Goal: Book appointment/travel/reservation

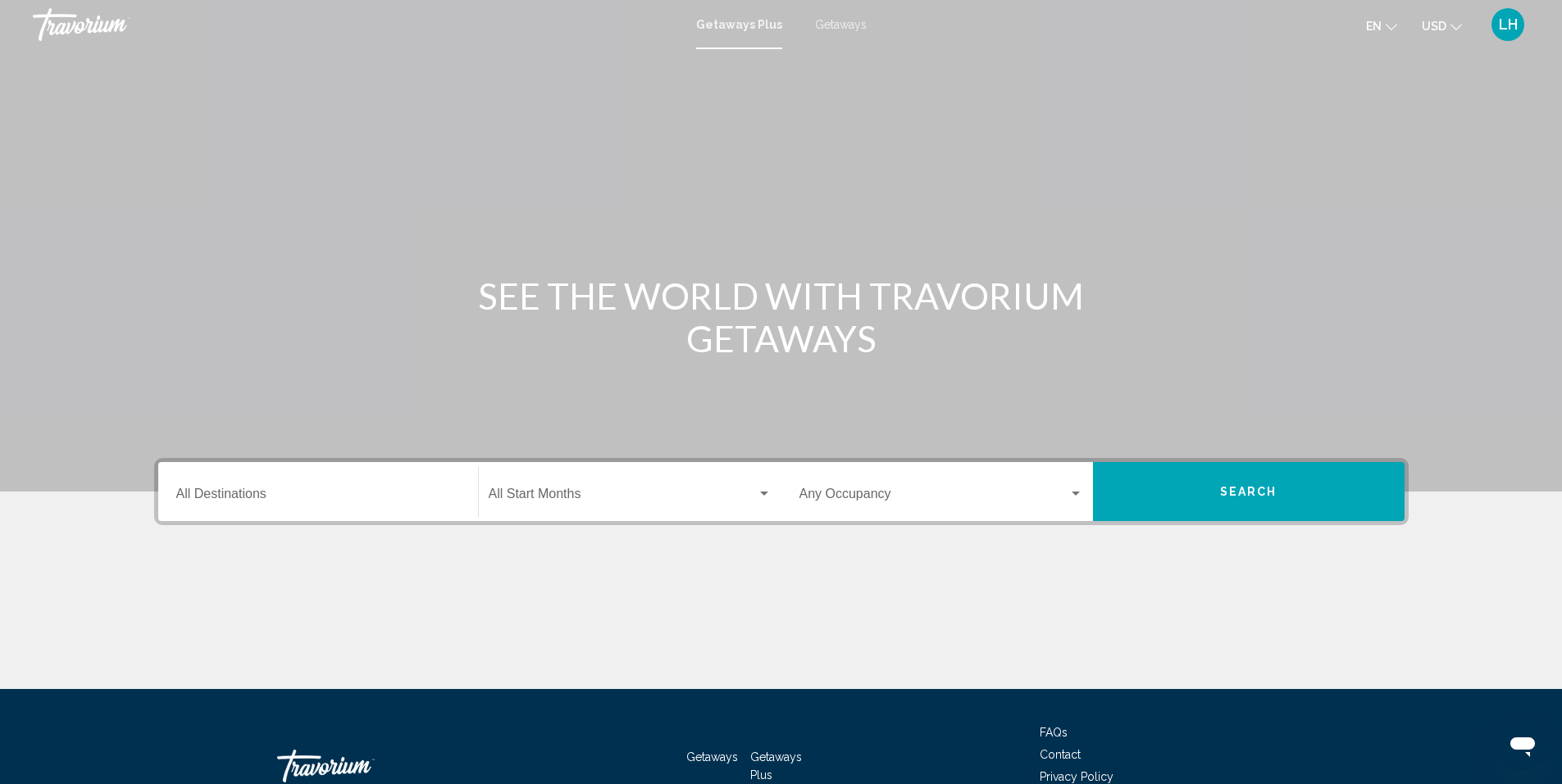
click at [299, 493] on input "Destination All Destinations" at bounding box center [318, 497] width 284 height 15
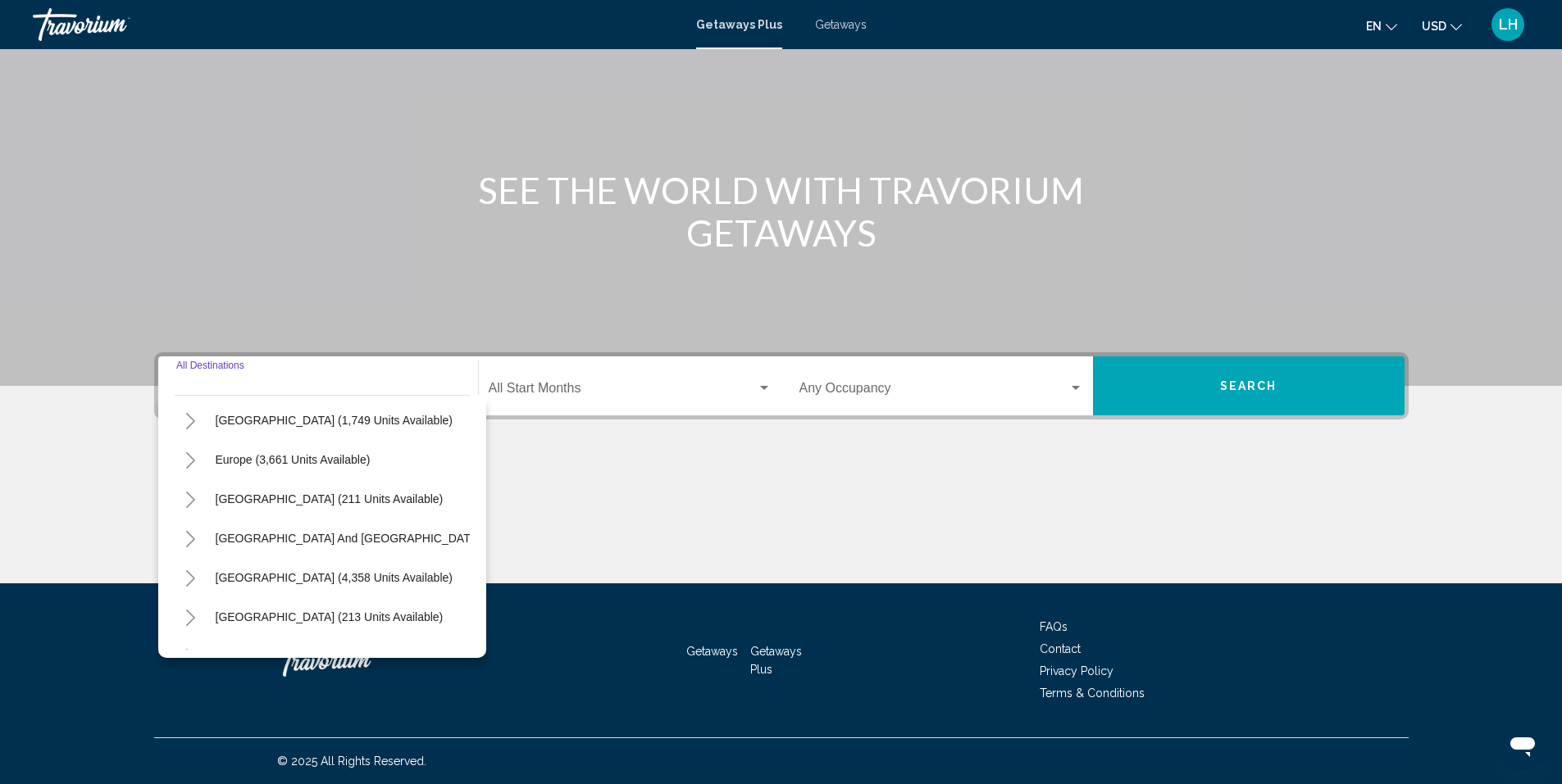
scroll to position [164, 0]
click at [232, 453] on span "Europe (3,661 units available)" at bounding box center [292, 456] width 155 height 13
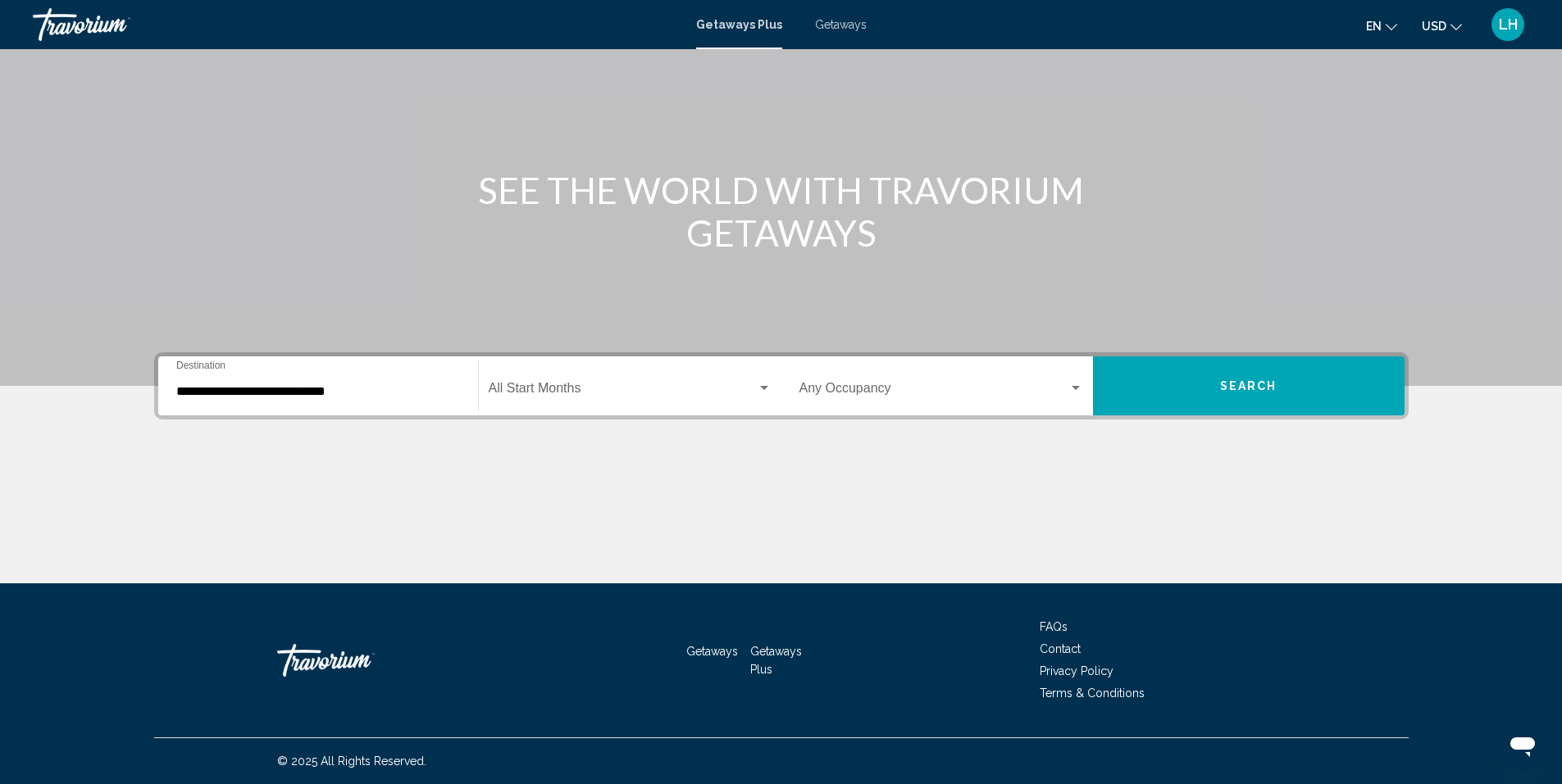
click at [485, 379] on div "Start Month All Start Months" at bounding box center [630, 386] width 302 height 51
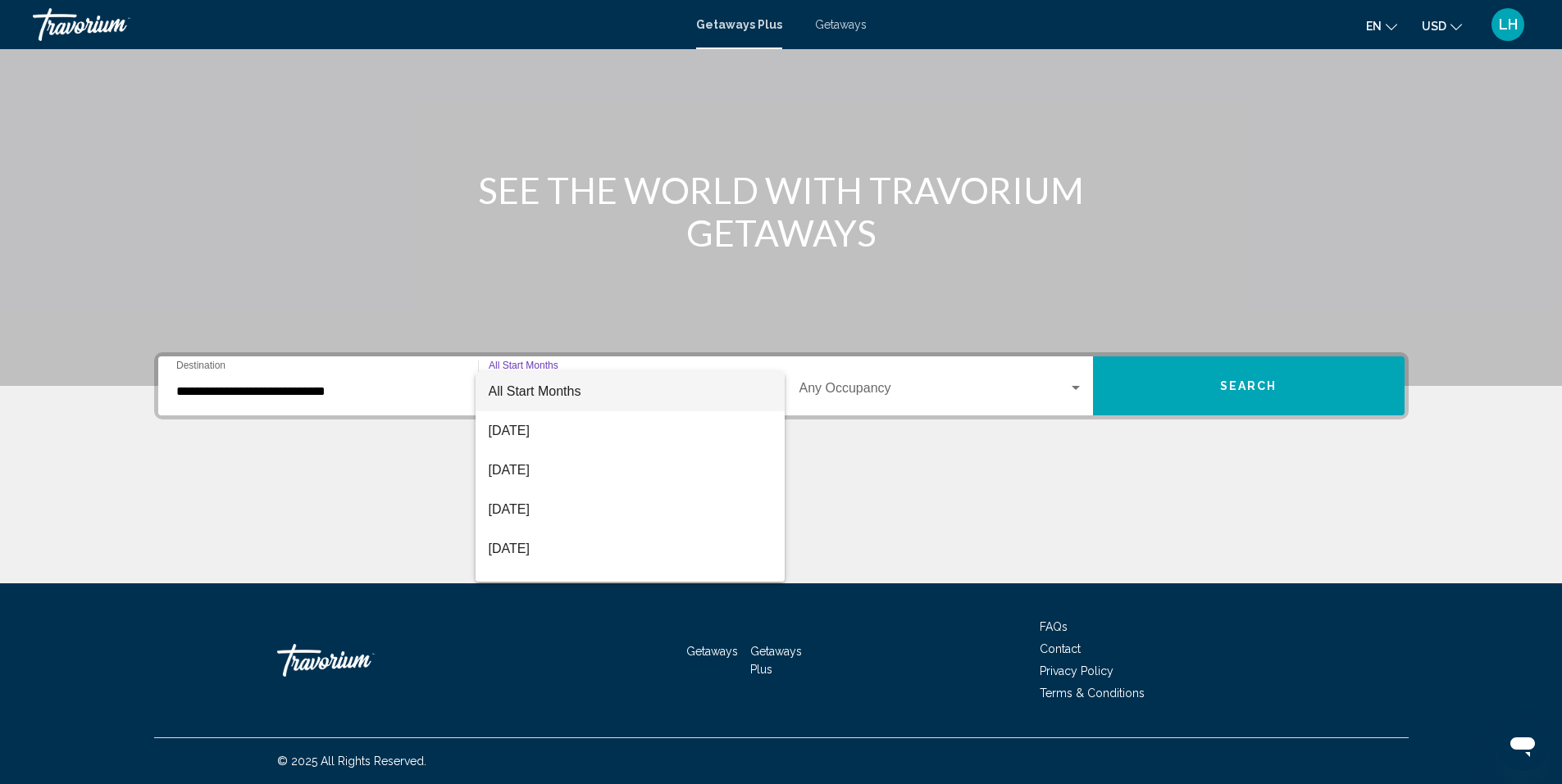
click at [232, 389] on div at bounding box center [781, 392] width 1562 height 784
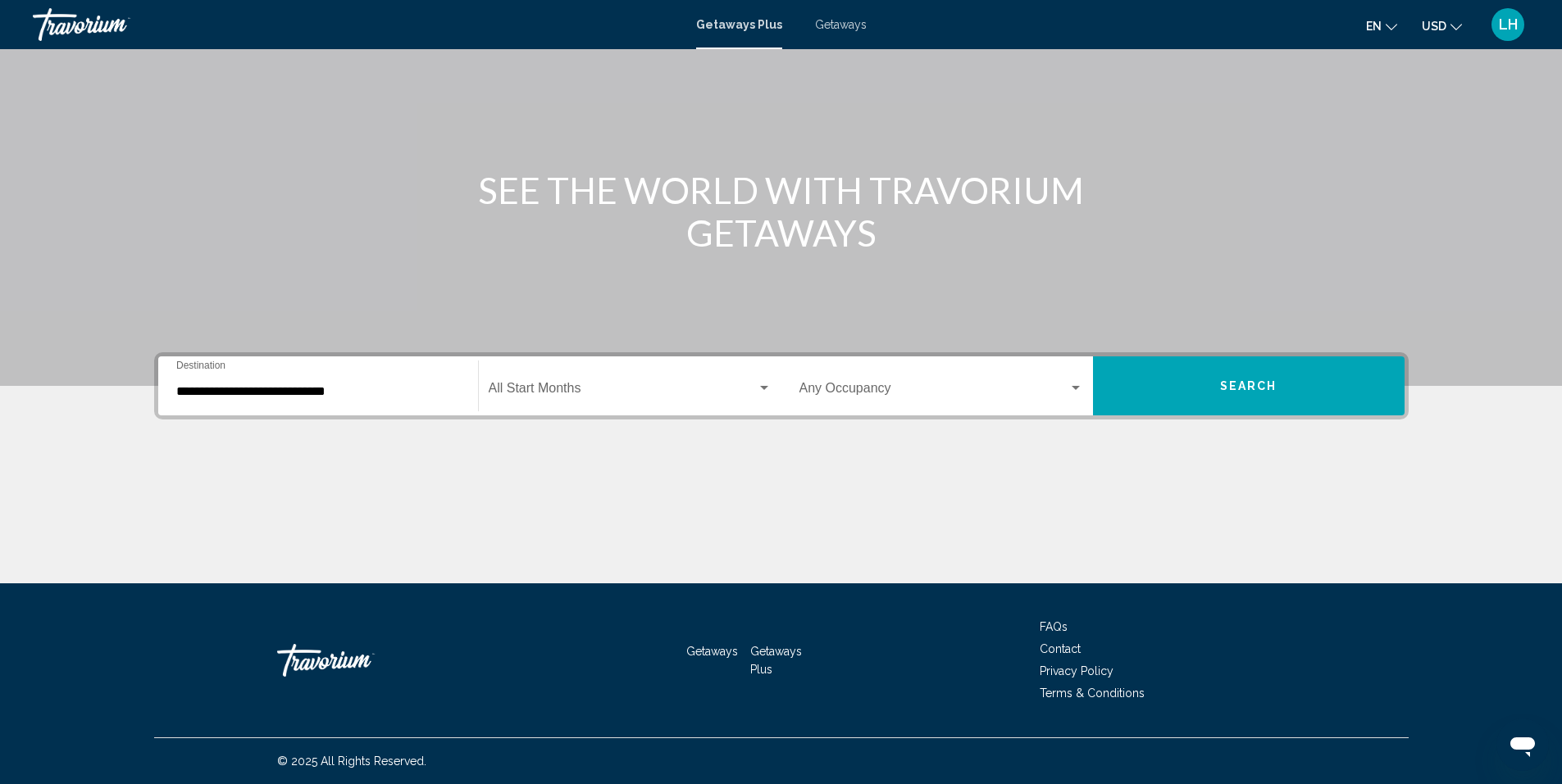
click at [212, 395] on input "**********" at bounding box center [318, 391] width 284 height 15
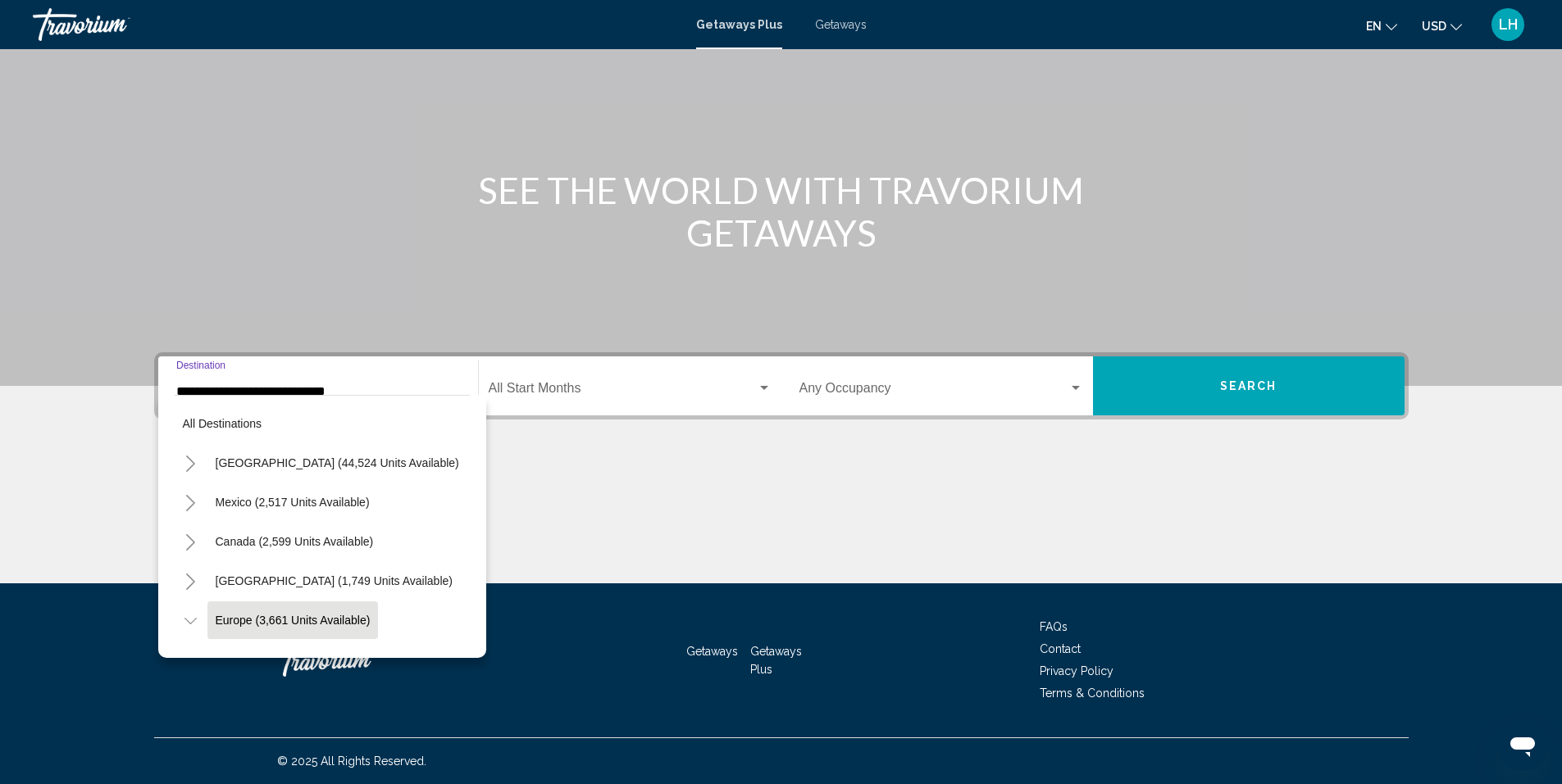
scroll to position [104, 0]
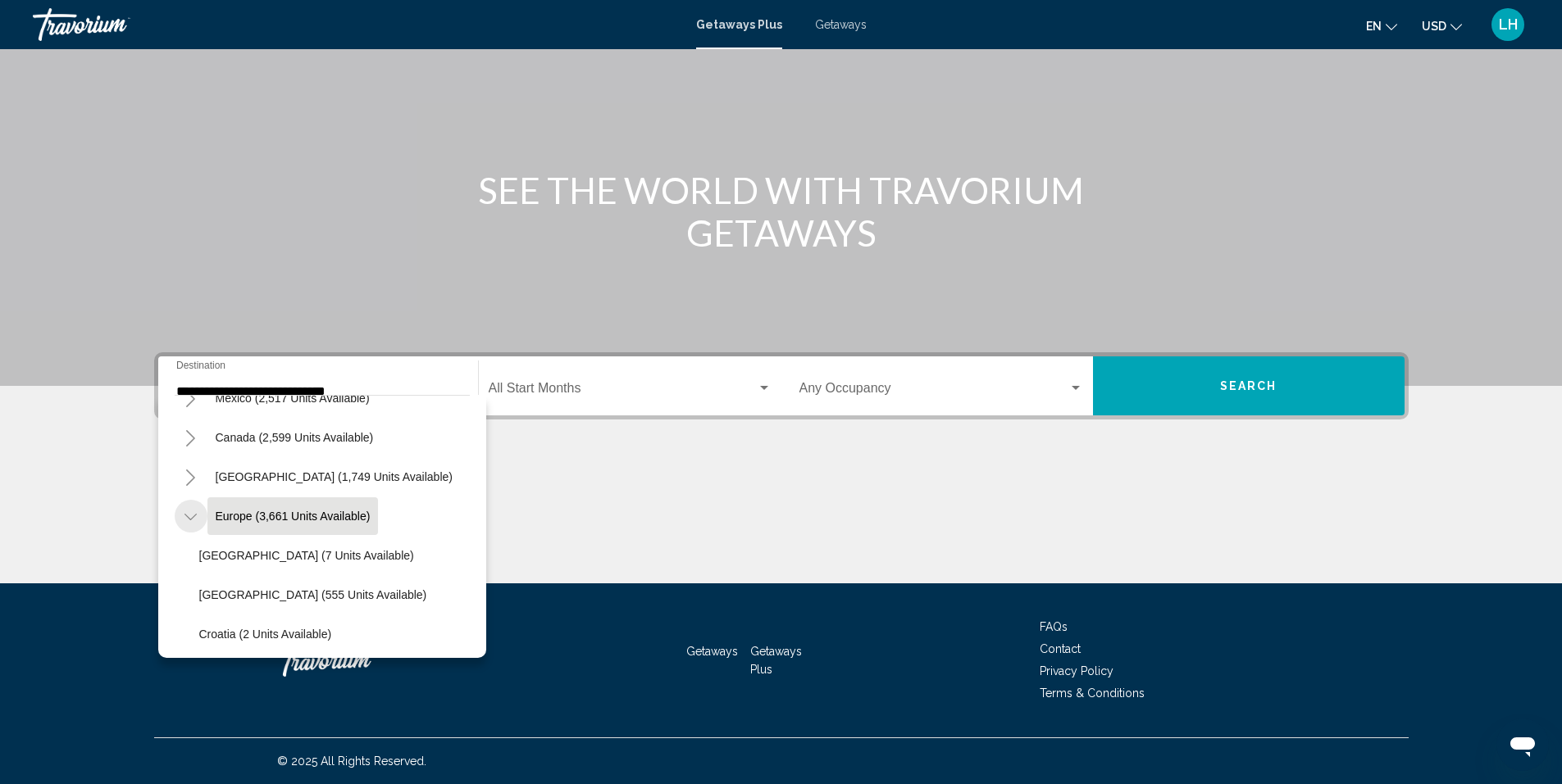
click at [189, 519] on icon "Toggle Europe (3,661 units available)" at bounding box center [191, 517] width 12 height 16
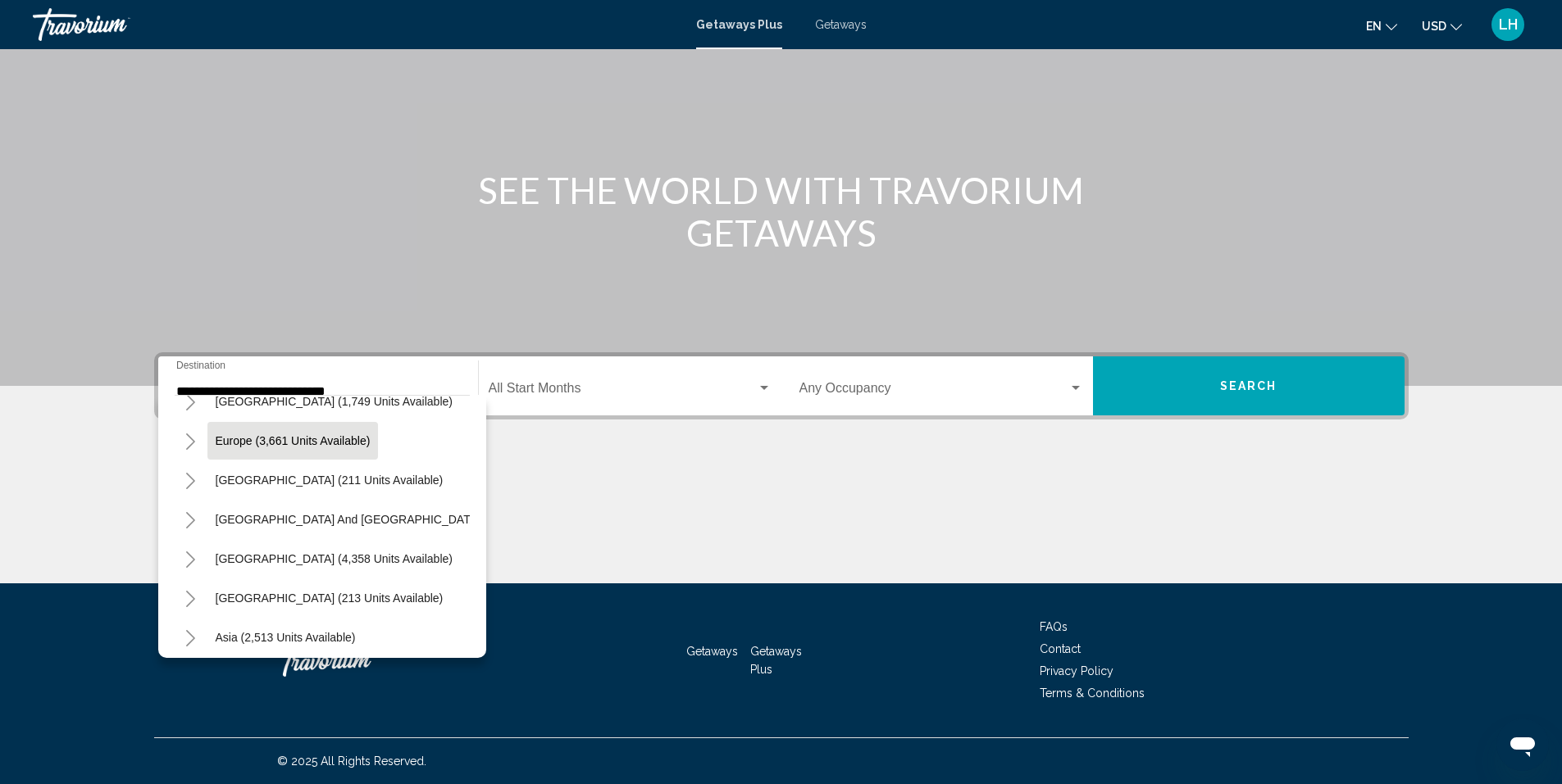
scroll to position [114, 0]
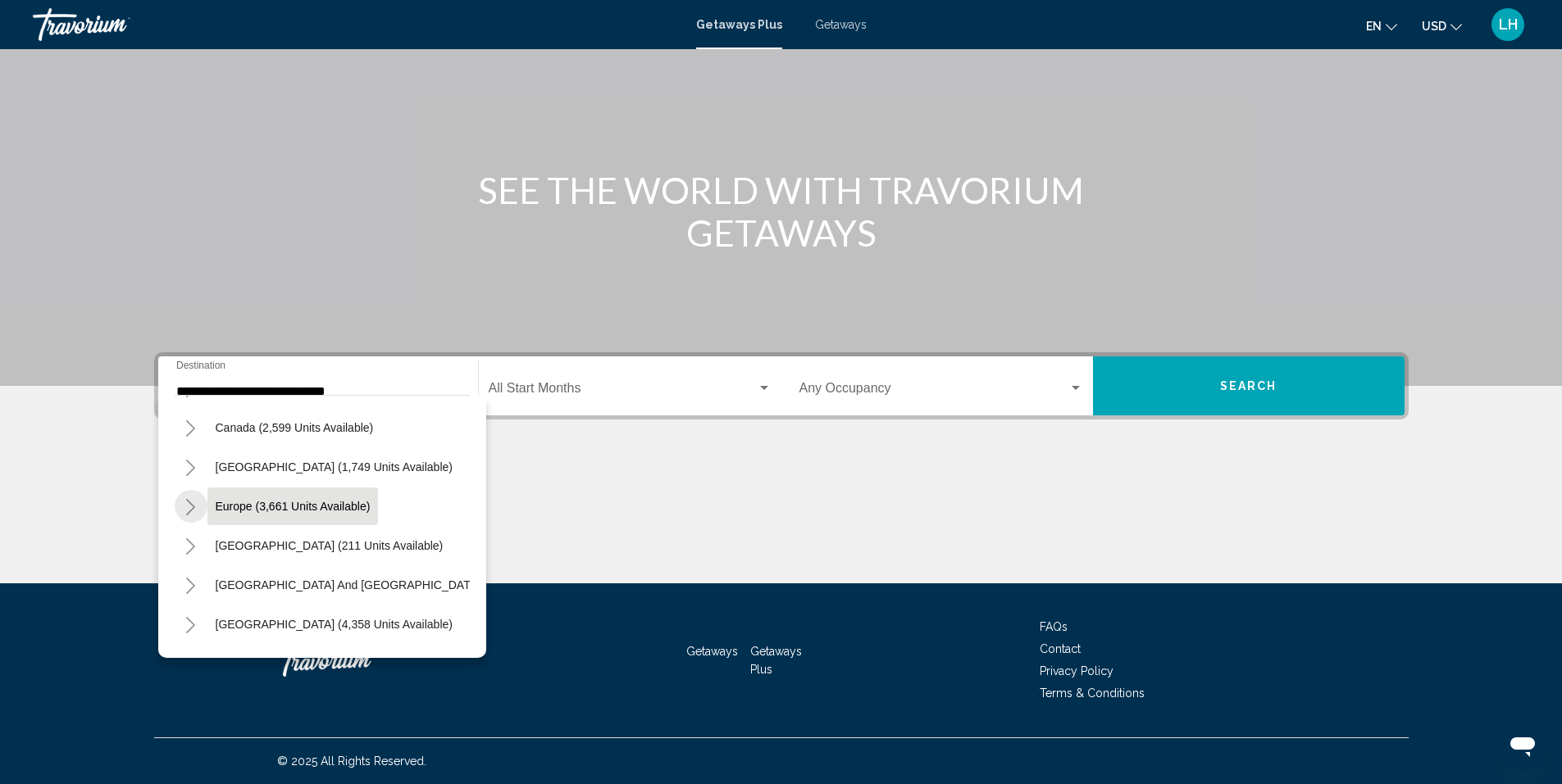
click at [191, 506] on icon "Toggle Europe (3,661 units available)" at bounding box center [191, 506] width 12 height 16
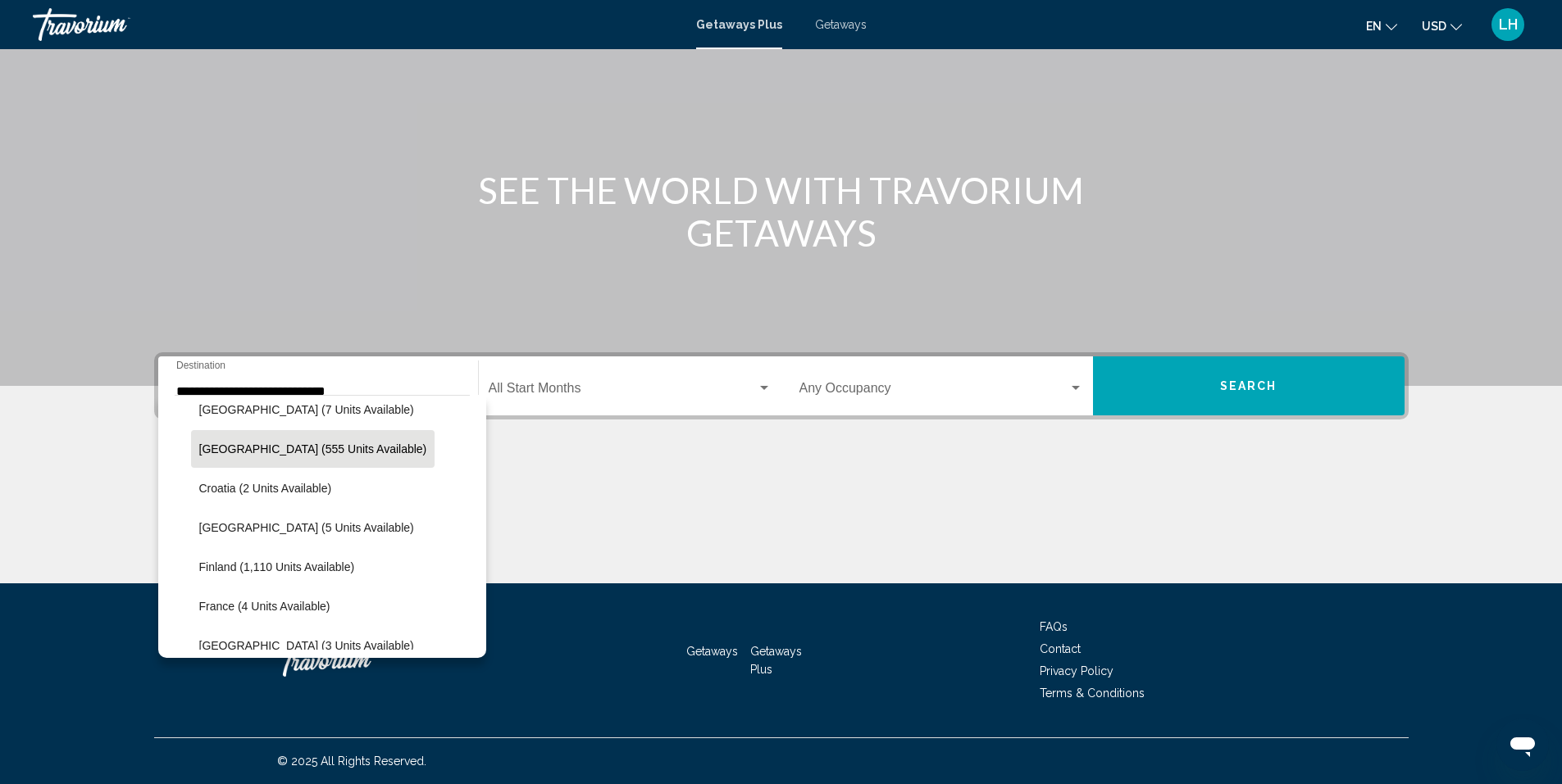
scroll to position [278, 0]
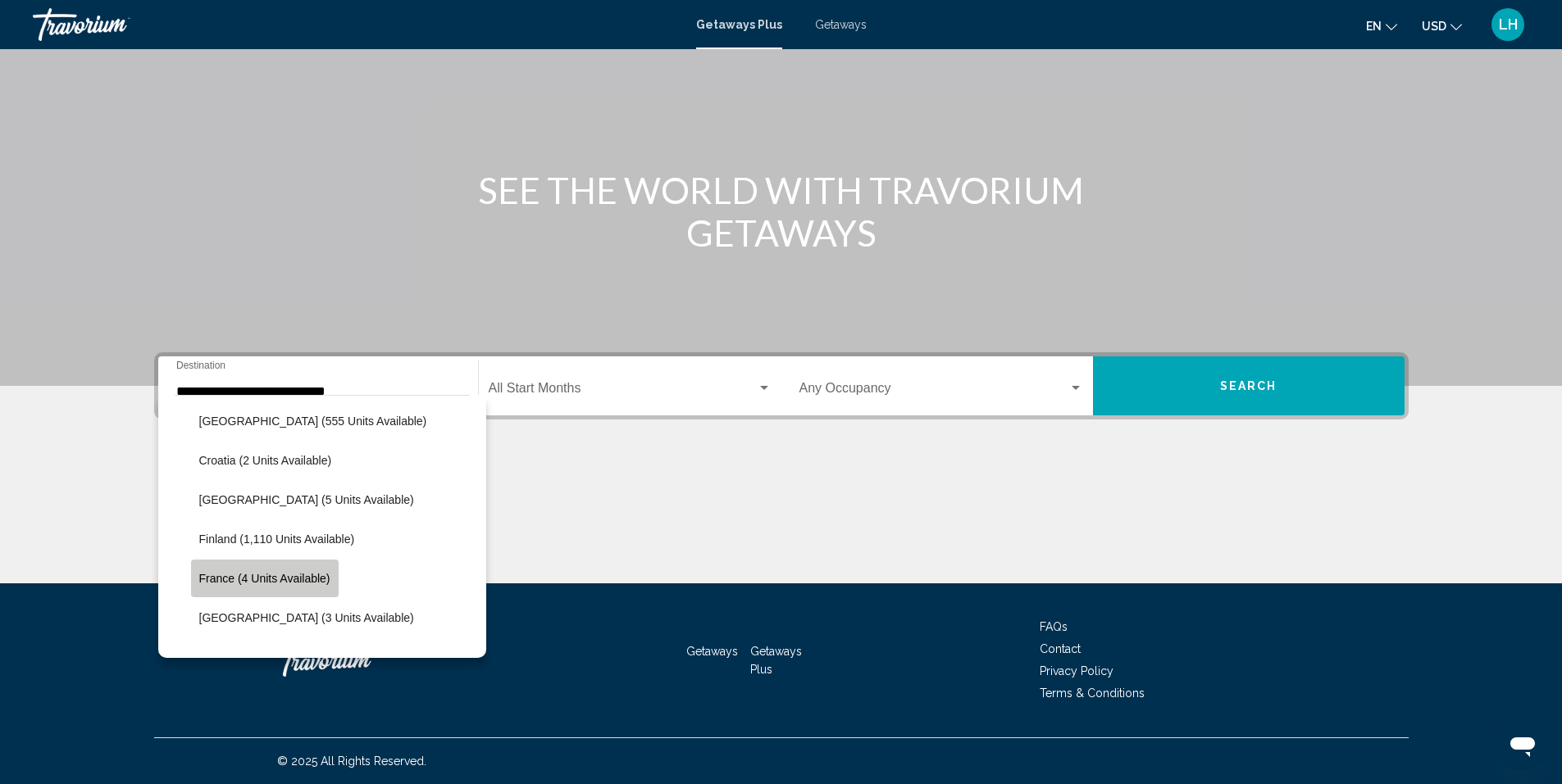
click at [224, 576] on span "France (4 units available)" at bounding box center [265, 578] width 132 height 13
type input "**********"
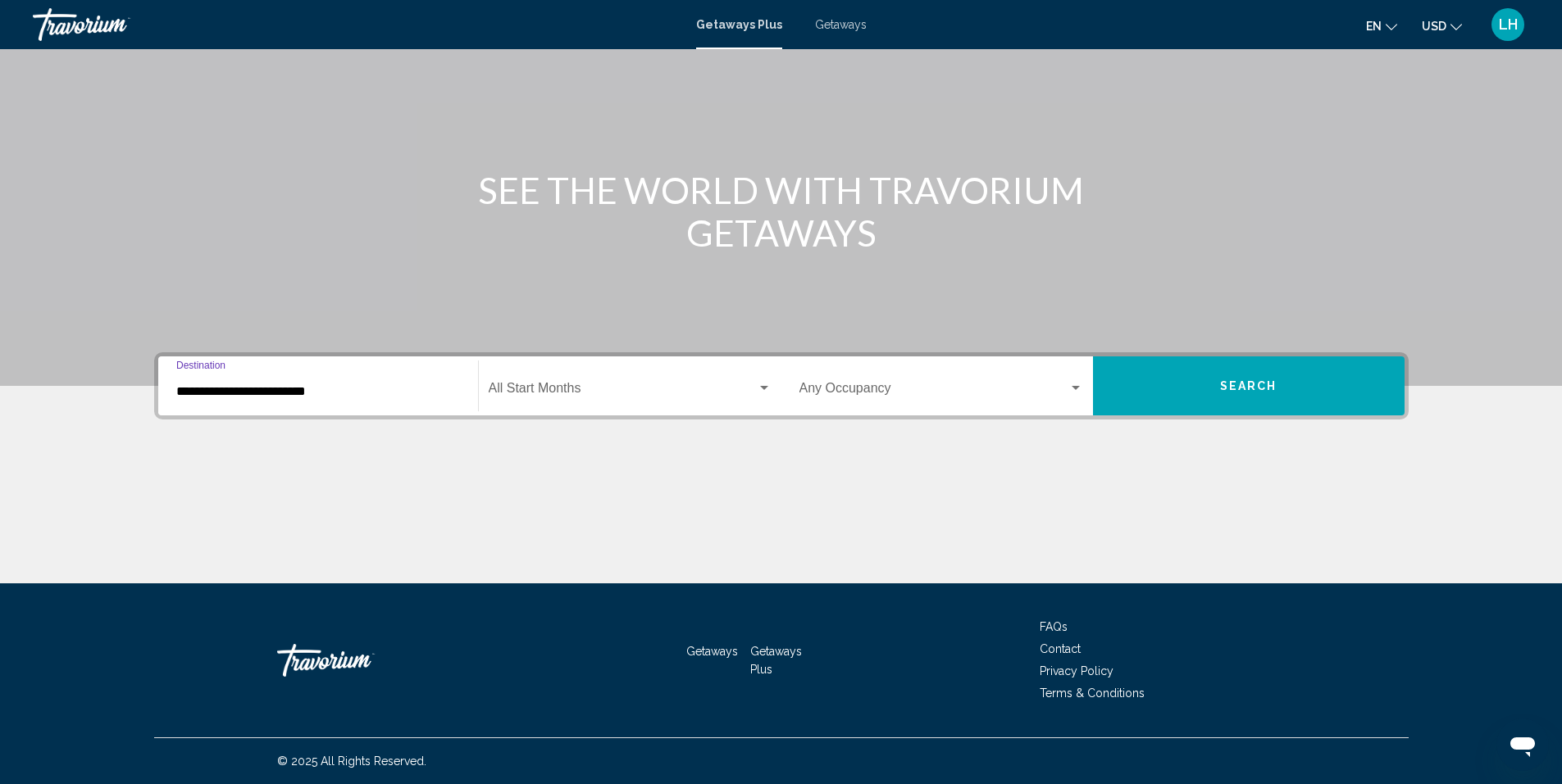
click at [586, 384] on span "Search widget" at bounding box center [623, 391] width 268 height 15
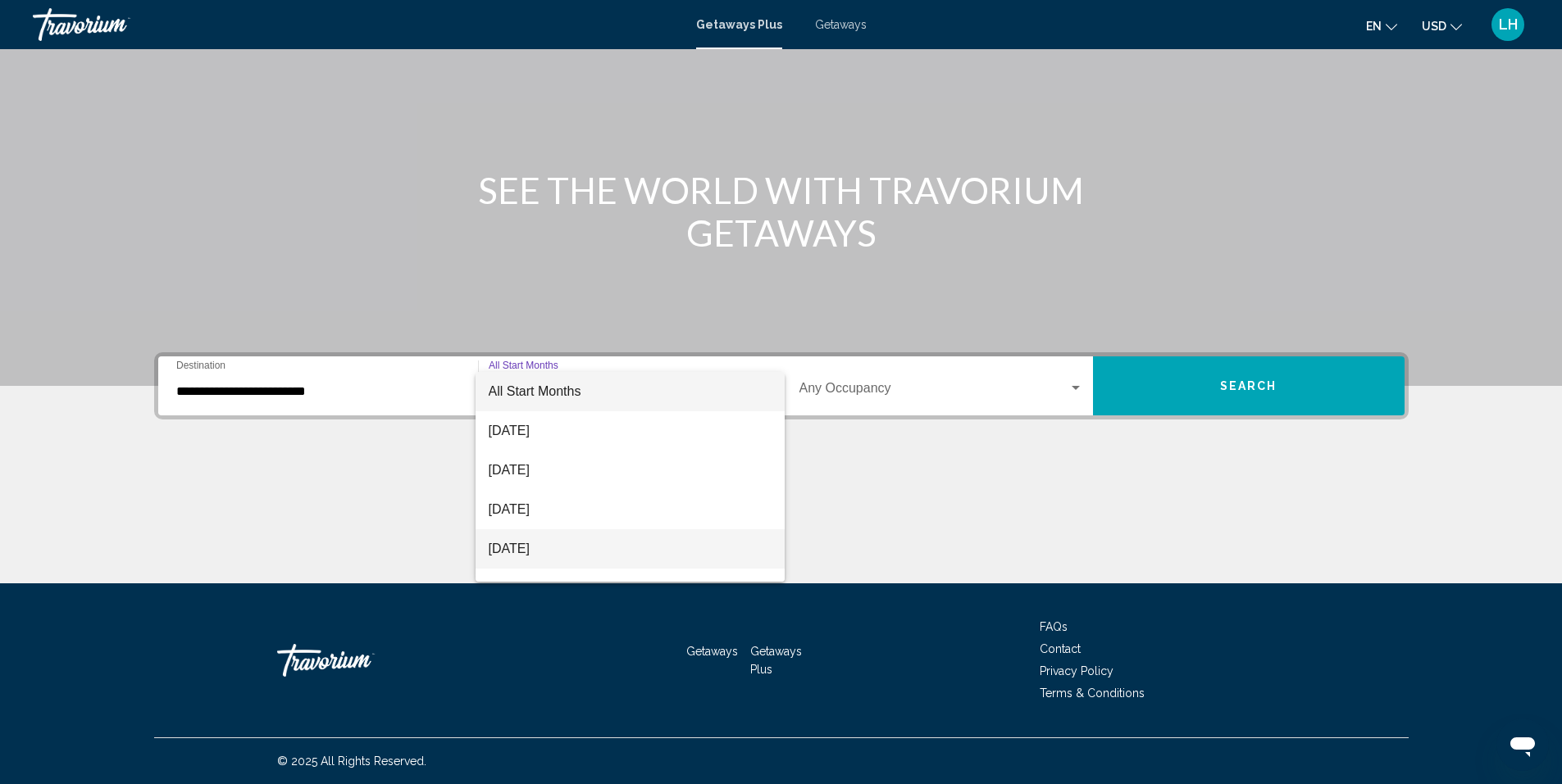
click at [673, 550] on span "November 2025" at bounding box center [630, 549] width 283 height 39
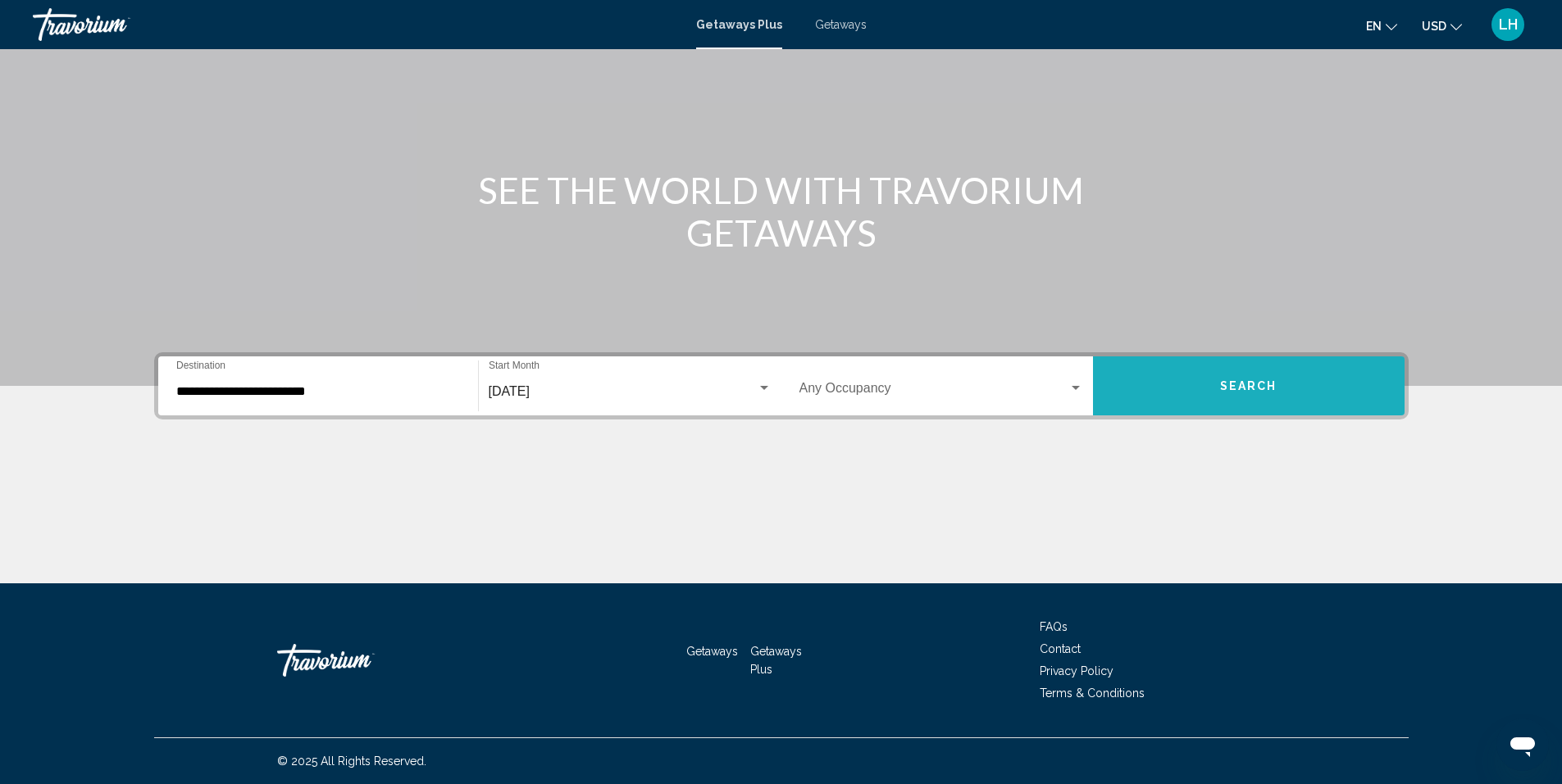
click at [1266, 386] on span "Search" at bounding box center [1248, 386] width 57 height 13
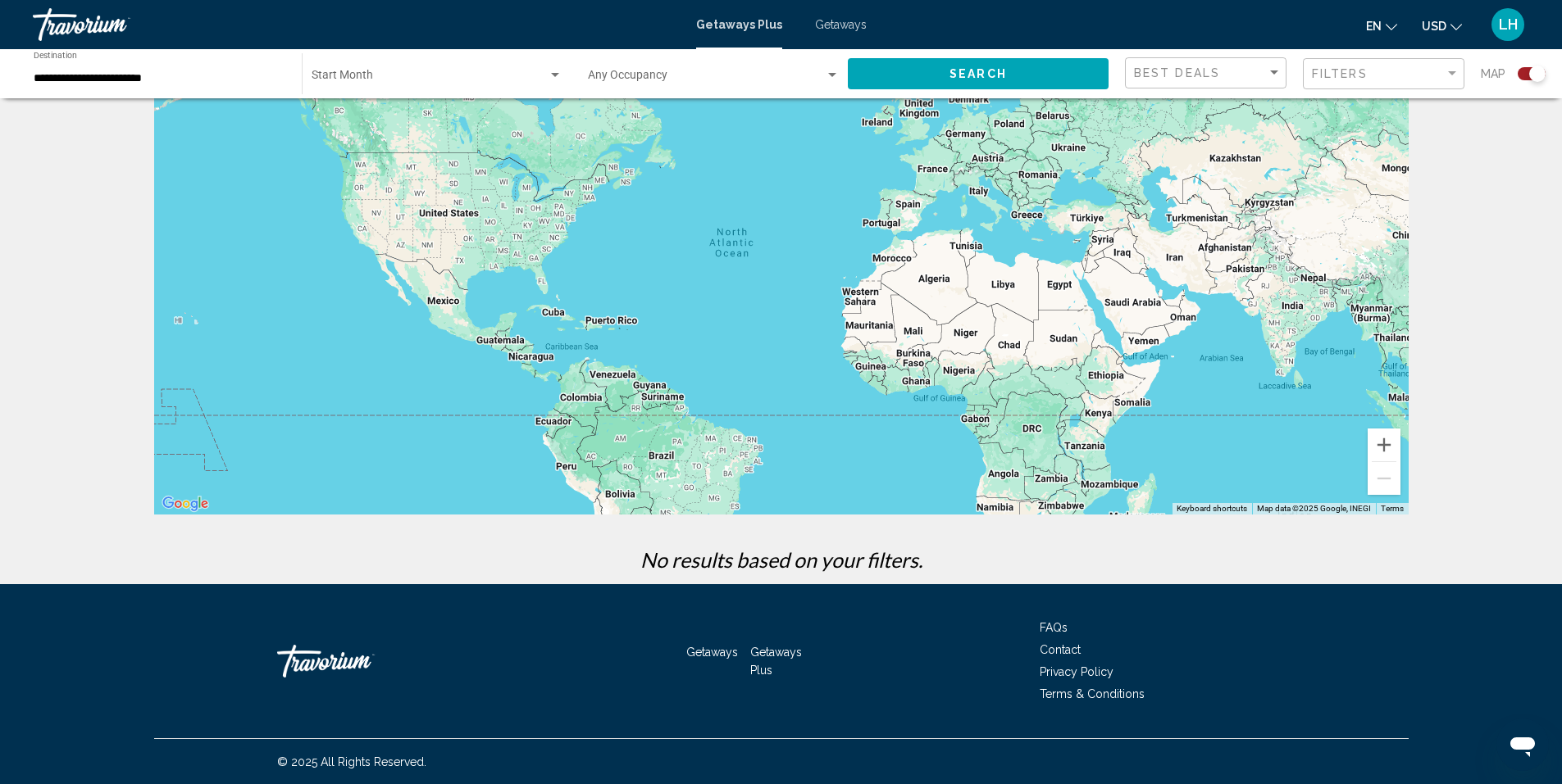
scroll to position [92, 0]
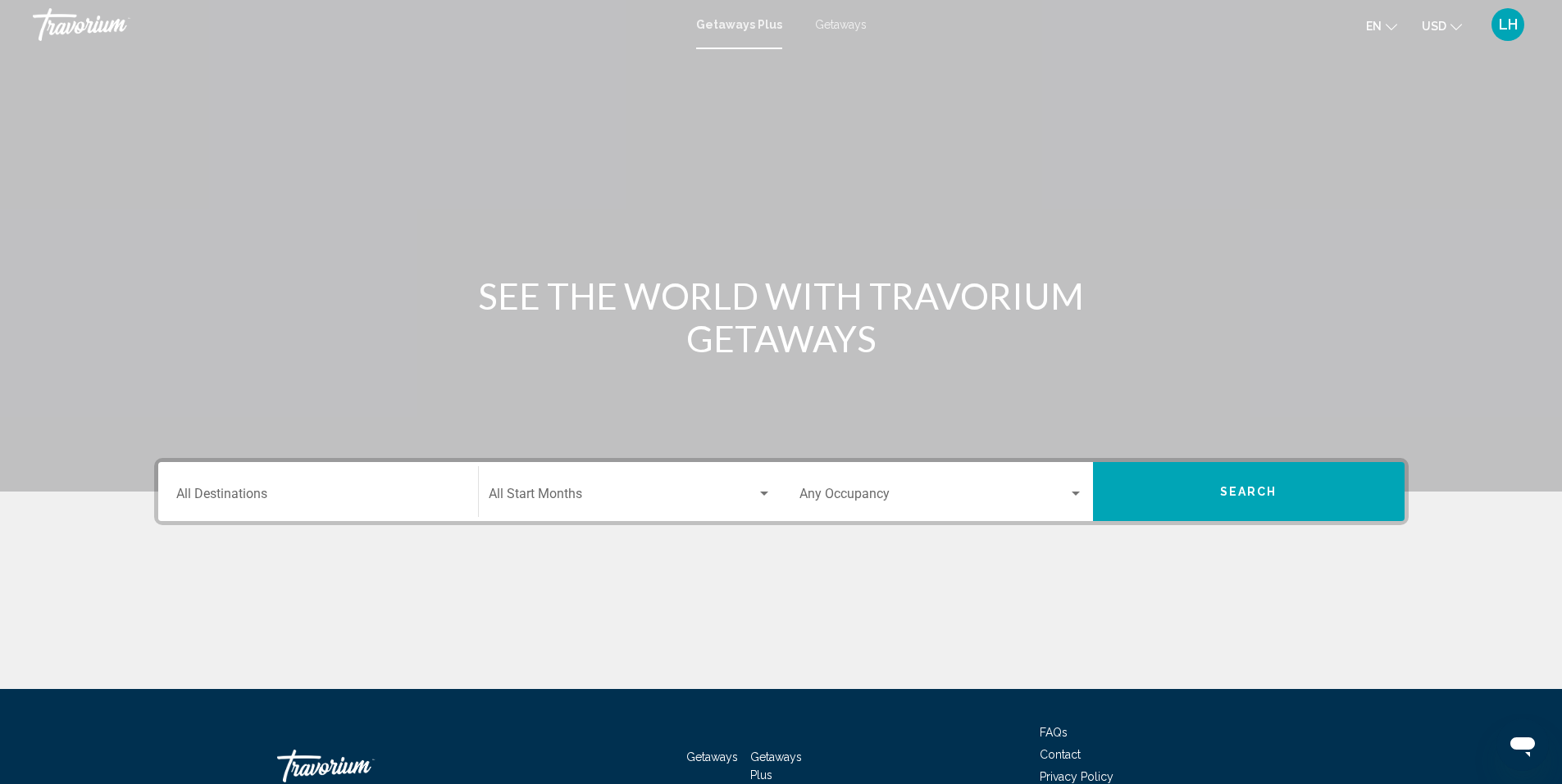
click at [837, 25] on span "Getaways" at bounding box center [841, 24] width 51 height 13
click at [262, 496] on input "Destination All Destinations" at bounding box center [318, 497] width 284 height 15
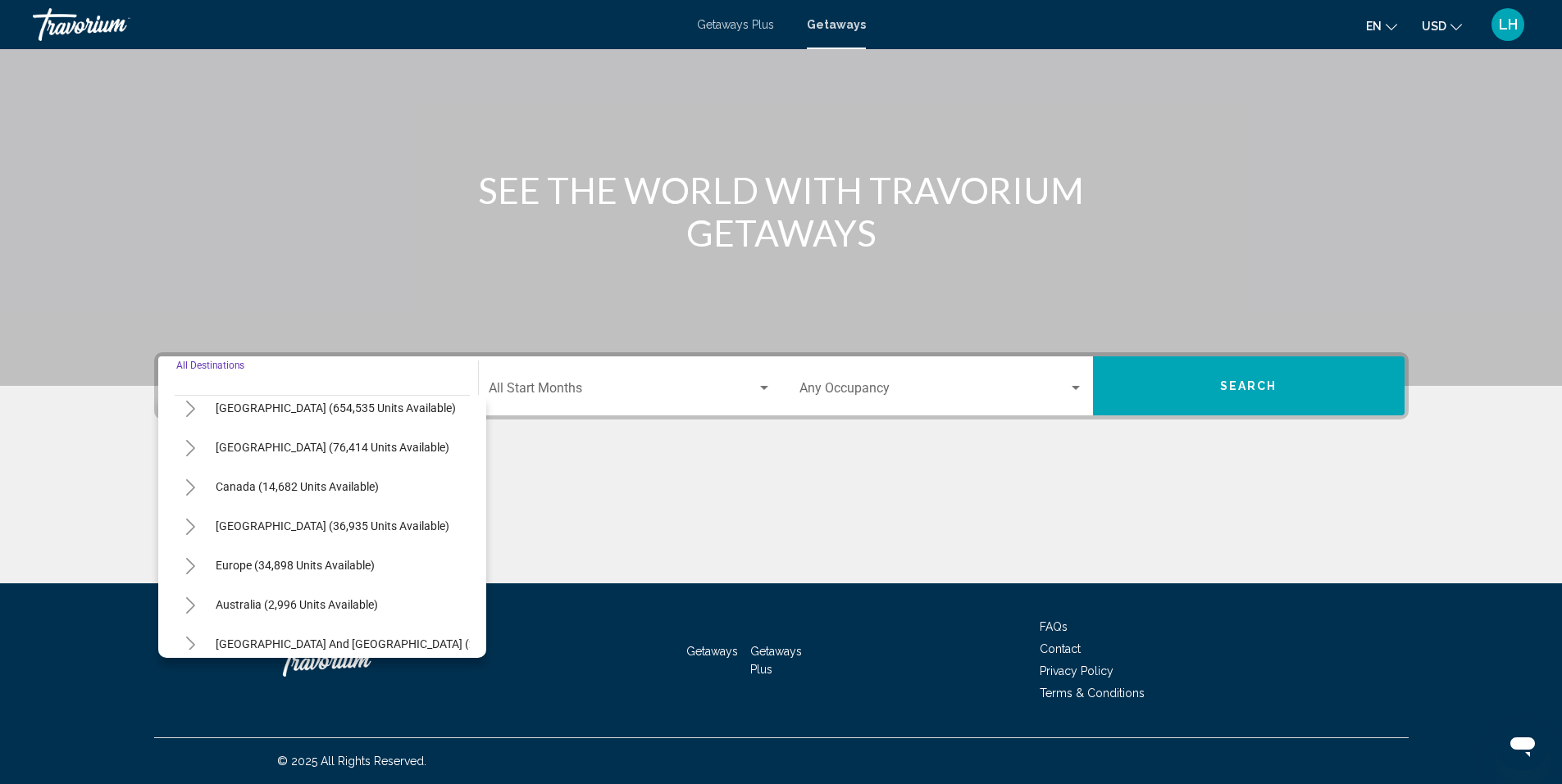
scroll to position [82, 0]
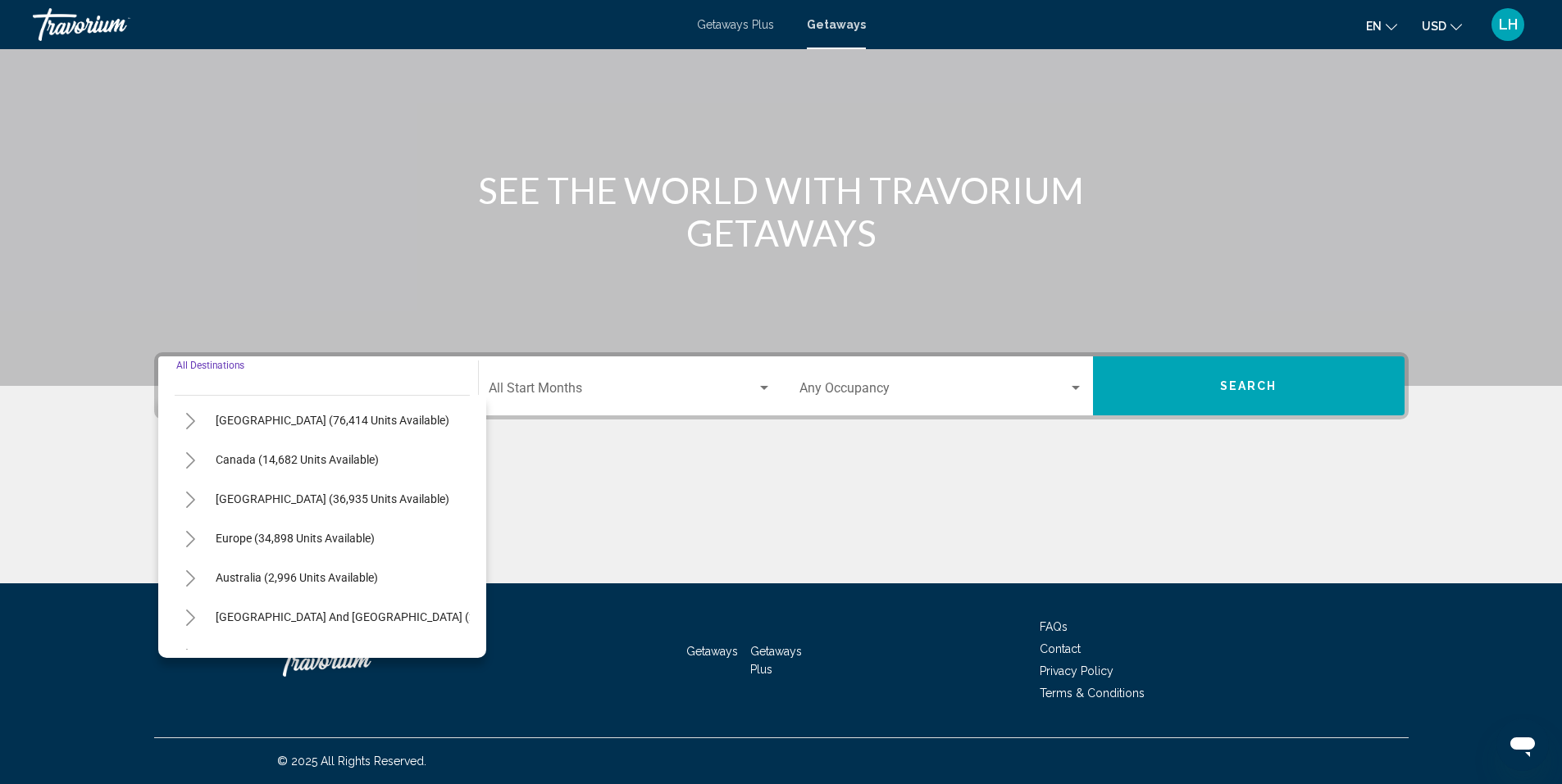
click at [191, 541] on icon "Toggle Europe (34,898 units available)" at bounding box center [191, 539] width 12 height 16
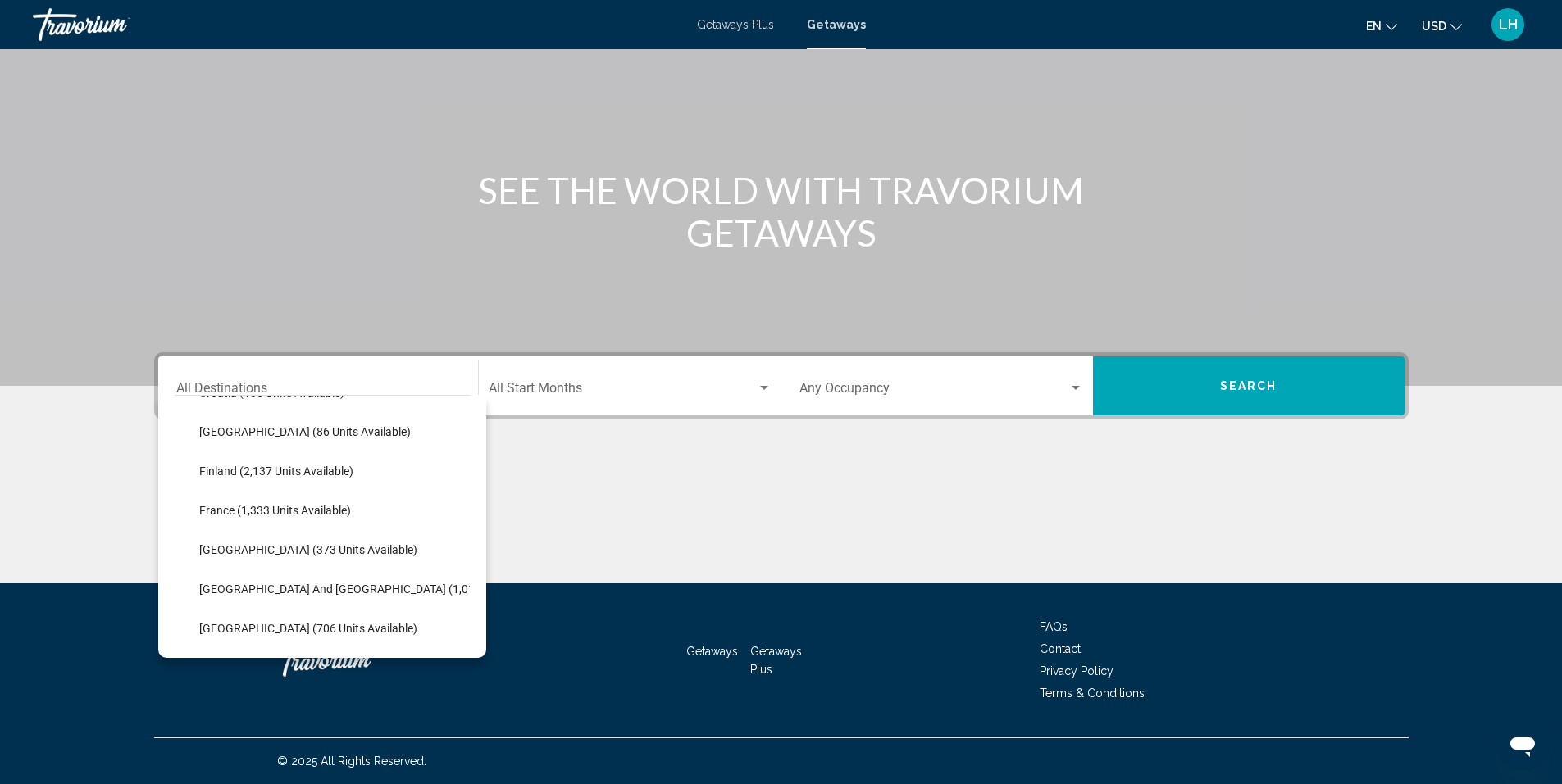
scroll to position [410, 0]
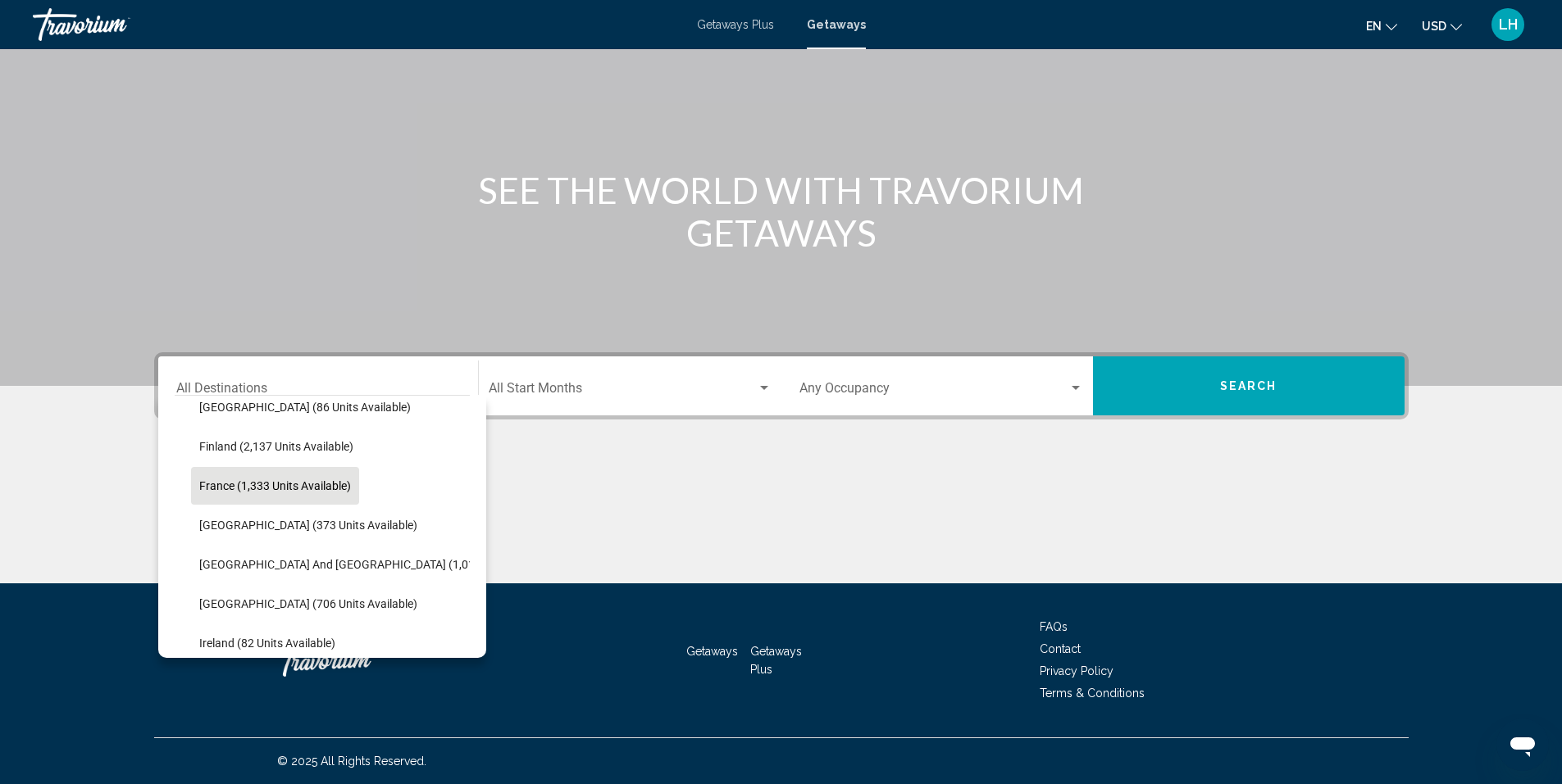
click at [217, 479] on span "France (1,333 units available)" at bounding box center [274, 485] width 151 height 13
type input "**********"
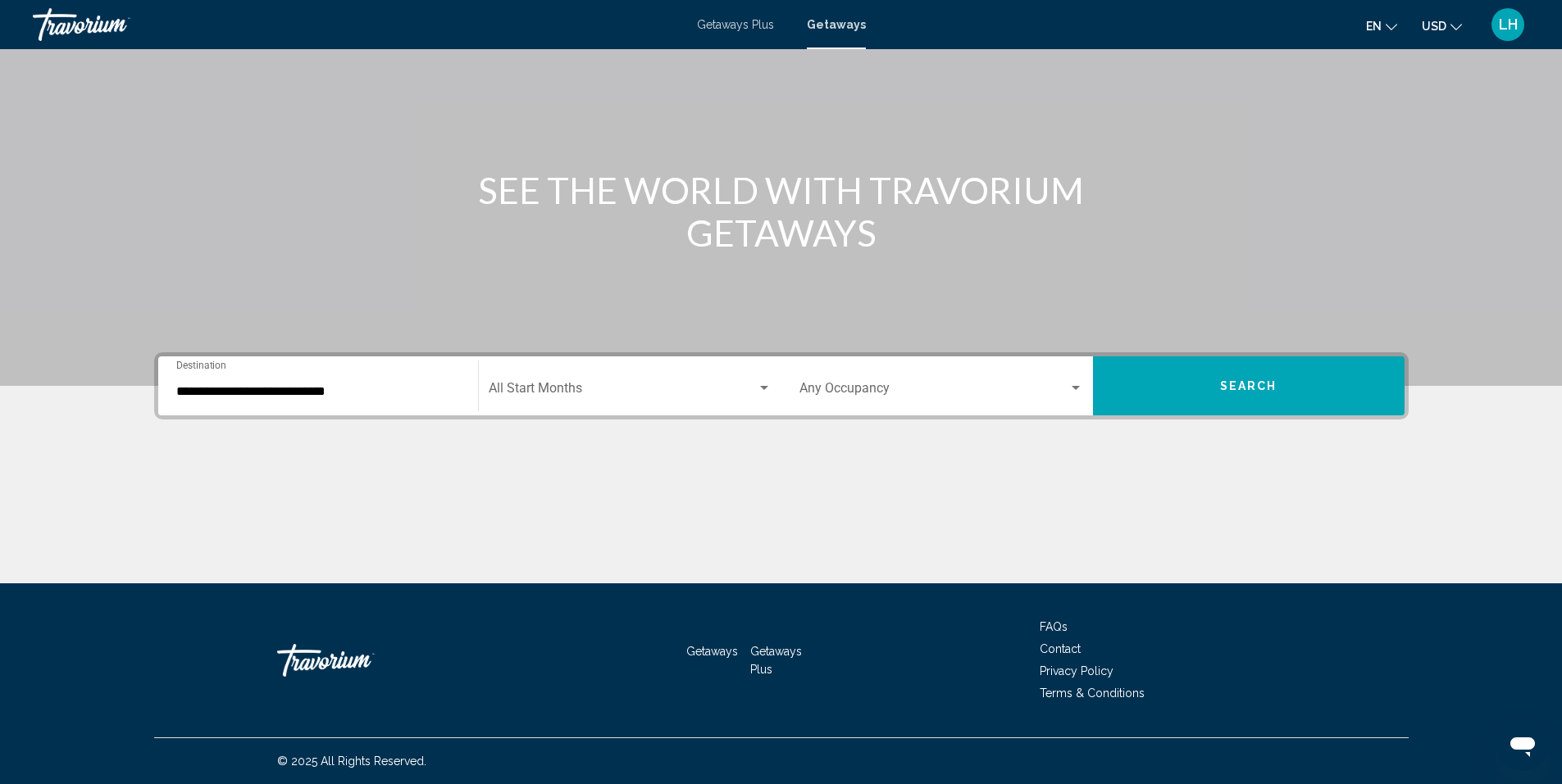
click at [617, 379] on div "Start Month All Start Months" at bounding box center [630, 386] width 283 height 51
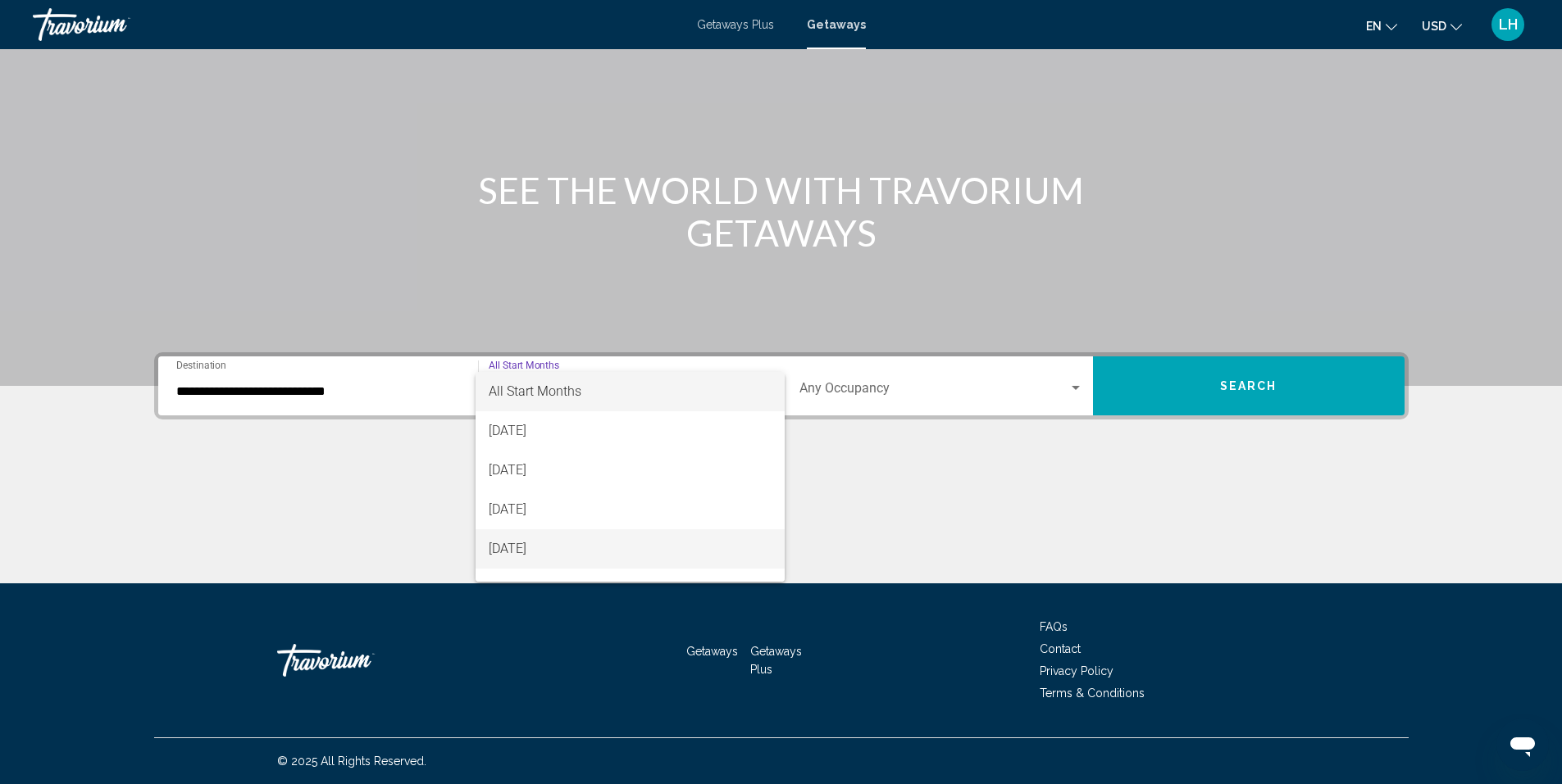
click at [617, 553] on span "November 2025" at bounding box center [630, 549] width 283 height 39
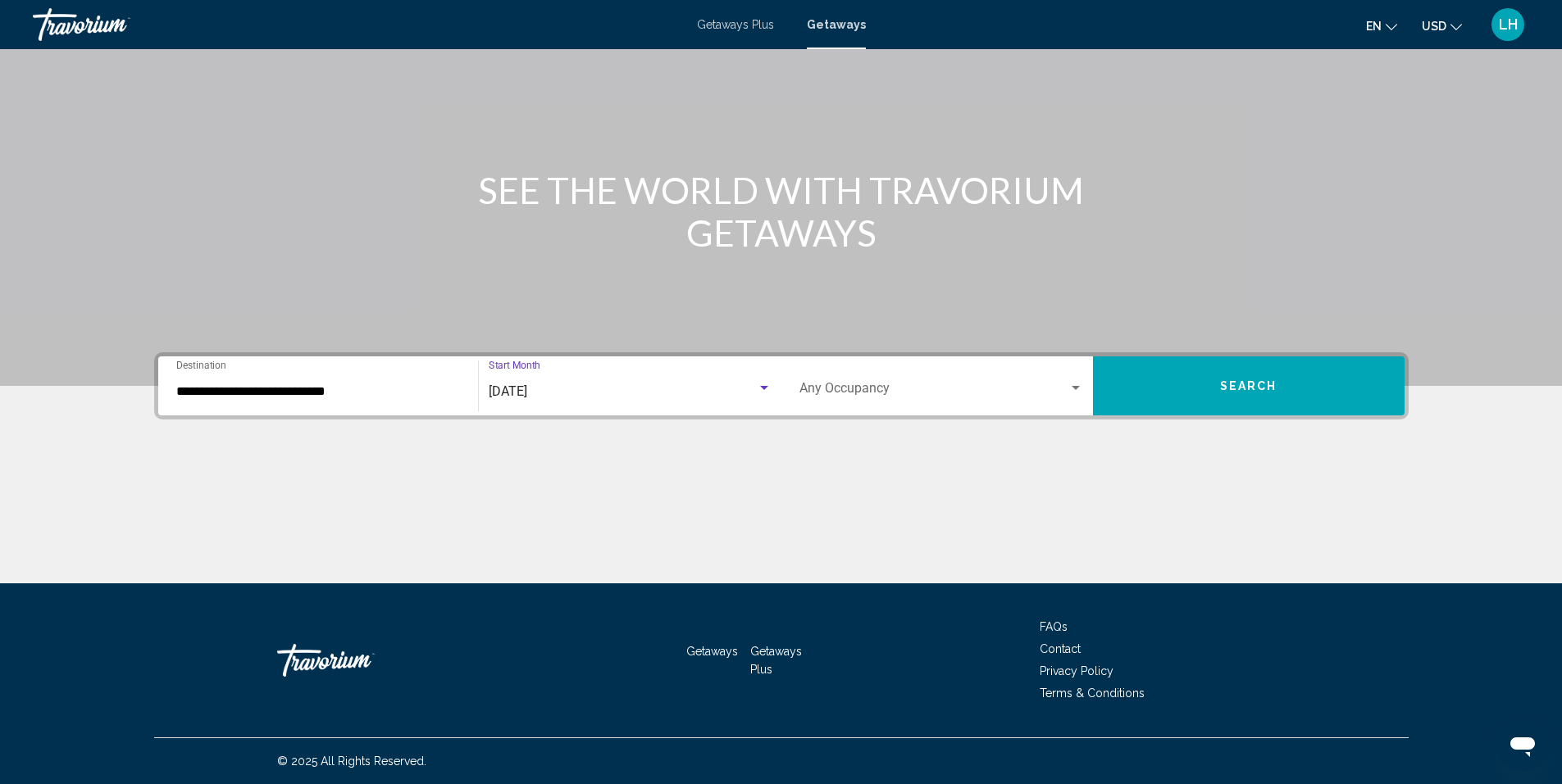
click at [1251, 380] on span "Search" at bounding box center [1248, 386] width 57 height 13
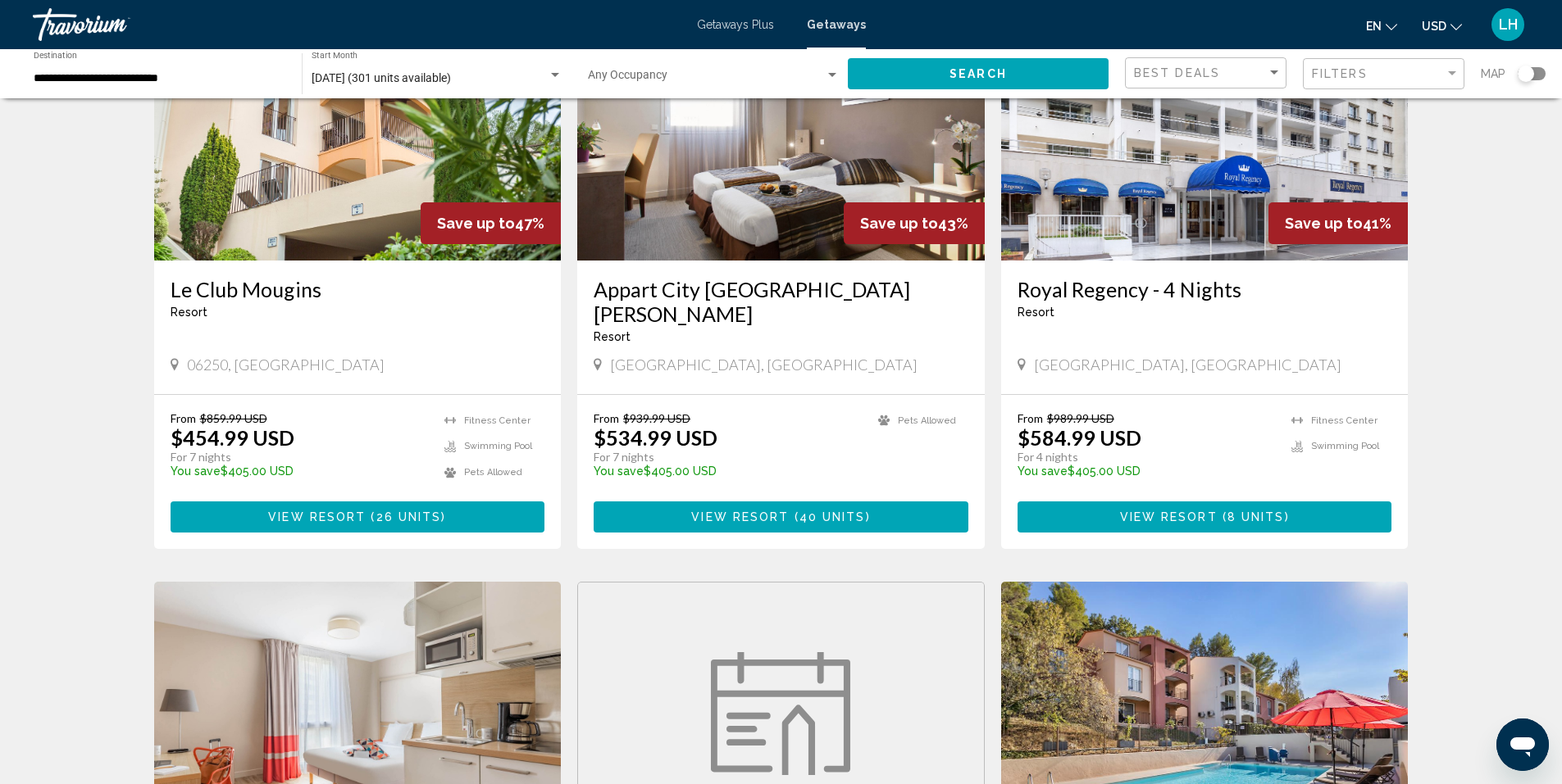
scroll to position [737, 0]
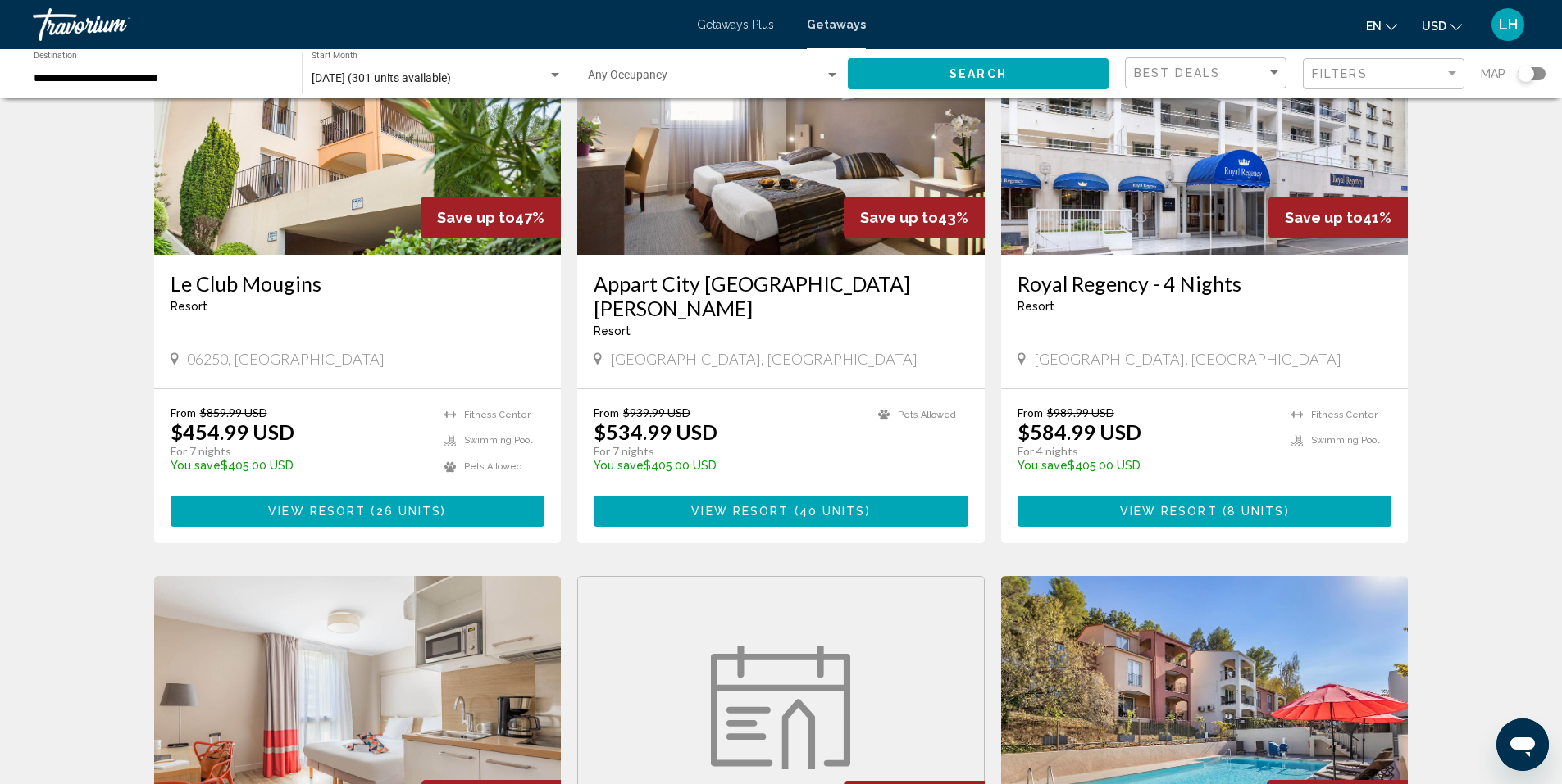
click at [1172, 506] on span "View Resort" at bounding box center [1169, 512] width 97 height 13
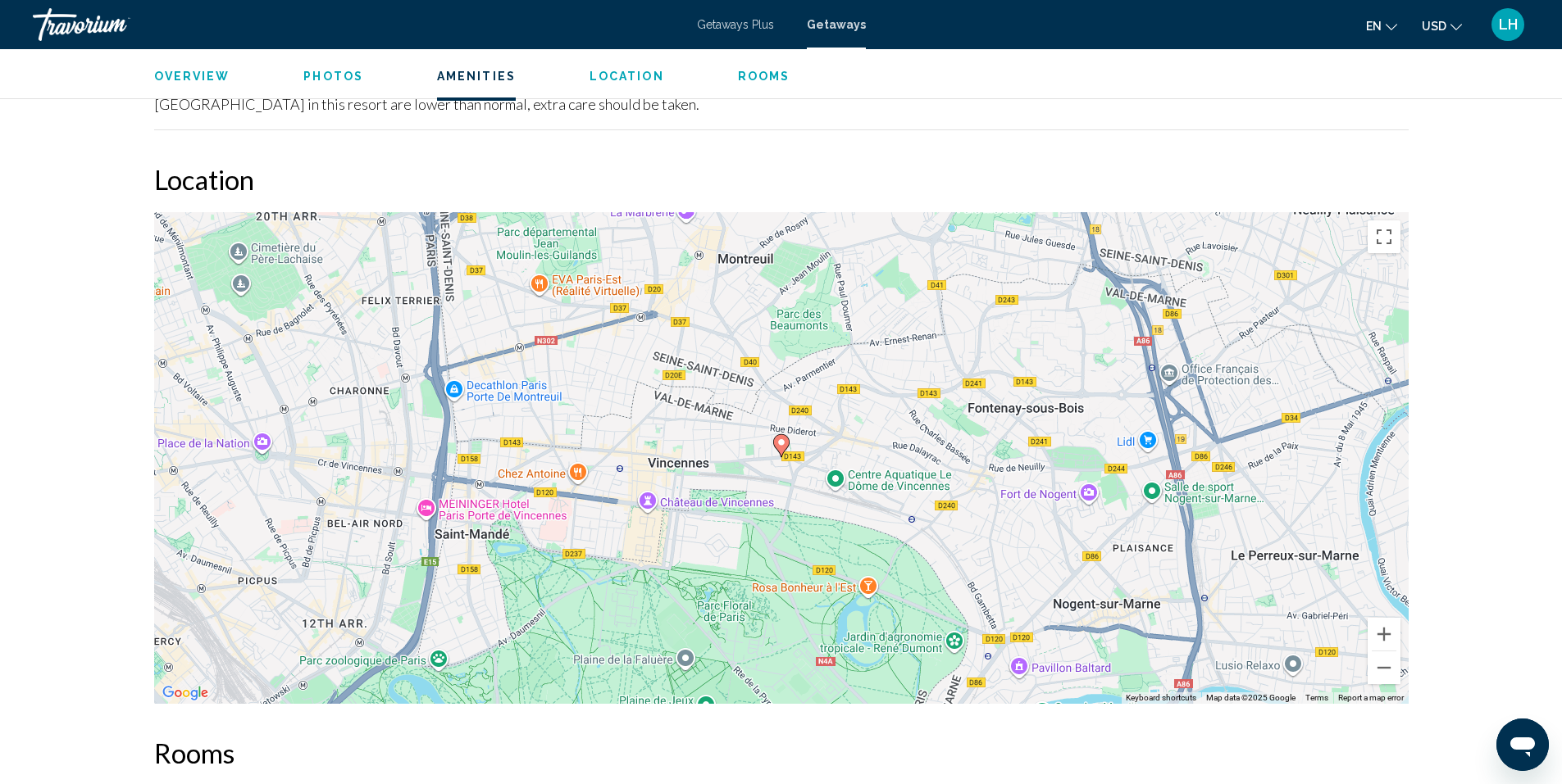
scroll to position [2212, 0]
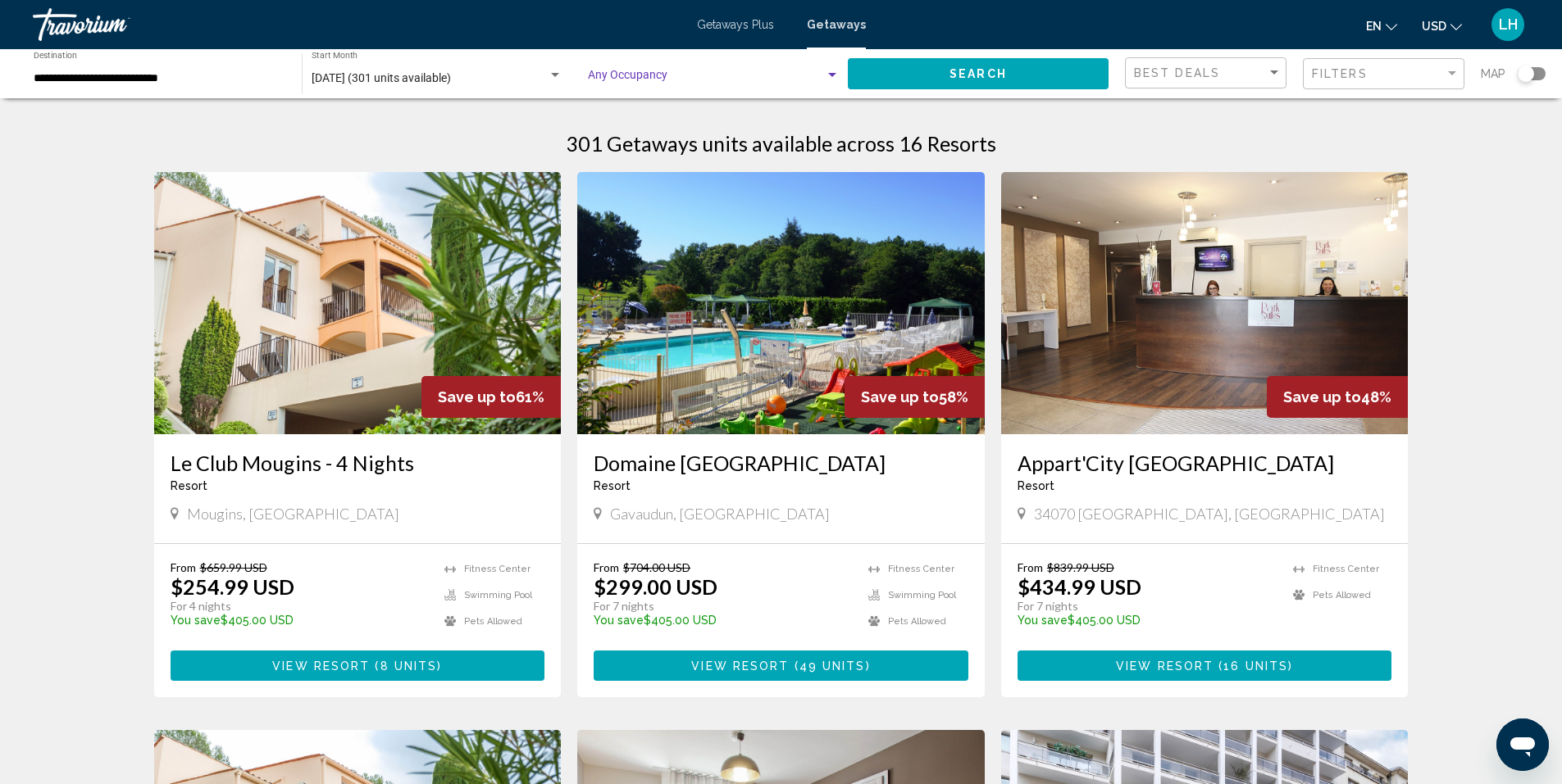
click at [833, 72] on div "Search widget" at bounding box center [831, 75] width 15 height 13
click at [833, 72] on body "**********" at bounding box center [781, 392] width 1562 height 784
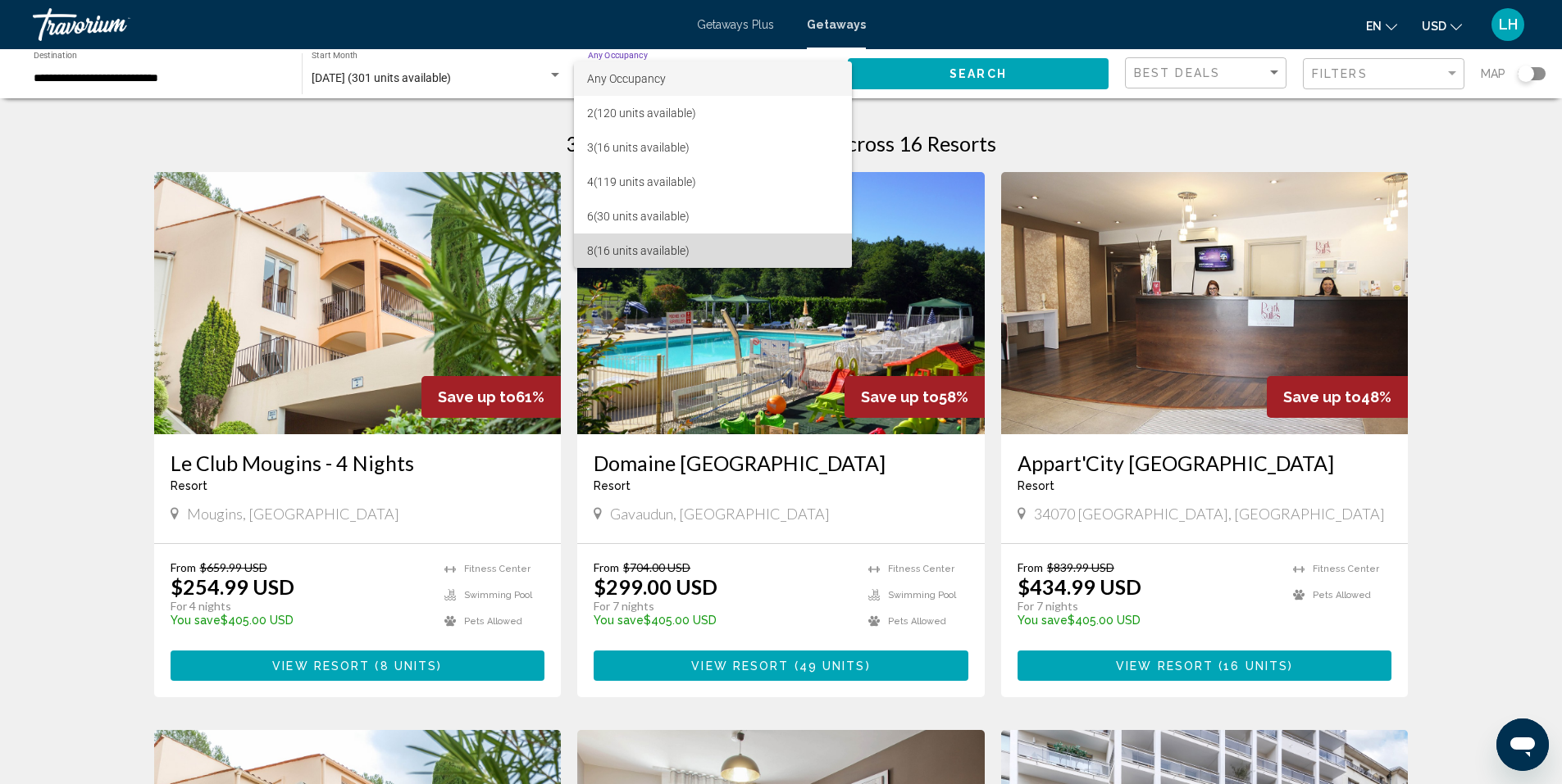
click at [705, 249] on span "8 (16 units available)" at bounding box center [713, 250] width 252 height 34
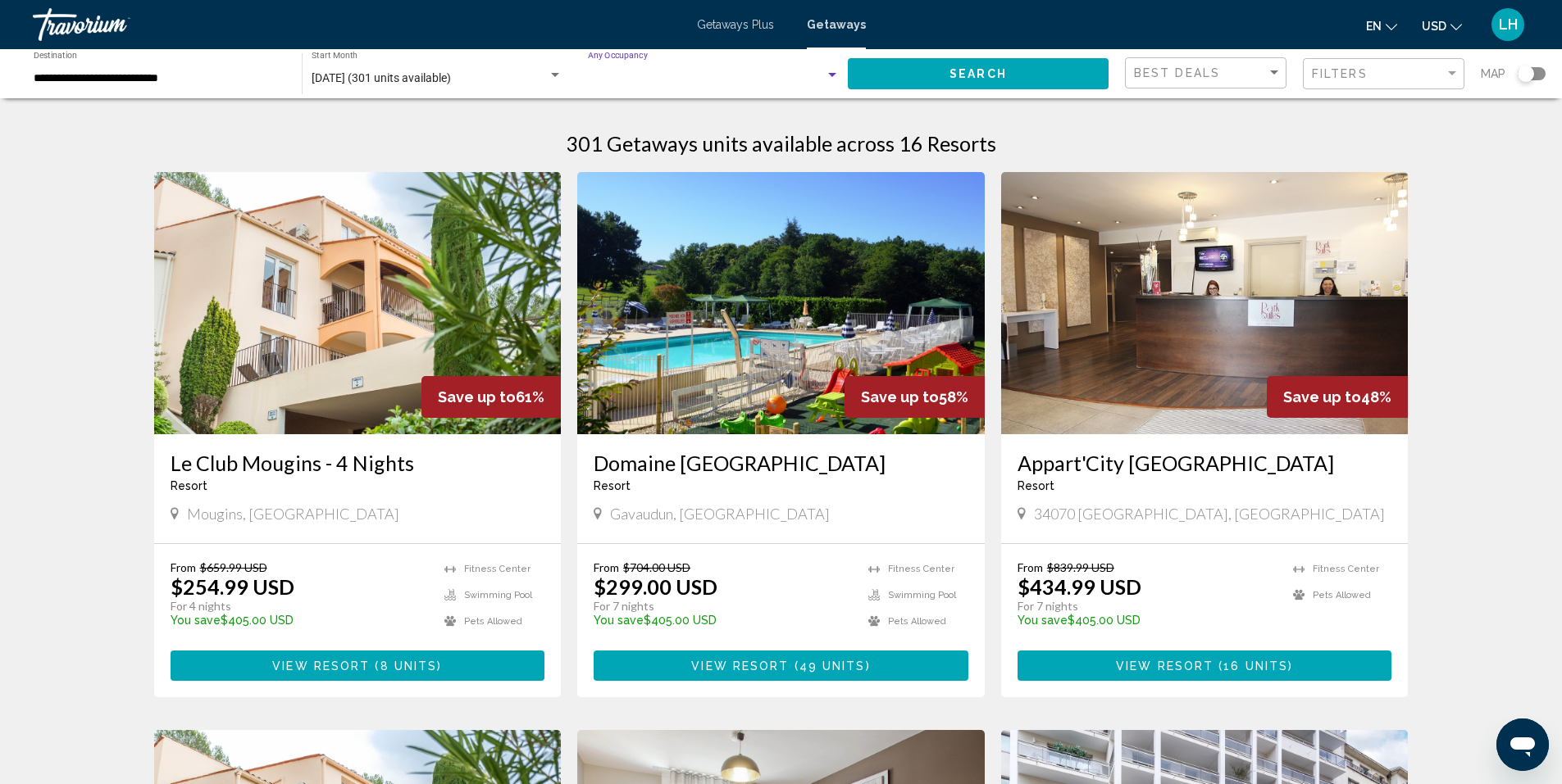
click at [705, 249] on img "Main content" at bounding box center [780, 302] width 408 height 262
click at [827, 72] on div "Search widget" at bounding box center [831, 75] width 15 height 13
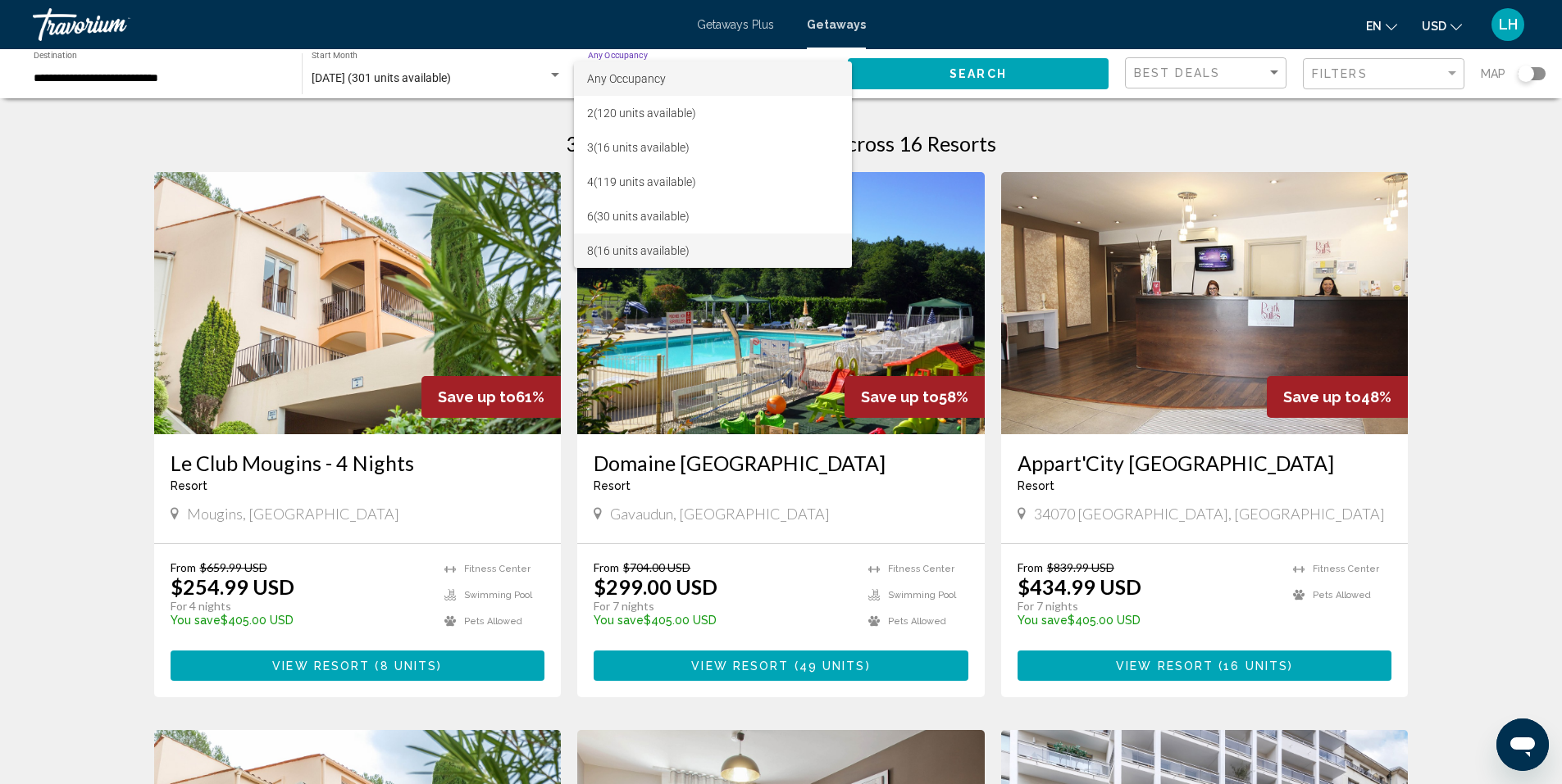
click at [807, 242] on span "8 (16 units available)" at bounding box center [713, 250] width 252 height 34
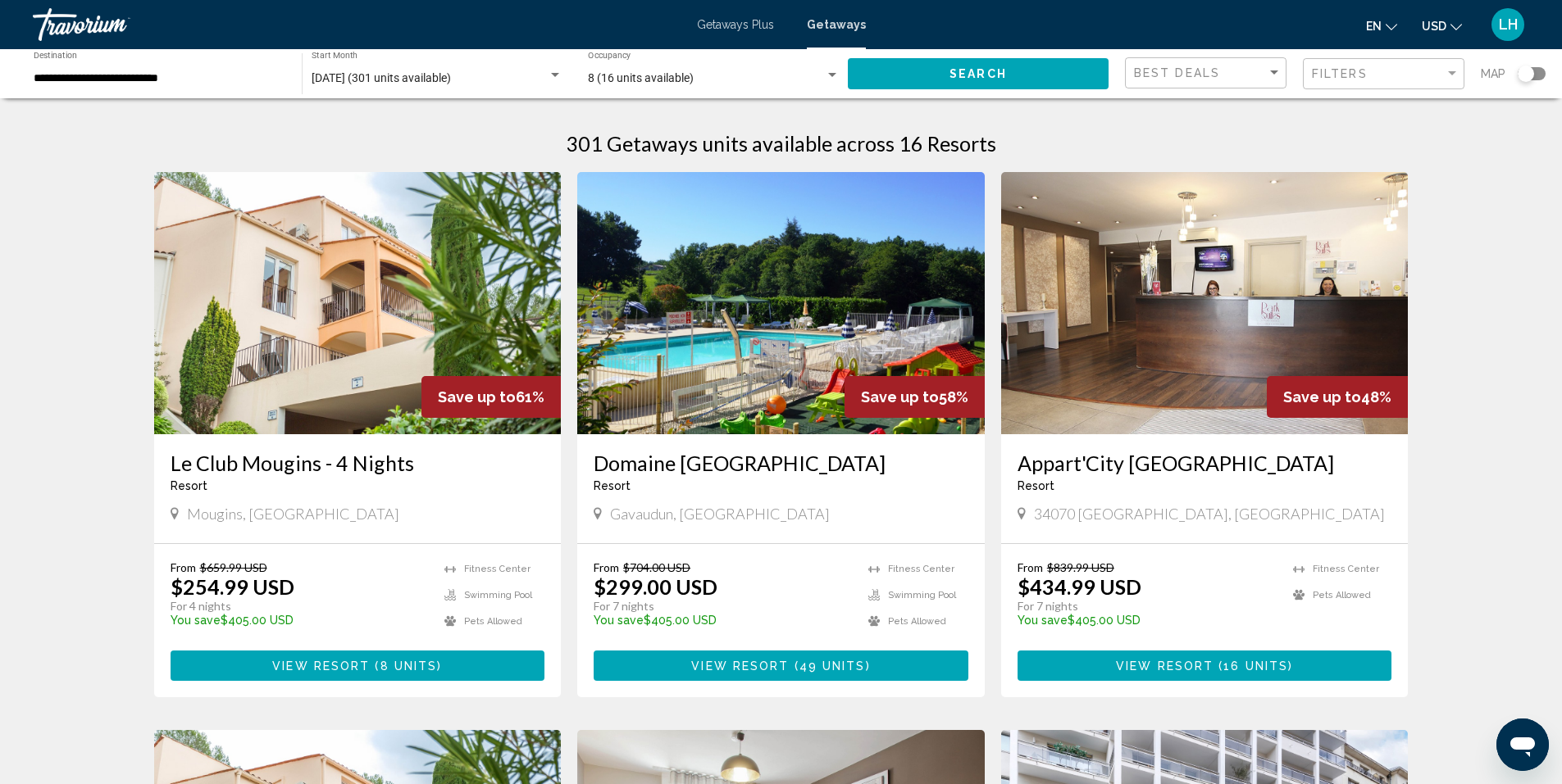
click at [807, 242] on img "Main content" at bounding box center [780, 302] width 408 height 262
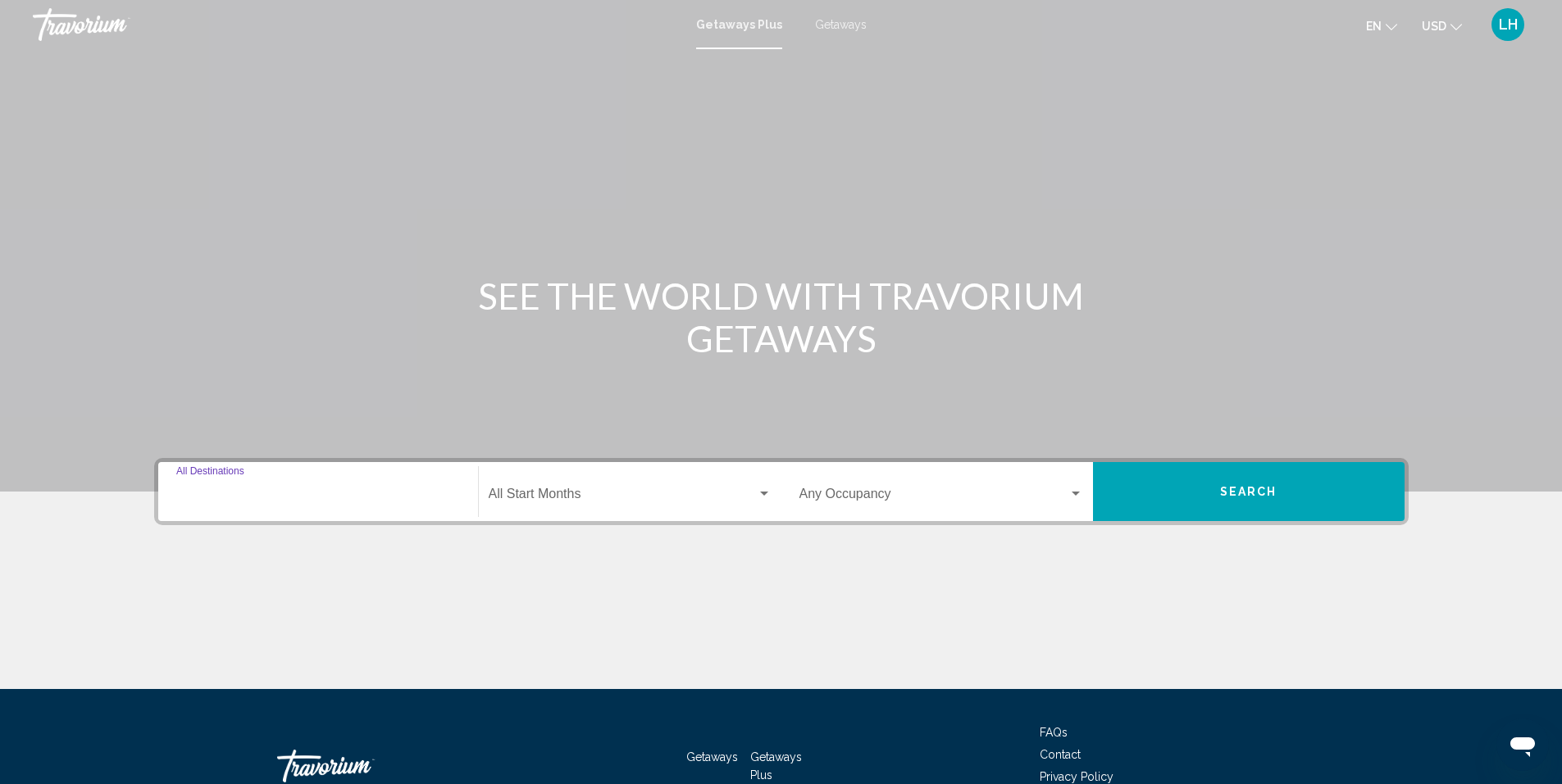
click at [326, 493] on input "Destination All Destinations" at bounding box center [318, 497] width 284 height 15
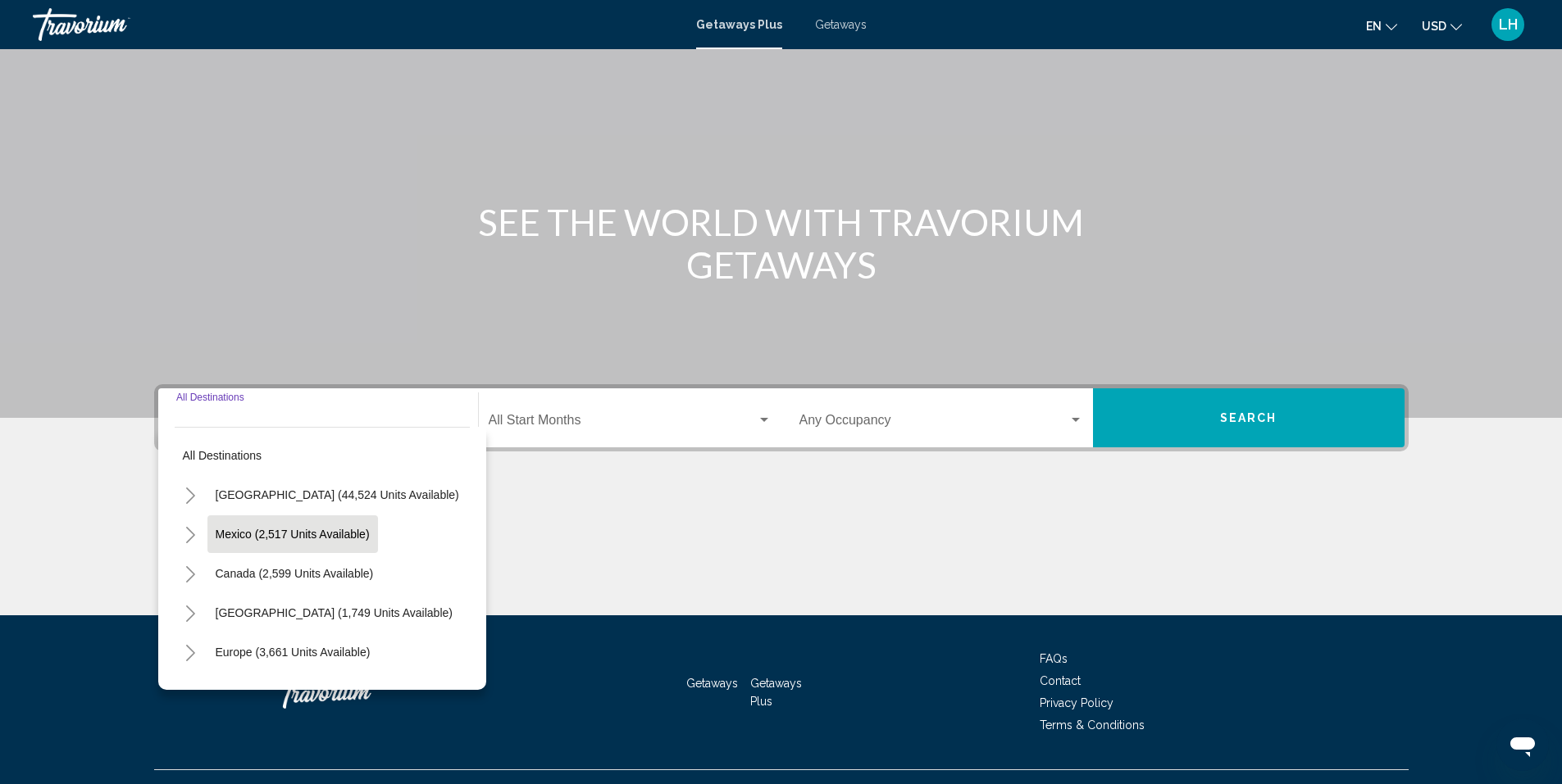
scroll to position [106, 0]
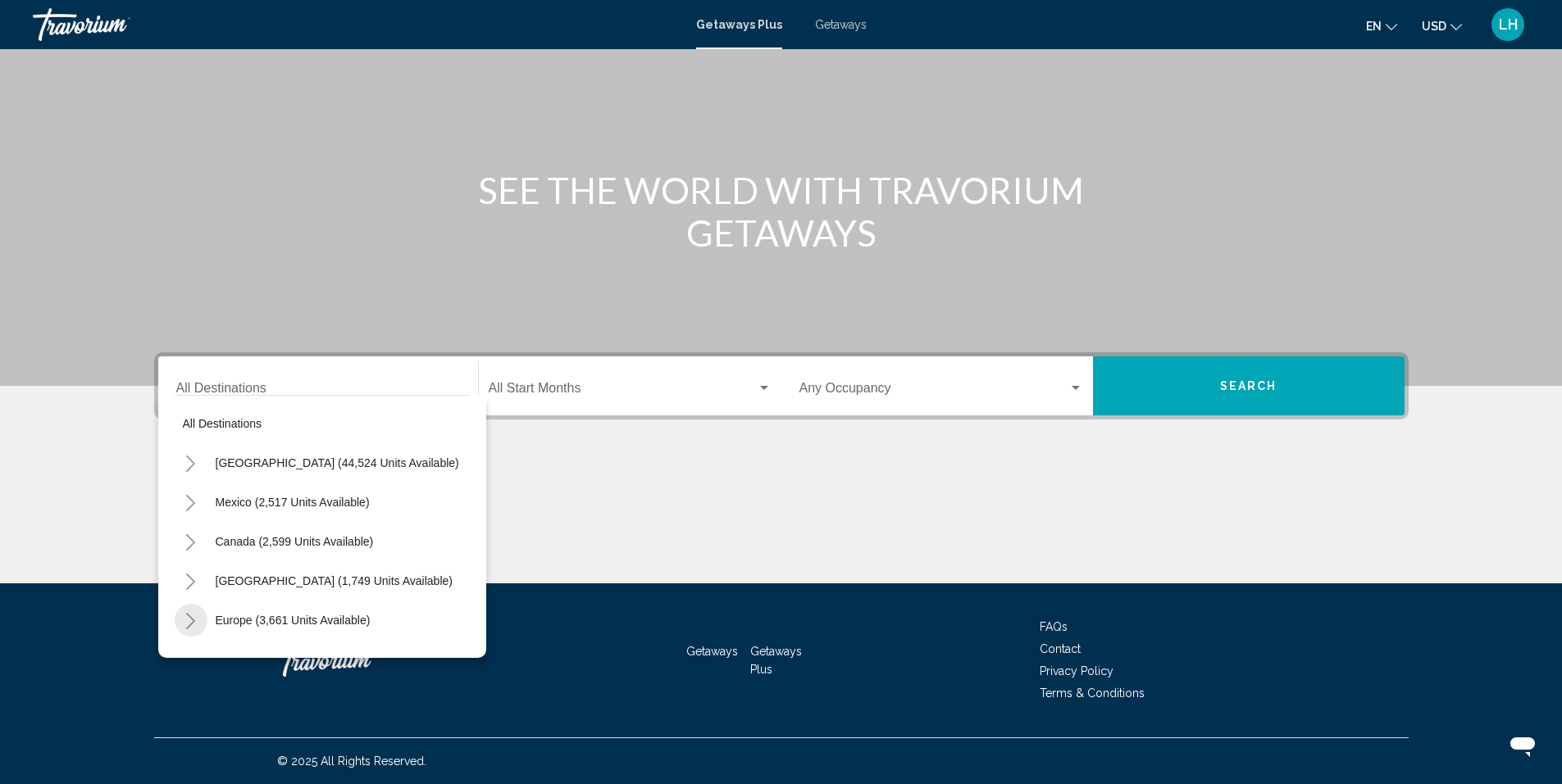
click at [192, 623] on icon "Toggle Europe (3,661 units available)" at bounding box center [191, 621] width 9 height 16
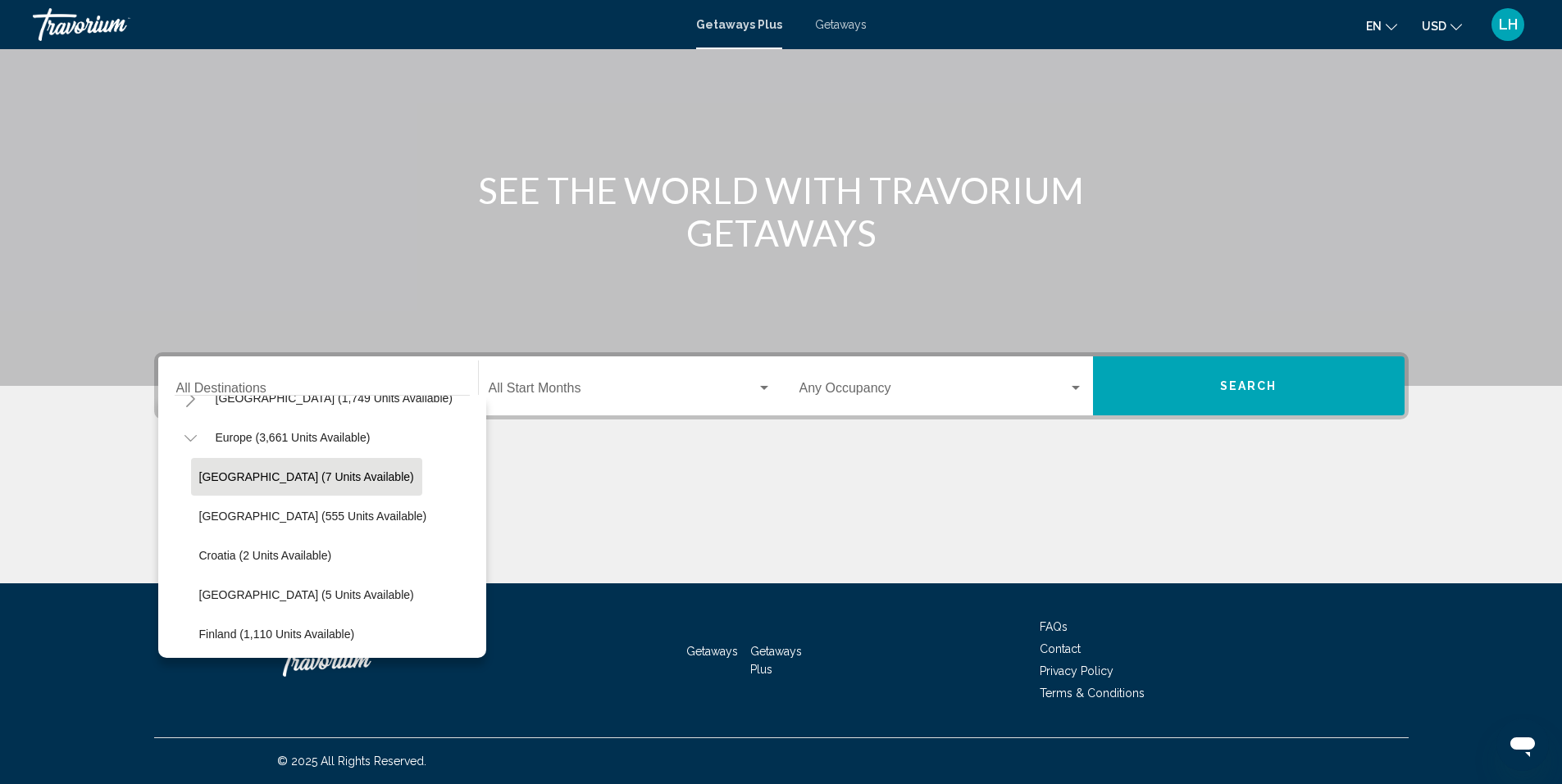
scroll to position [246, 0]
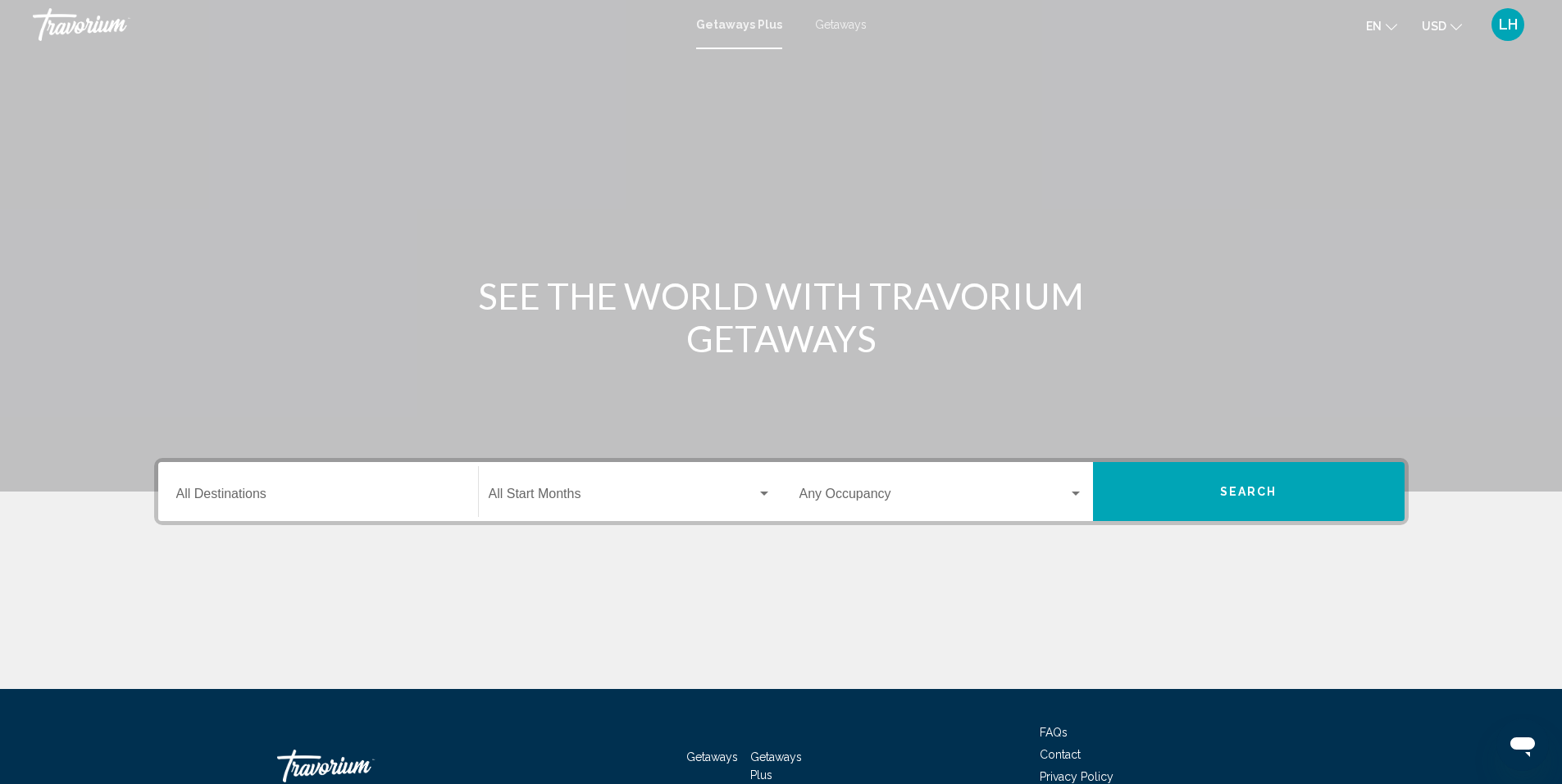
click at [826, 23] on span "Getaways" at bounding box center [841, 24] width 51 height 13
click at [826, 23] on div "Skip to main content Getaways Plus Getaways en English Español Français Italian…" at bounding box center [781, 392] width 1562 height 784
click at [1453, 24] on icon "Change currency" at bounding box center [1455, 26] width 11 height 11
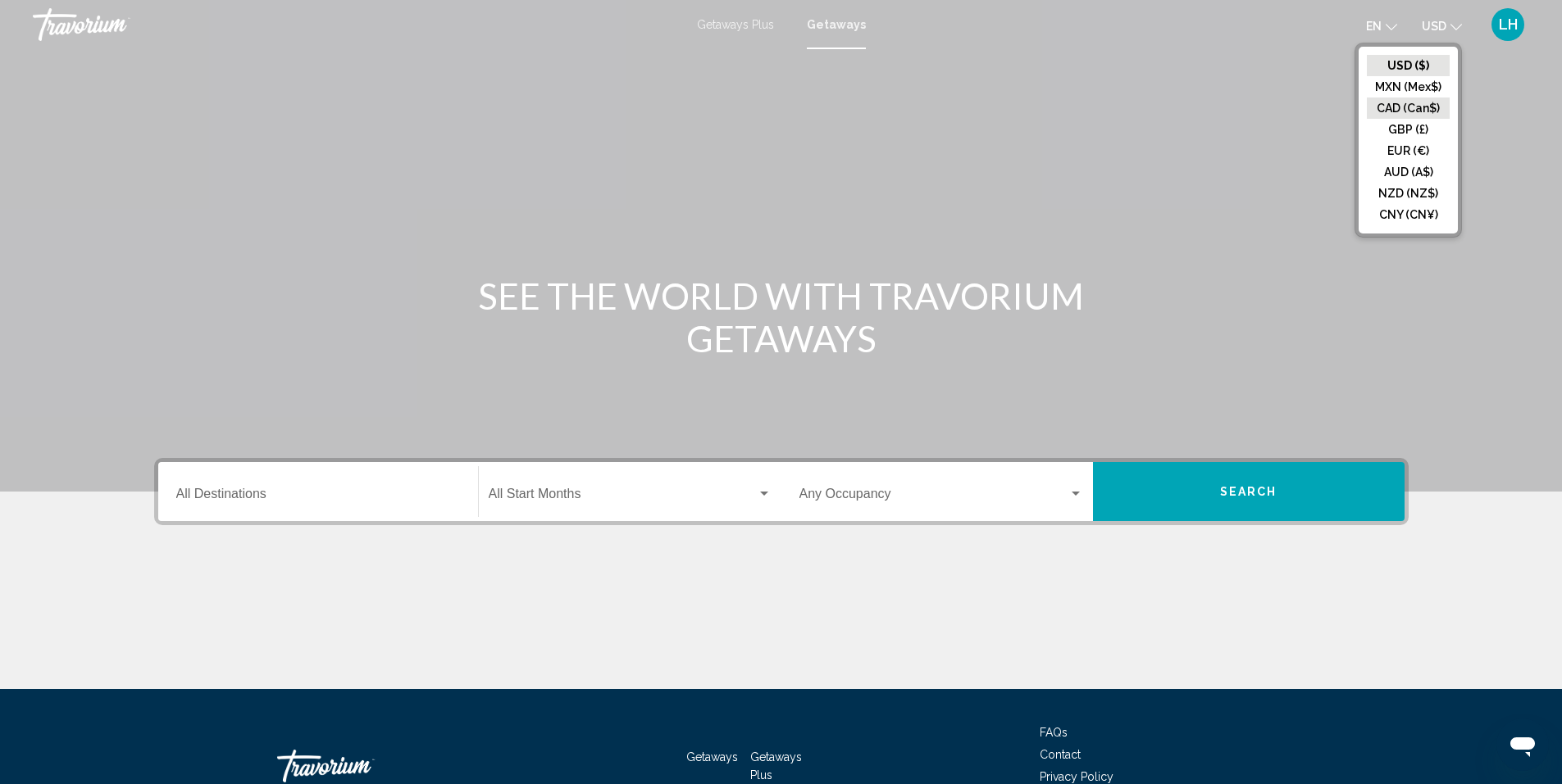
click at [1397, 105] on button "CAD (Can$)" at bounding box center [1407, 108] width 83 height 21
click at [0, 0] on div at bounding box center [0, 0] width 0 height 0
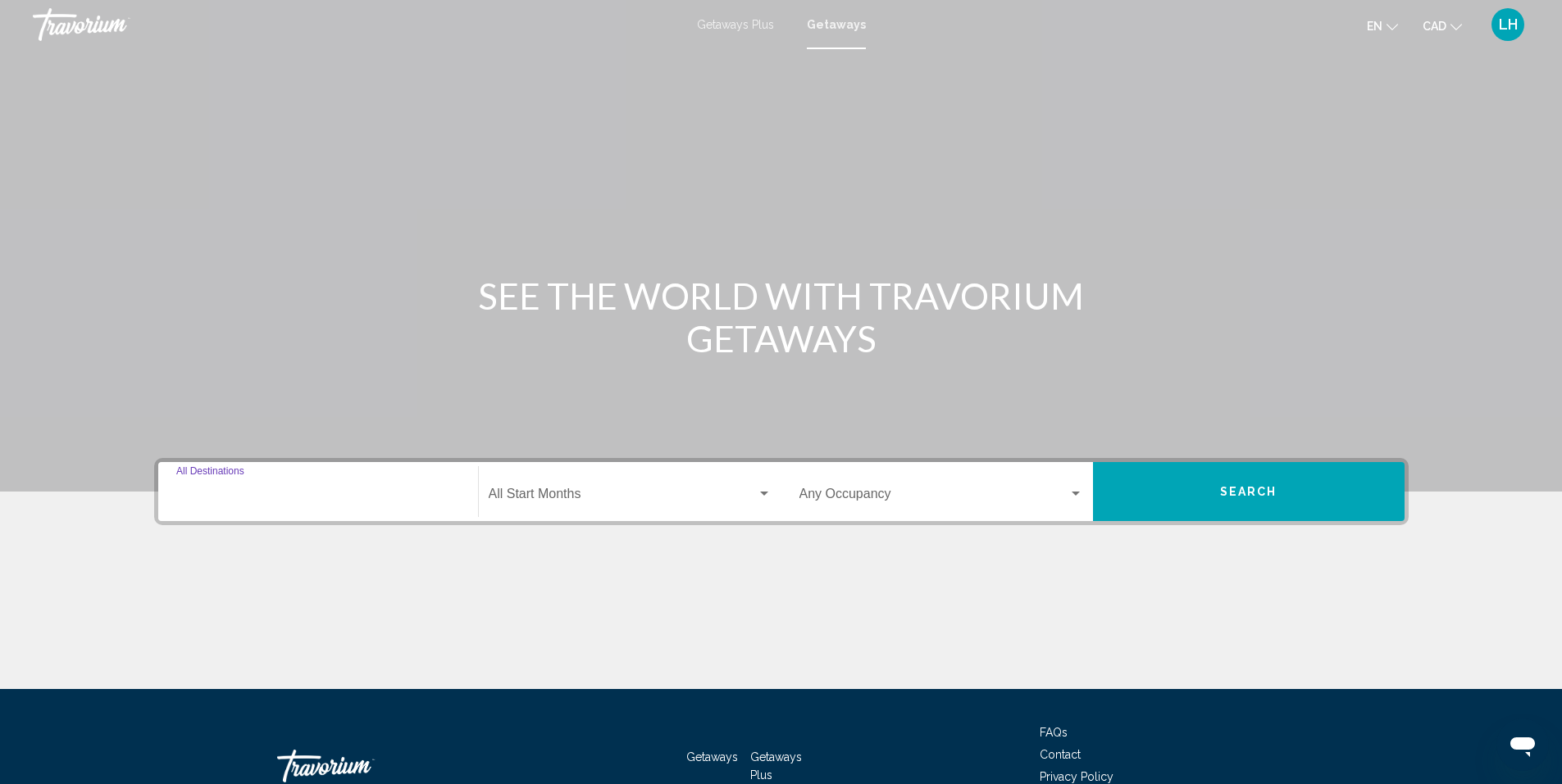
click at [388, 499] on input "Destination All Destinations" at bounding box center [318, 497] width 284 height 15
click at [388, 499] on div "Destination All Destinations" at bounding box center [318, 491] width 303 height 59
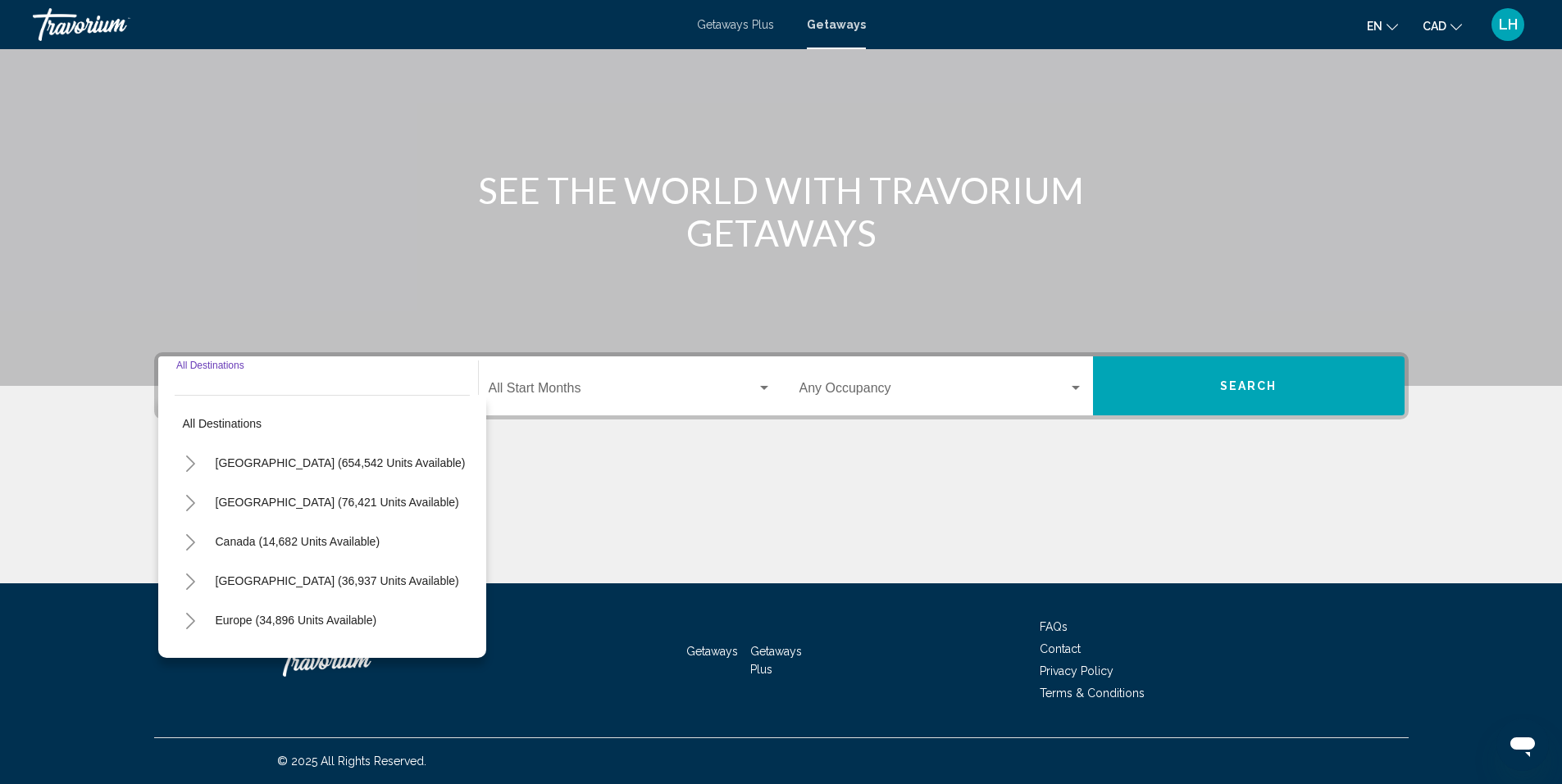
scroll to position [82, 0]
click at [191, 540] on icon "Toggle Europe (34,896 units available)" at bounding box center [191, 539] width 12 height 16
click at [191, 539] on icon "Toggle Europe (34,896 units available)" at bounding box center [191, 539] width 12 height 16
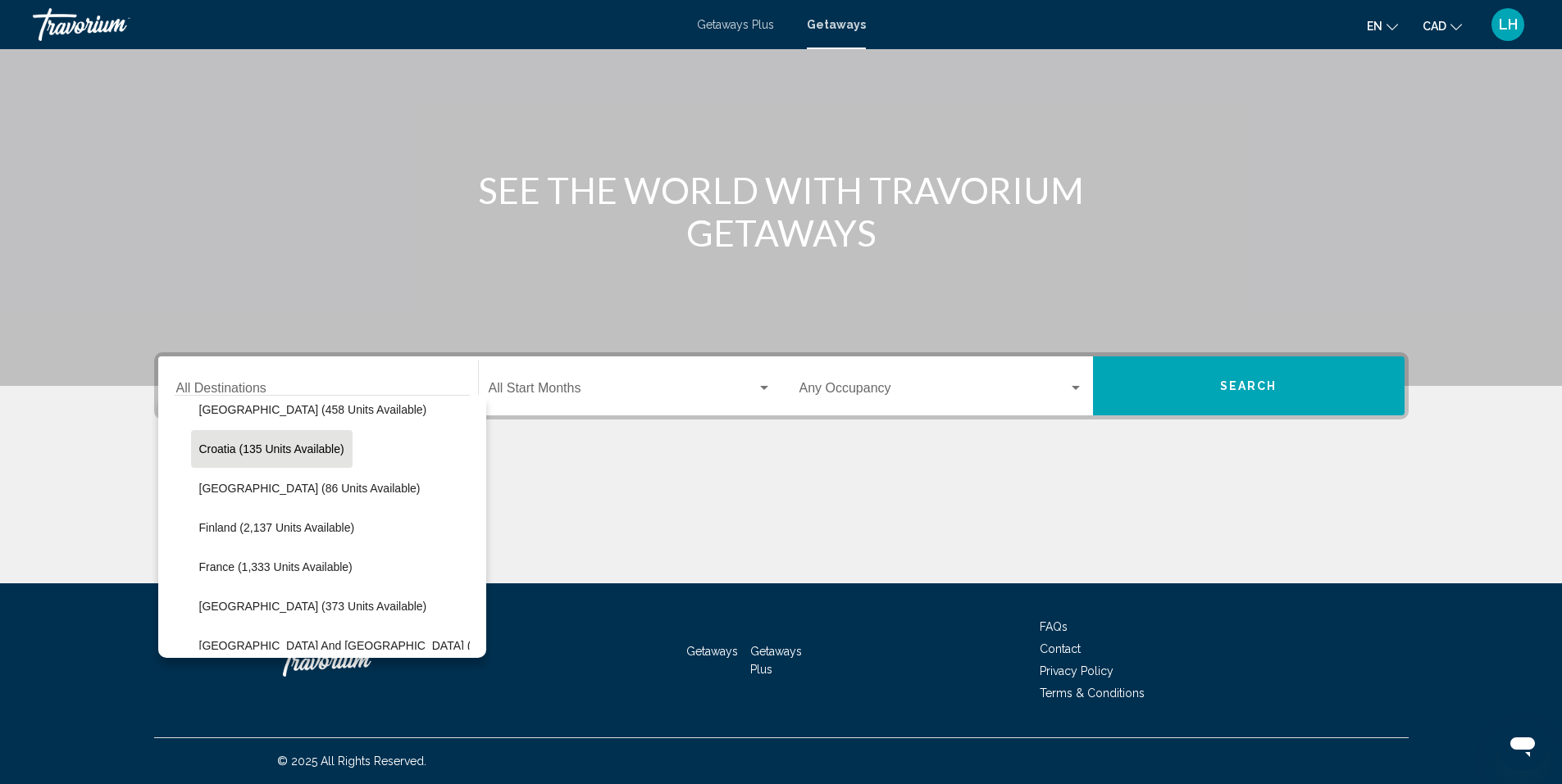
scroll to position [410, 0]
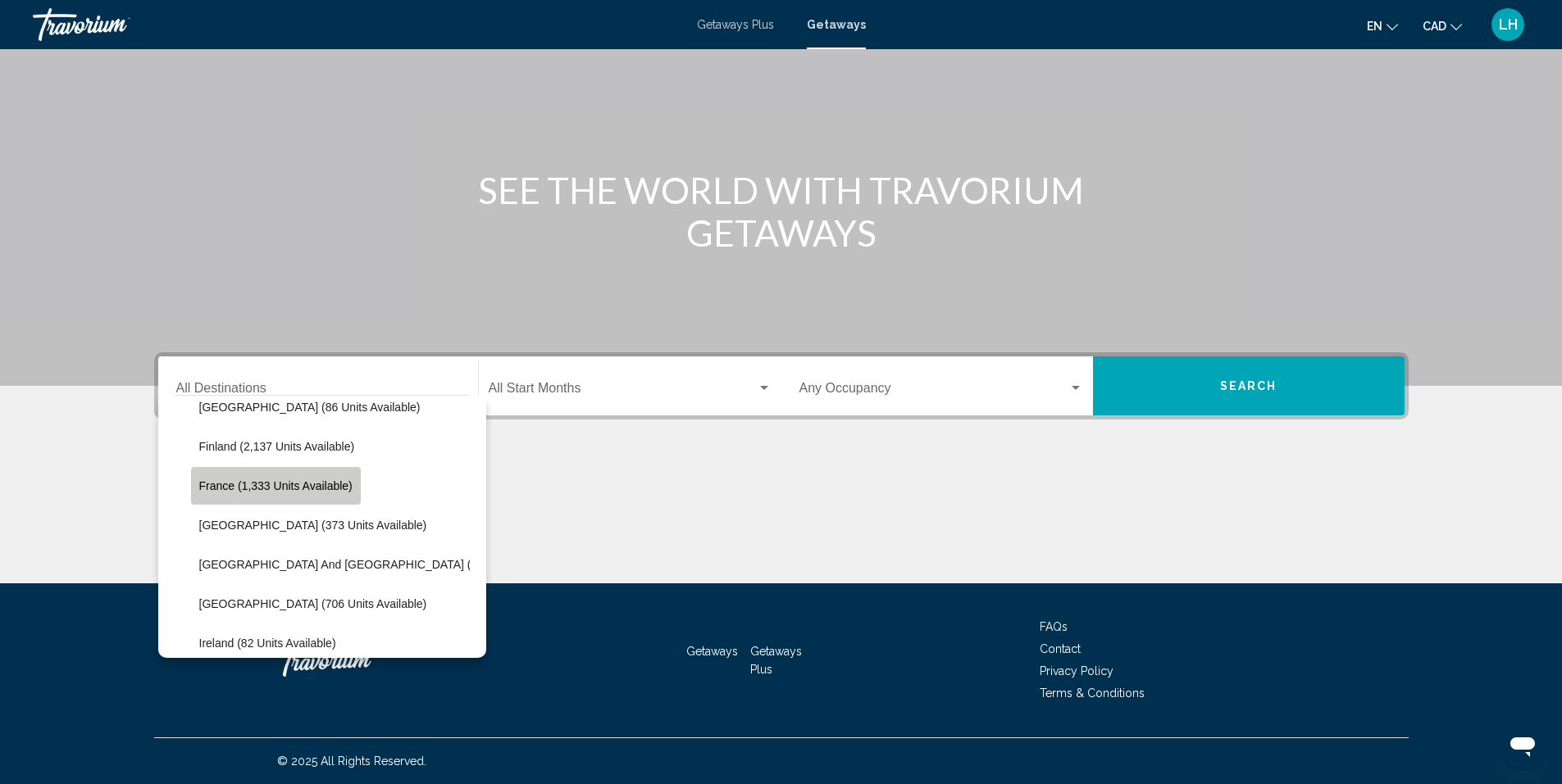
click at [212, 483] on span "France (1,333 units available)" at bounding box center [275, 485] width 153 height 13
type input "**********"
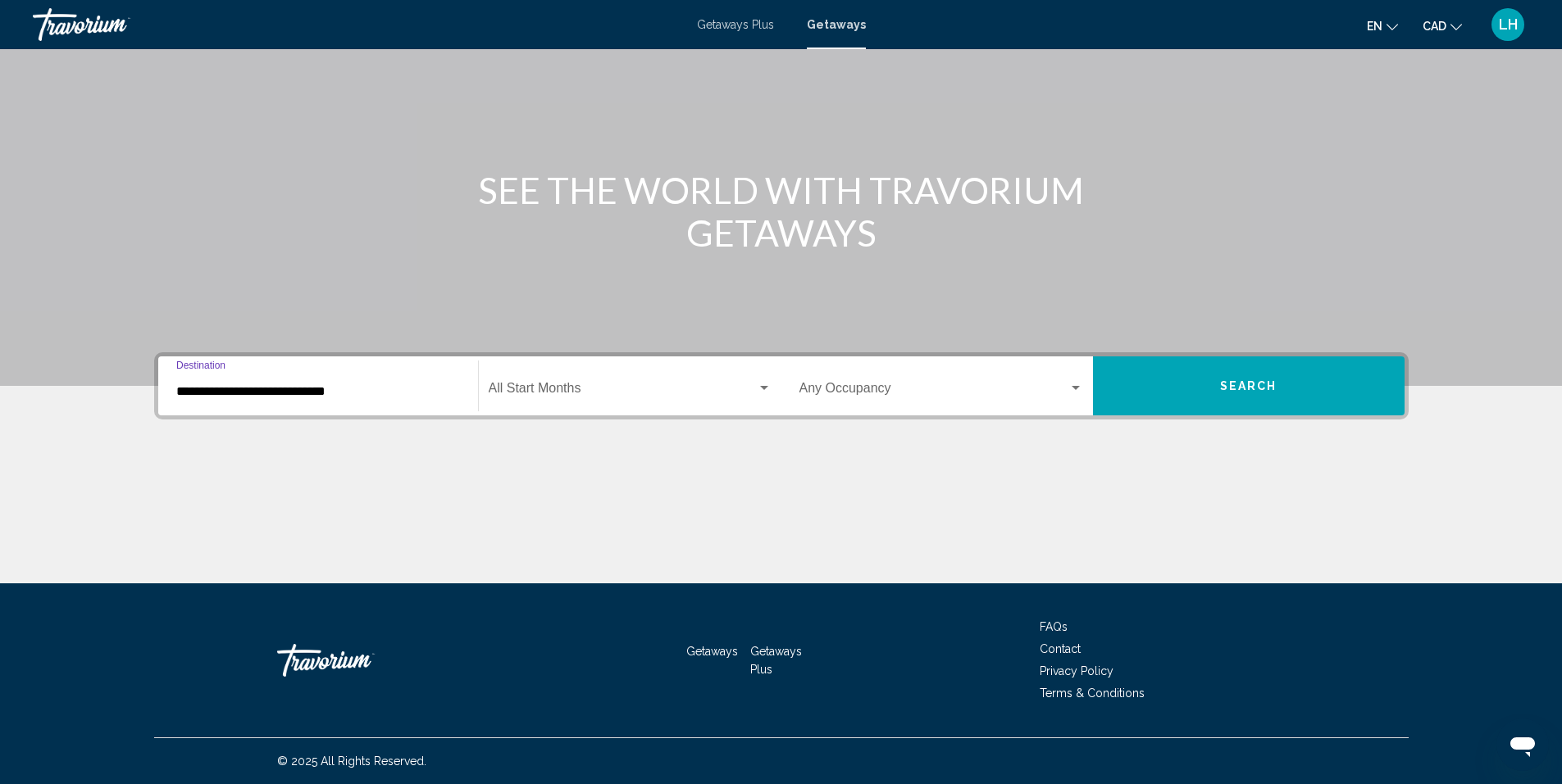
click at [618, 377] on div "Start Month All Start Months" at bounding box center [630, 386] width 283 height 51
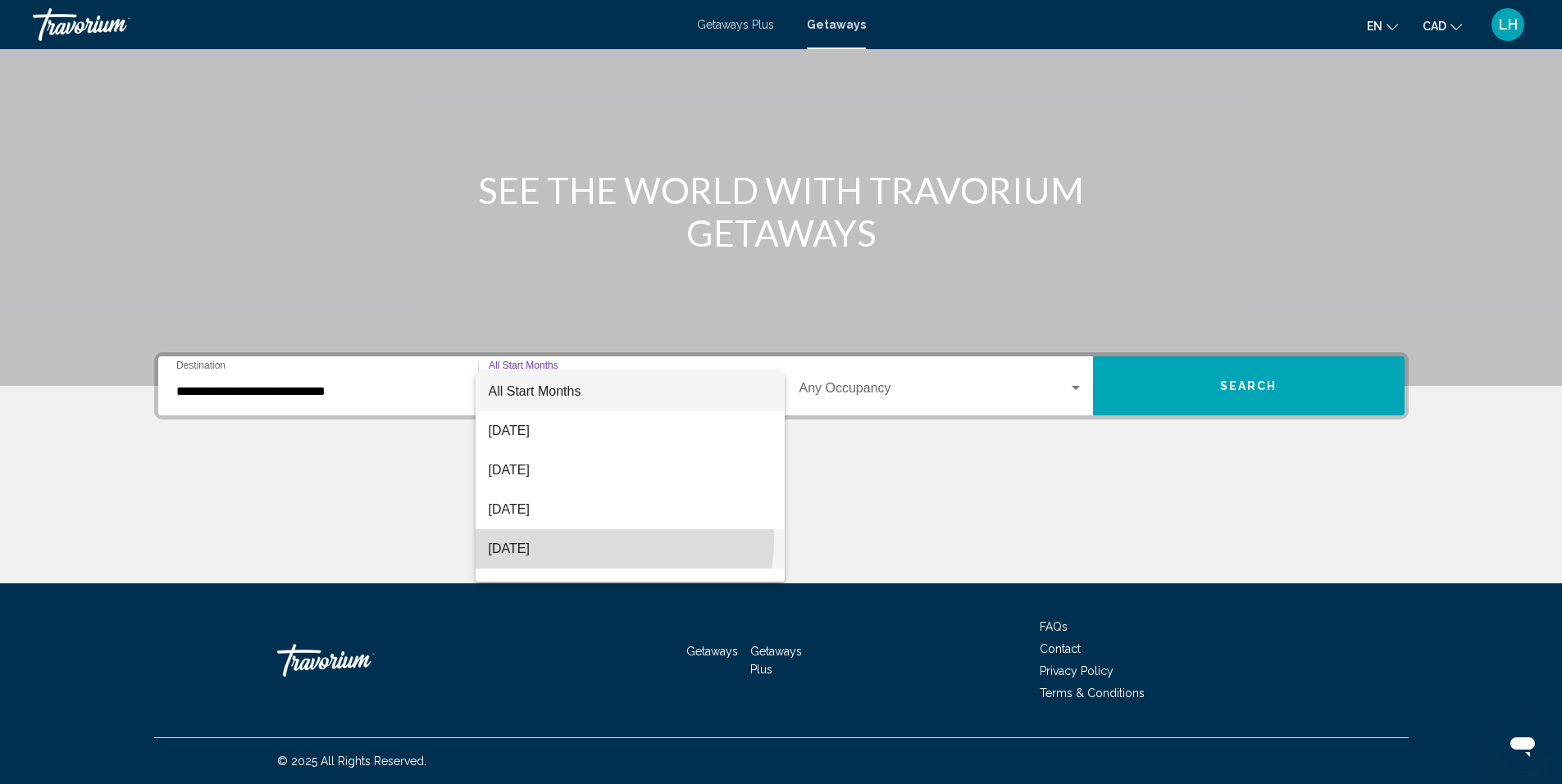
click at [614, 541] on span "November 2025" at bounding box center [630, 549] width 283 height 39
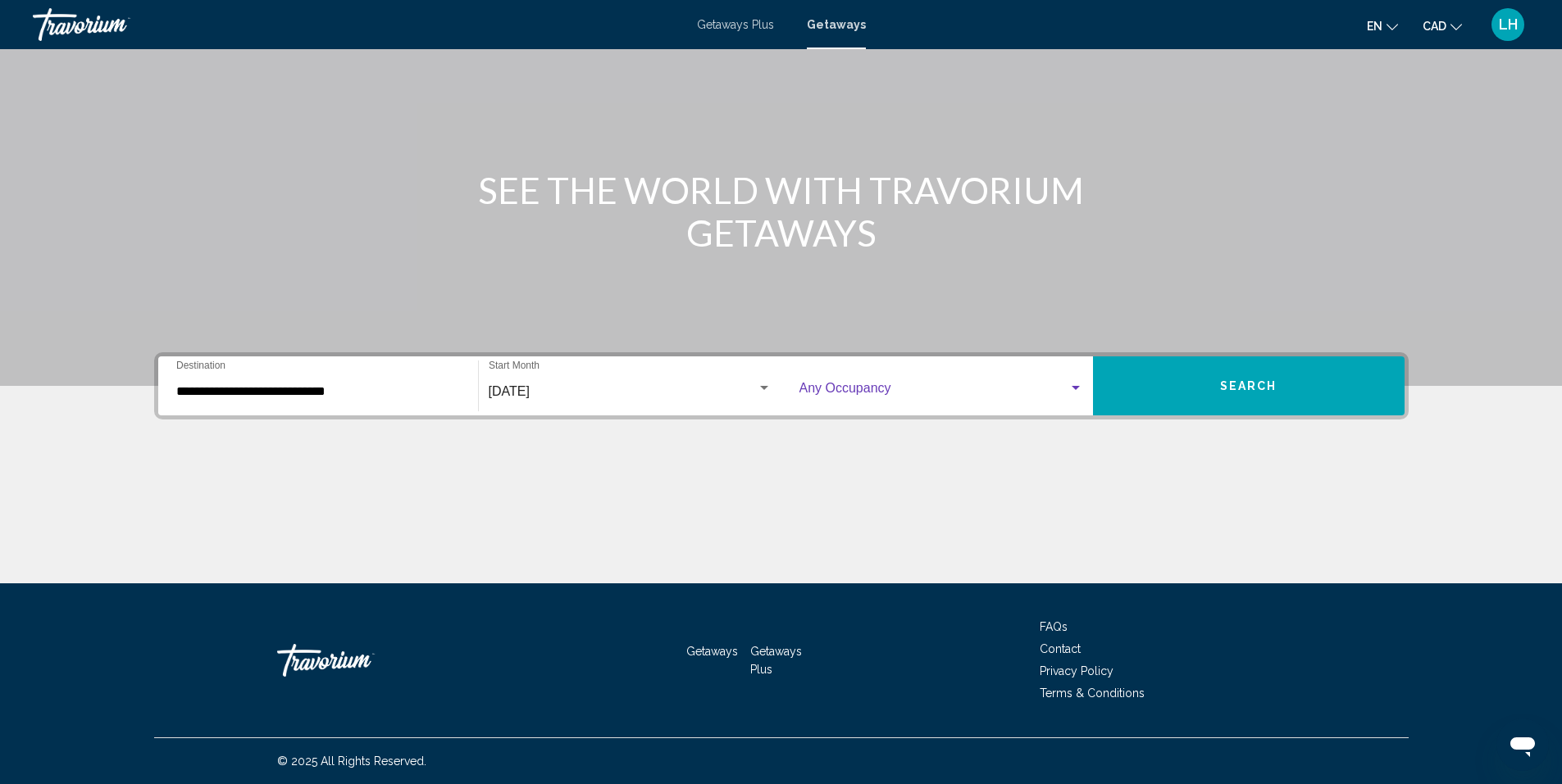
click at [1076, 388] on div "Search widget" at bounding box center [1076, 388] width 9 height 4
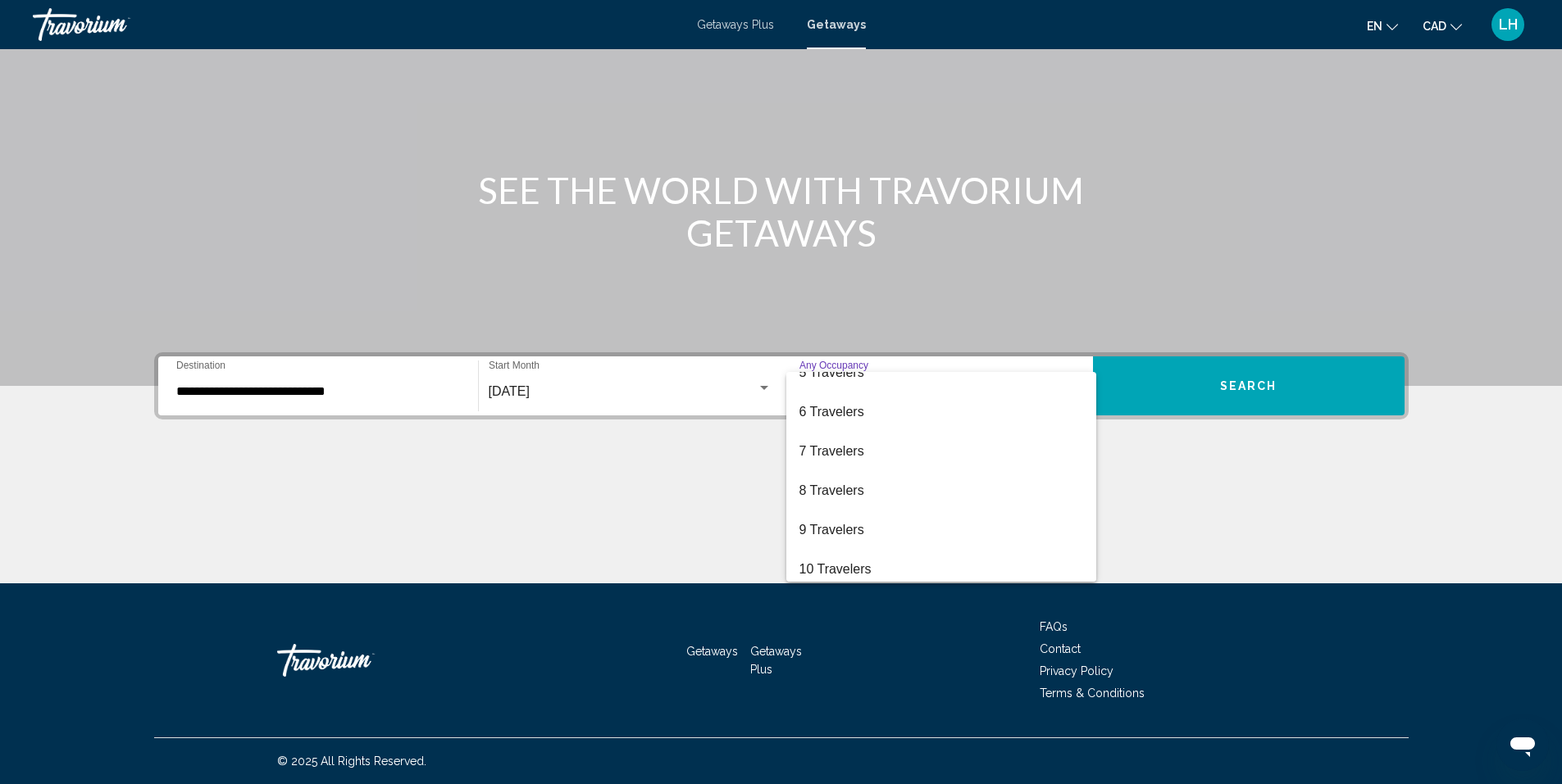
scroll to position [184, 0]
click at [895, 566] on span "10 Travelers" at bounding box center [941, 562] width 284 height 39
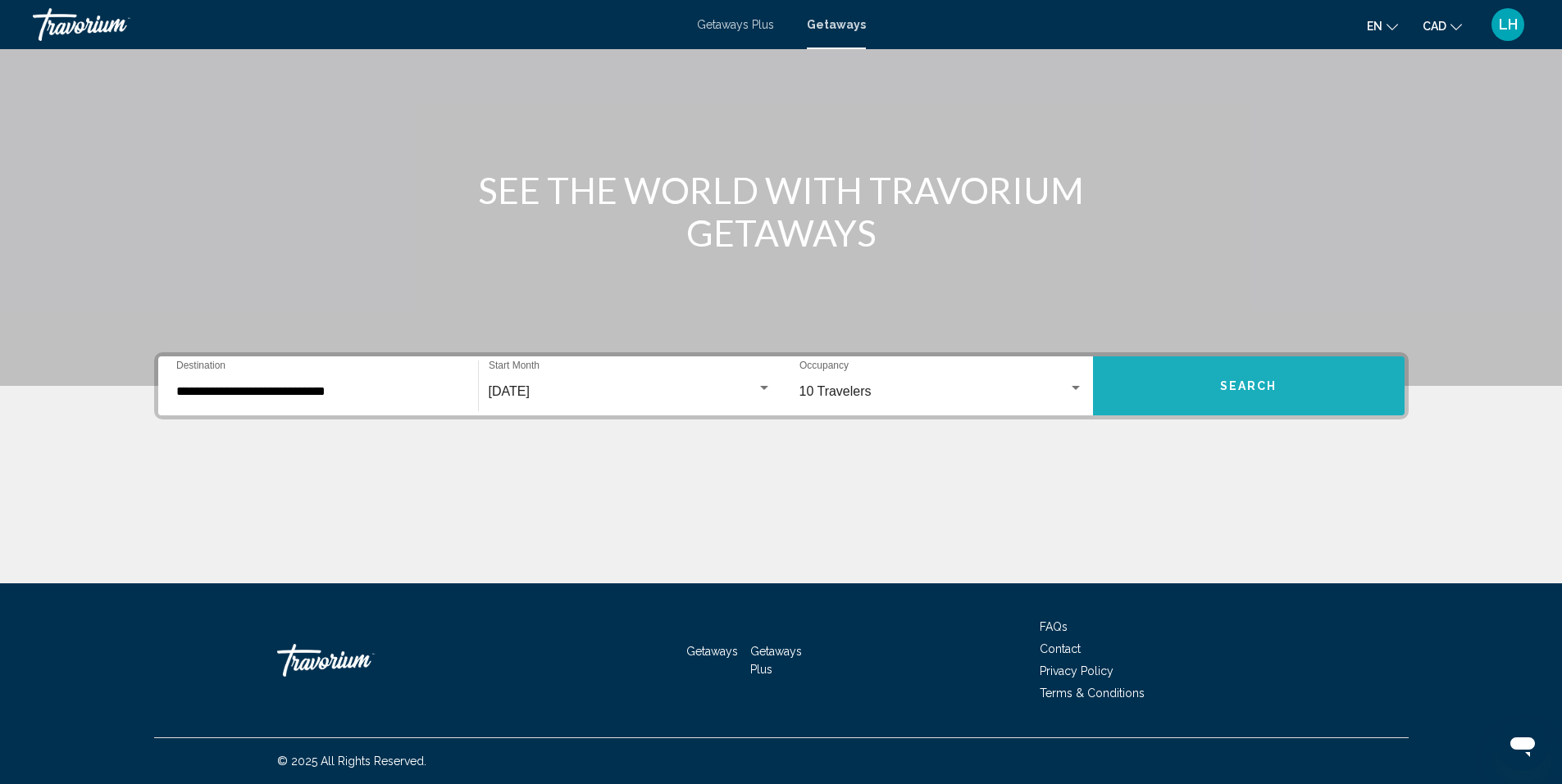
click at [1255, 380] on span "Search" at bounding box center [1248, 386] width 57 height 13
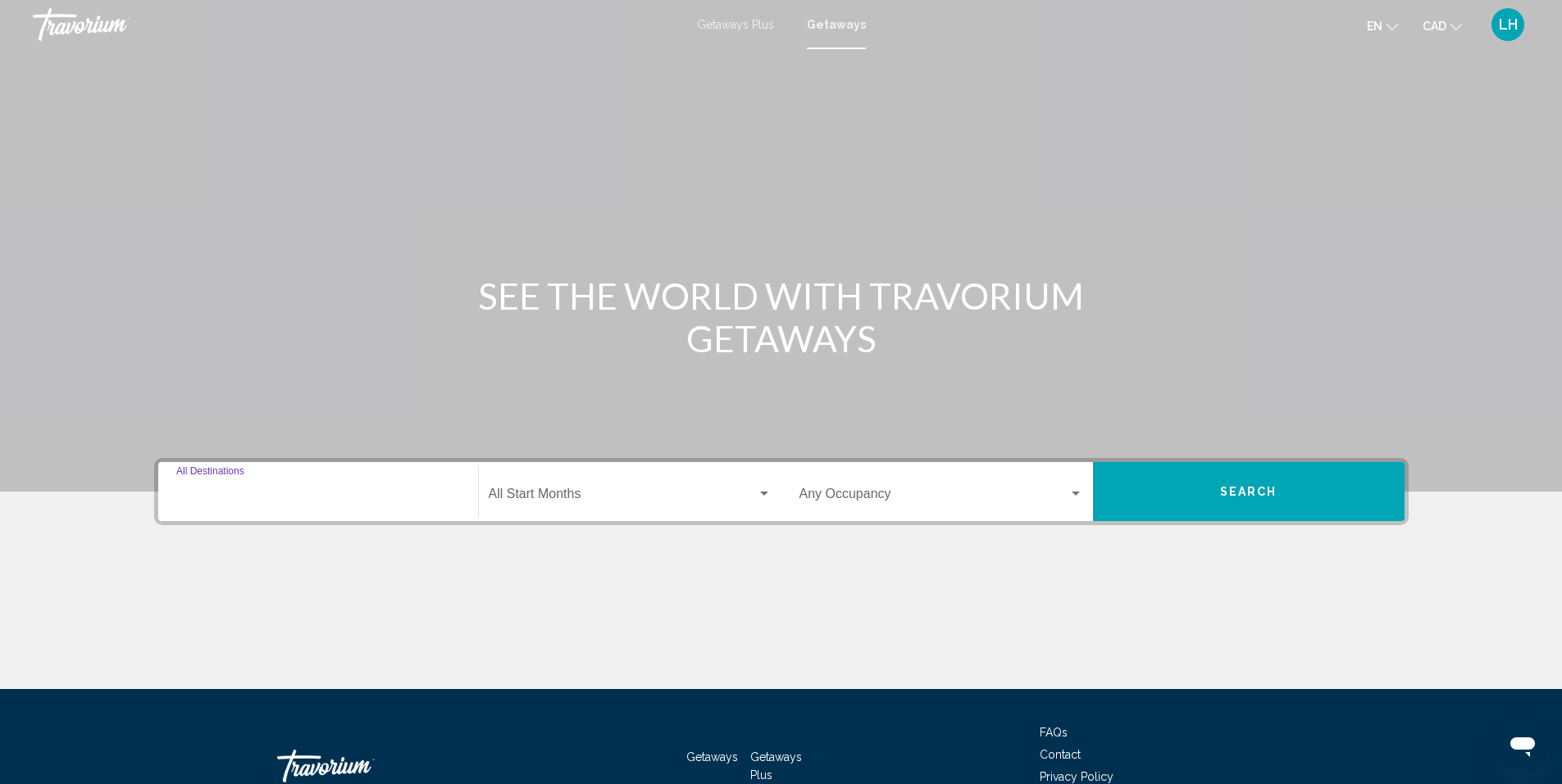
click at [358, 494] on input "Destination All Destinations" at bounding box center [318, 497] width 284 height 15
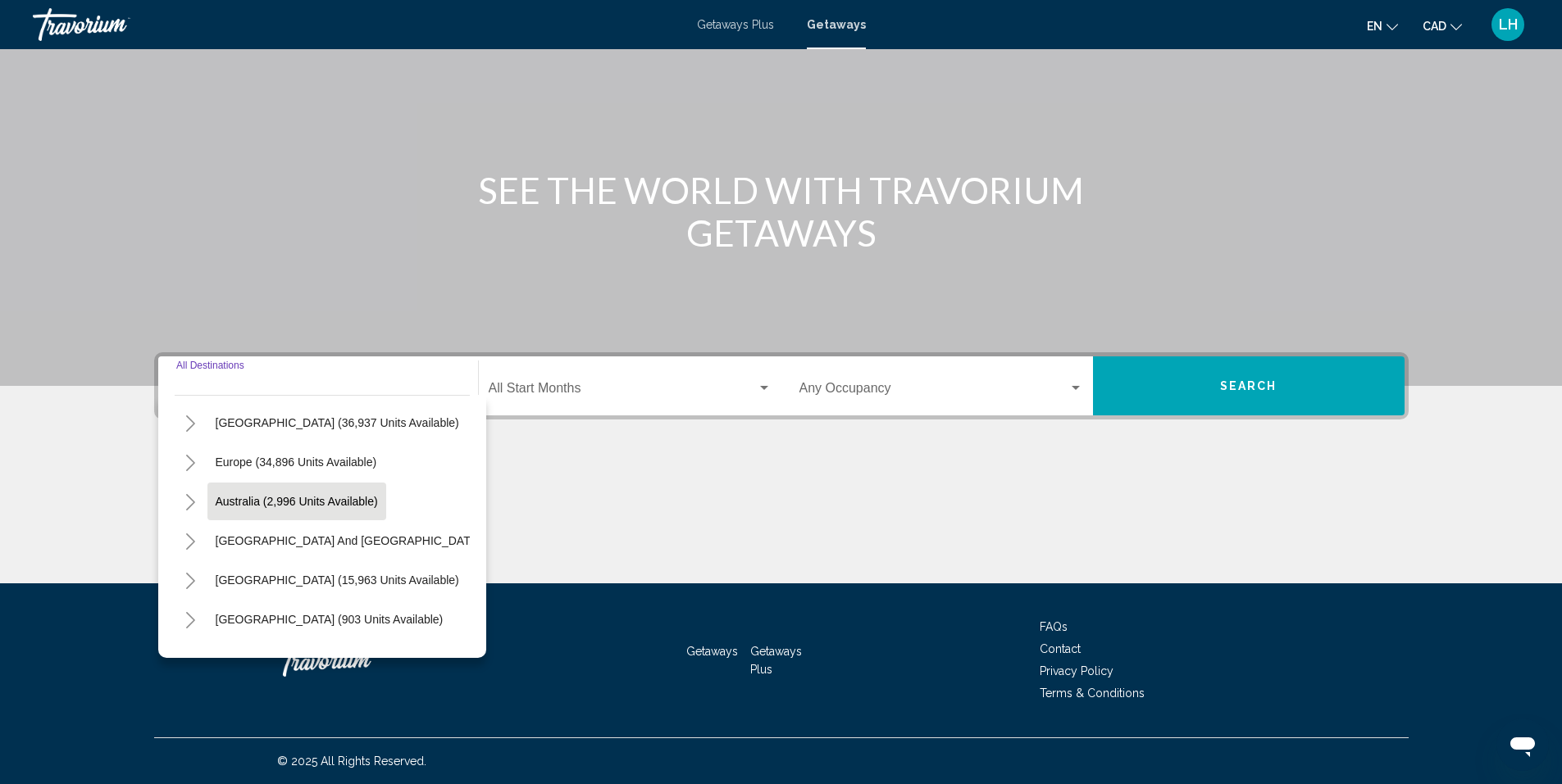
scroll to position [164, 0]
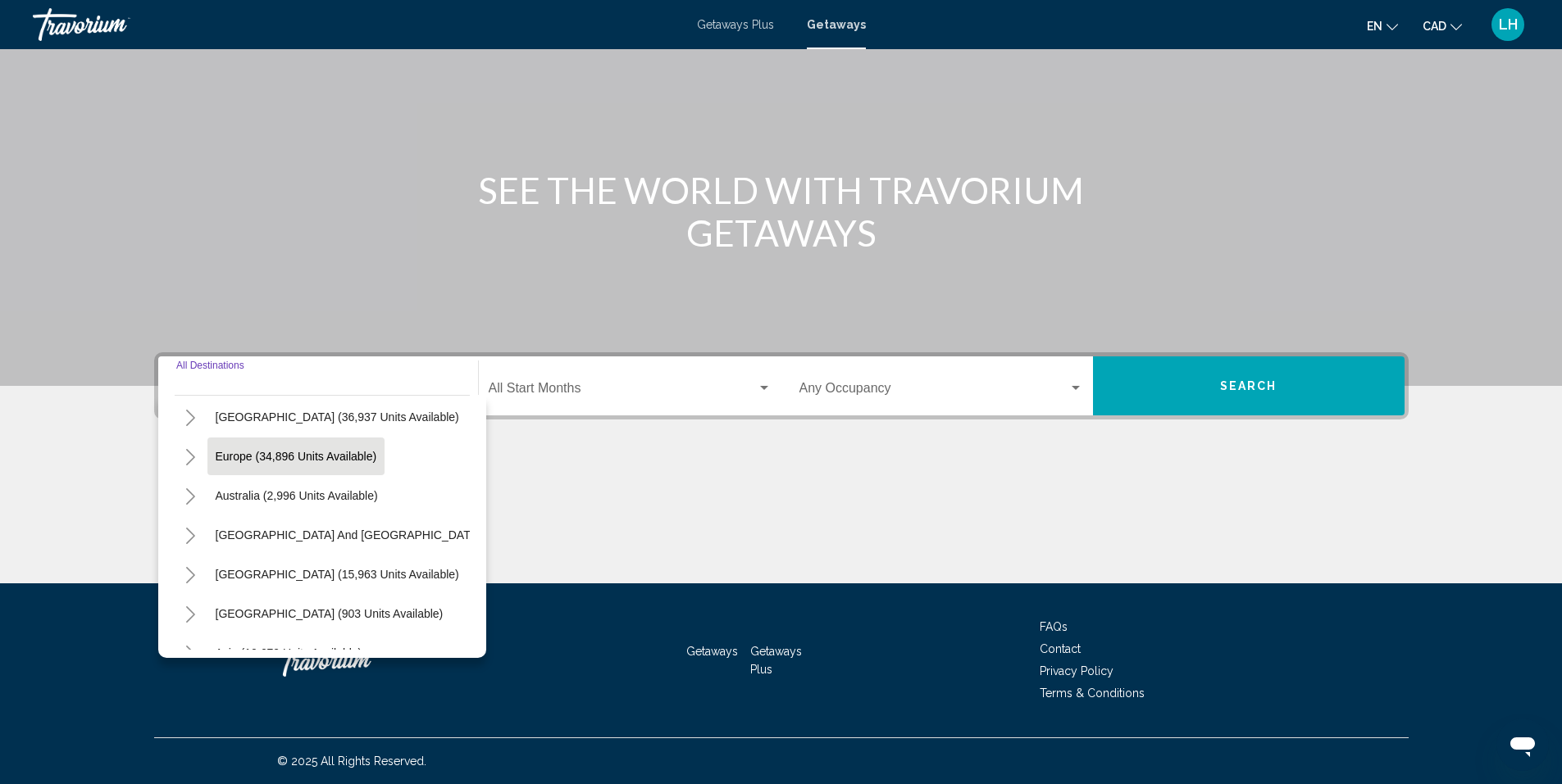
click at [230, 454] on span "Europe (34,896 units available)" at bounding box center [296, 456] width 161 height 13
type input "**********"
click at [230, 454] on div "**********" at bounding box center [781, 468] width 1320 height 231
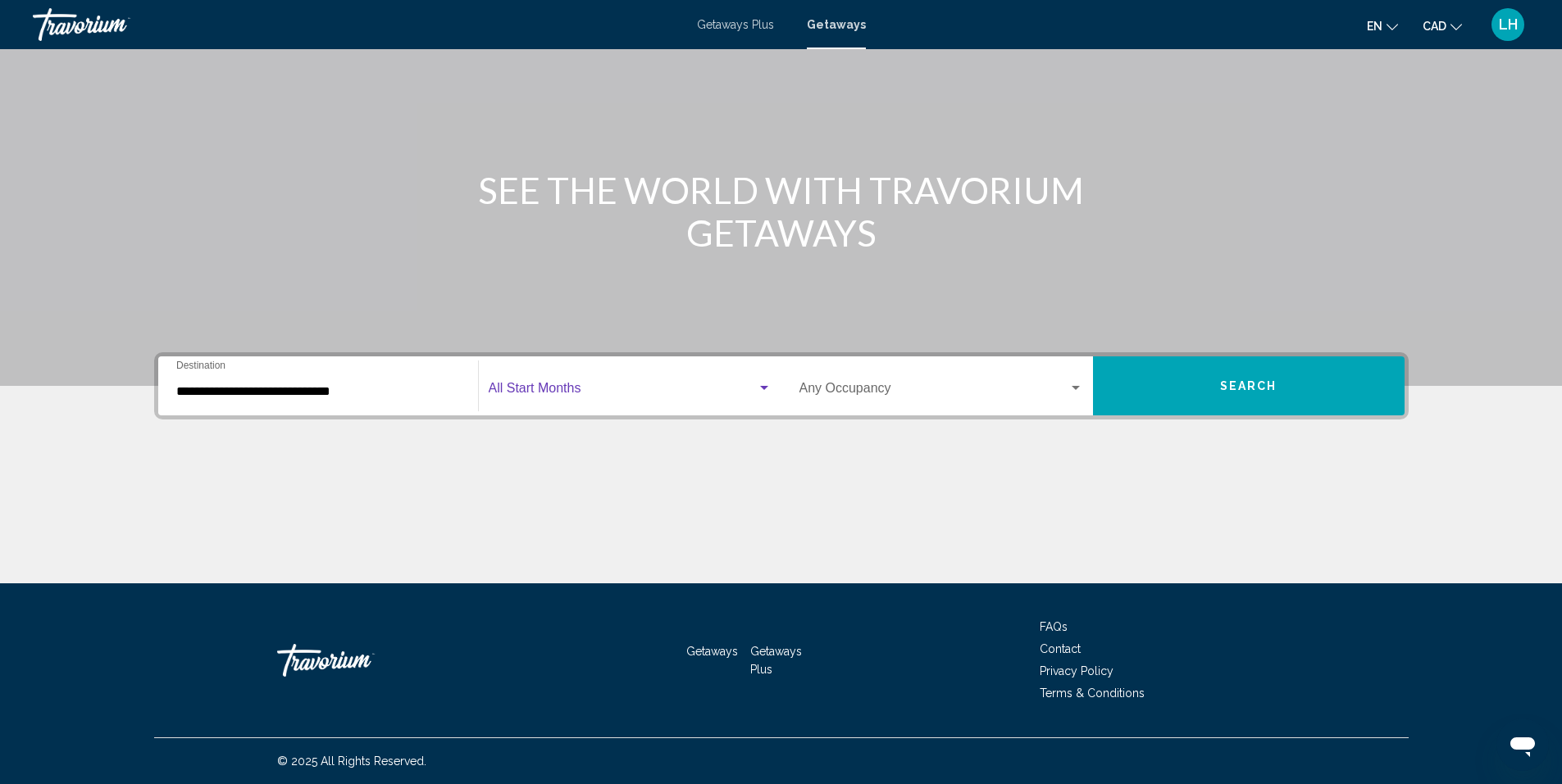
click at [525, 393] on span "Search widget" at bounding box center [623, 391] width 268 height 15
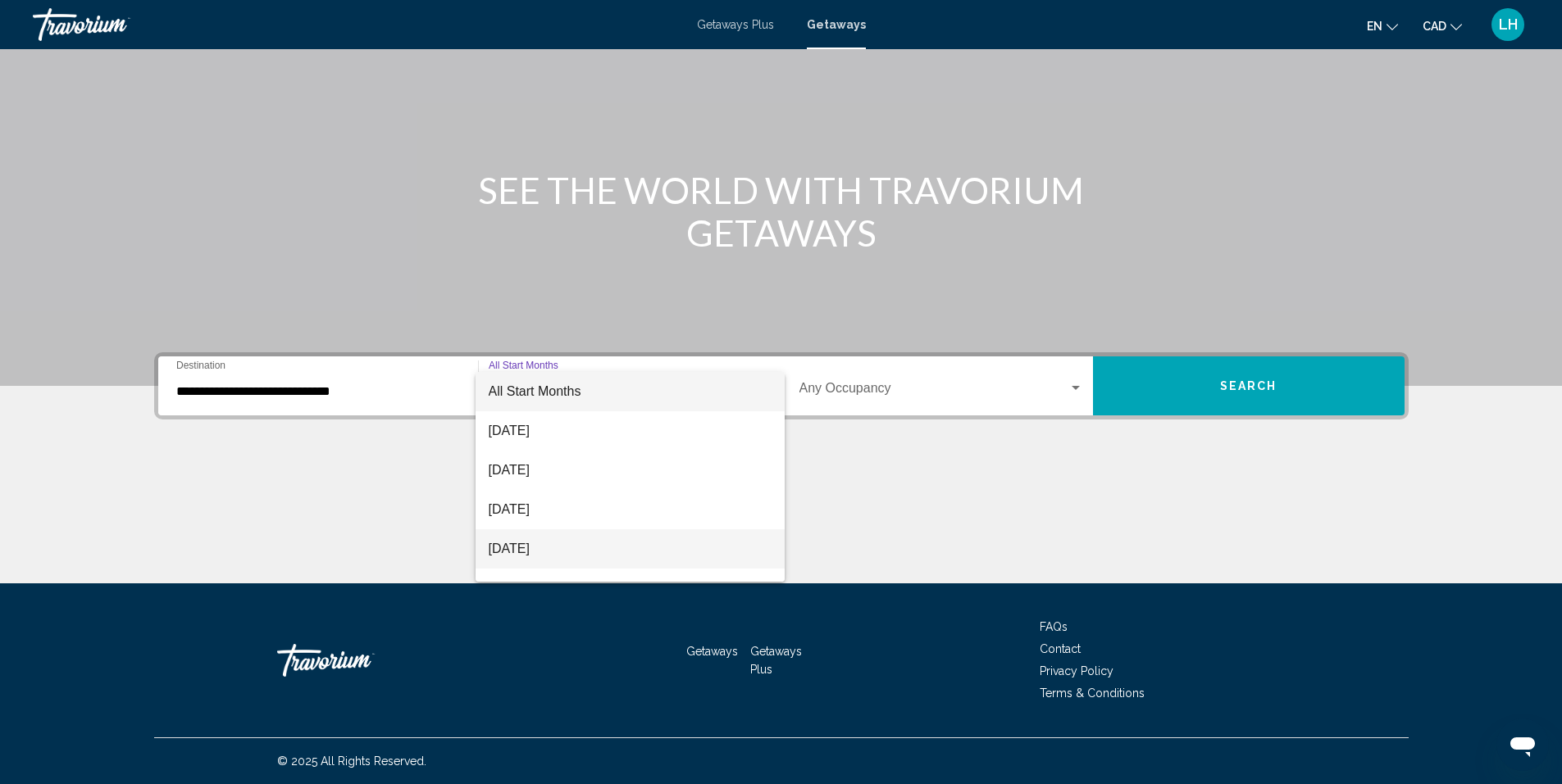
click at [518, 548] on span "November 2025" at bounding box center [630, 549] width 283 height 39
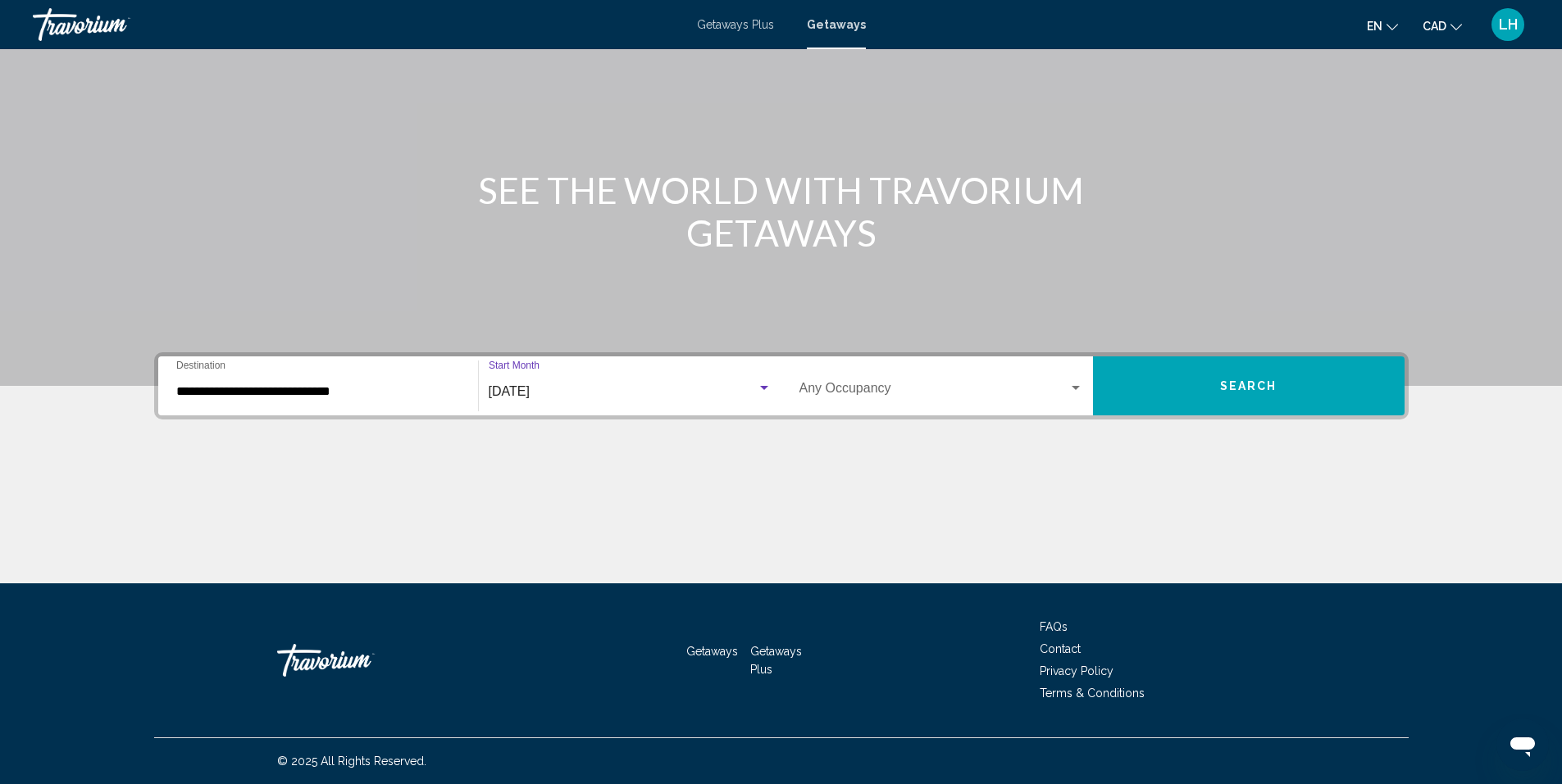
click at [859, 389] on span "Search widget" at bounding box center [933, 391] width 269 height 15
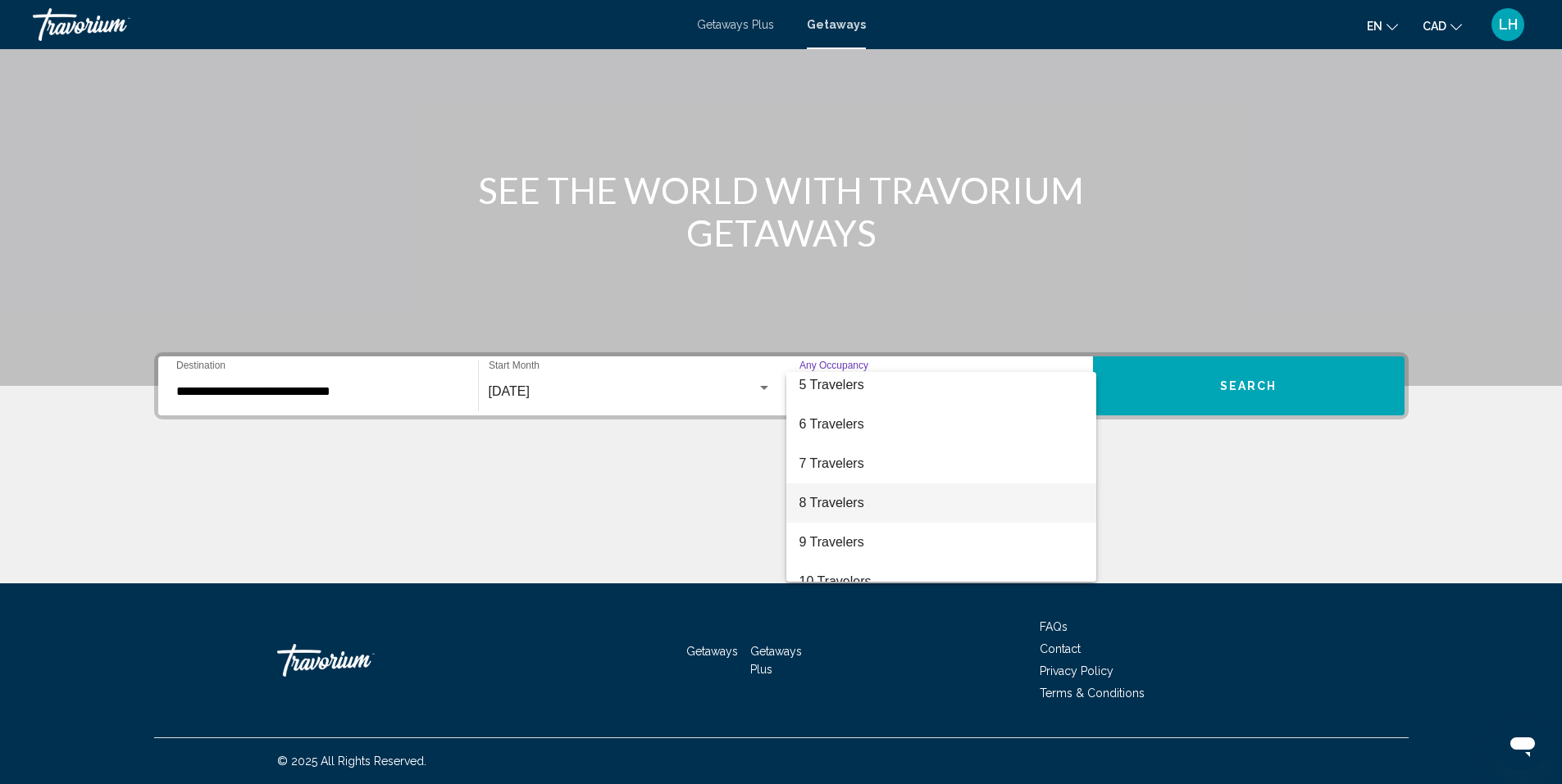
click at [869, 500] on span "8 Travelers" at bounding box center [941, 503] width 284 height 39
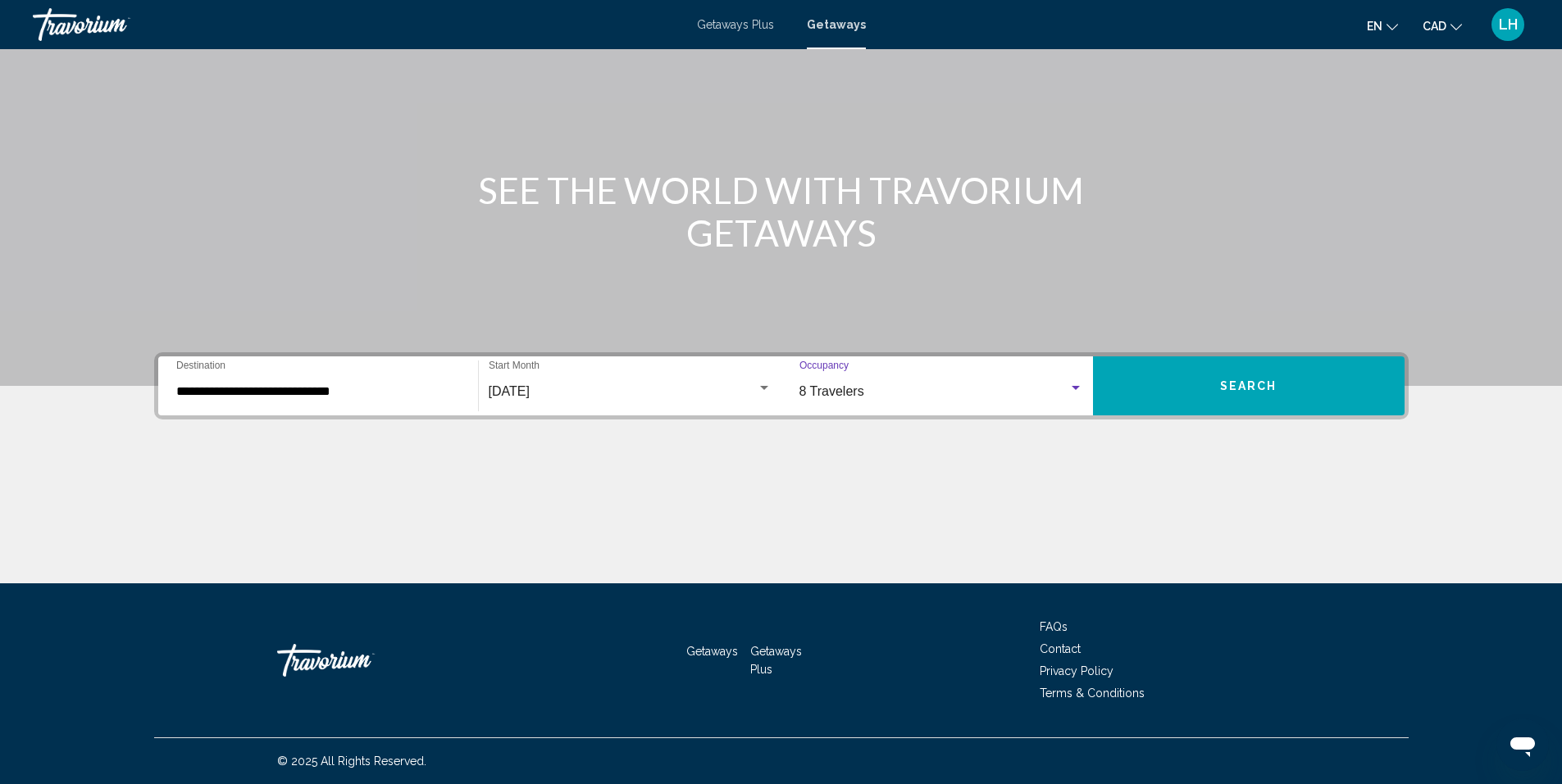
click at [1266, 382] on span "Search" at bounding box center [1248, 386] width 57 height 13
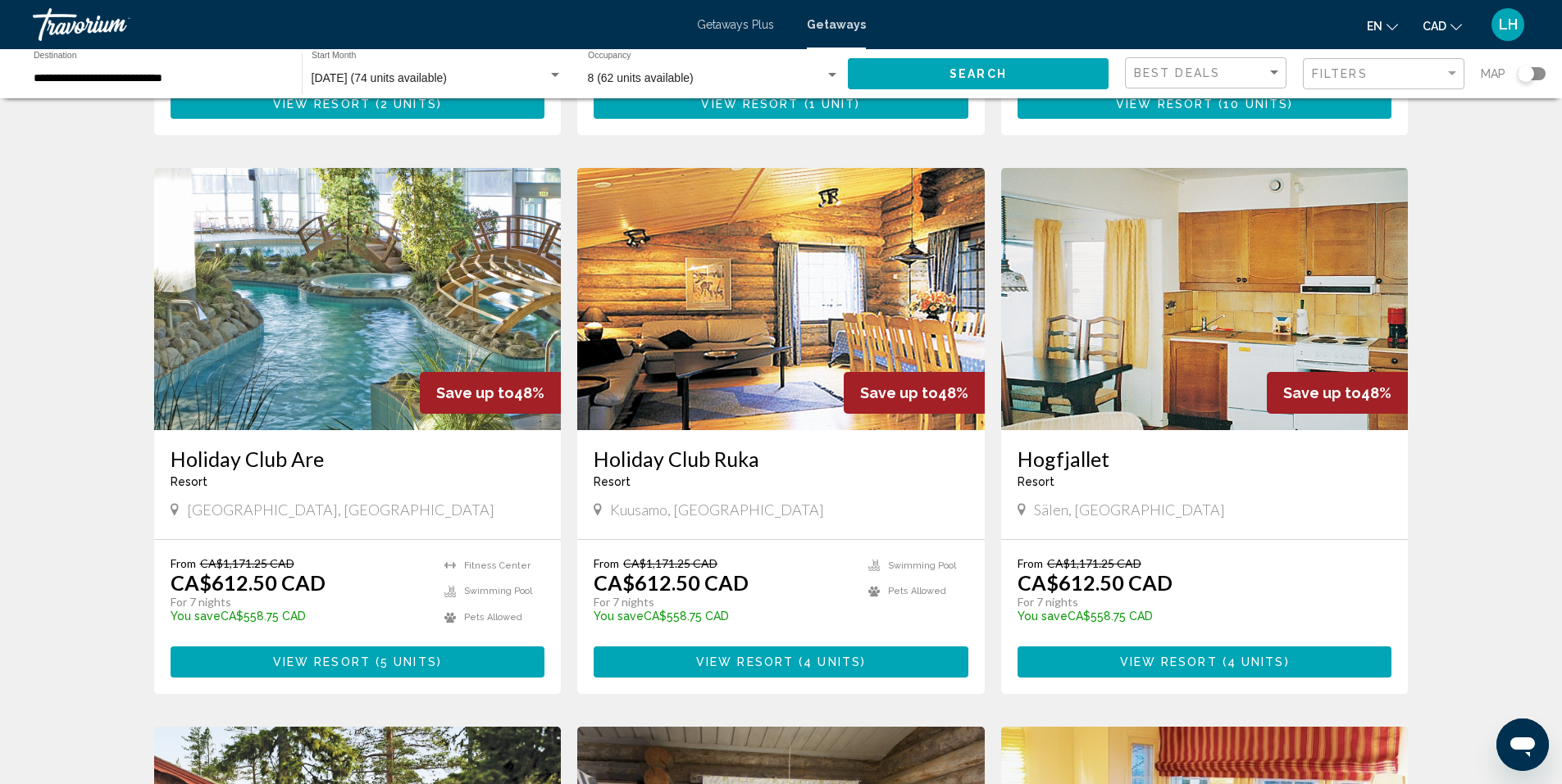
scroll to position [574, 0]
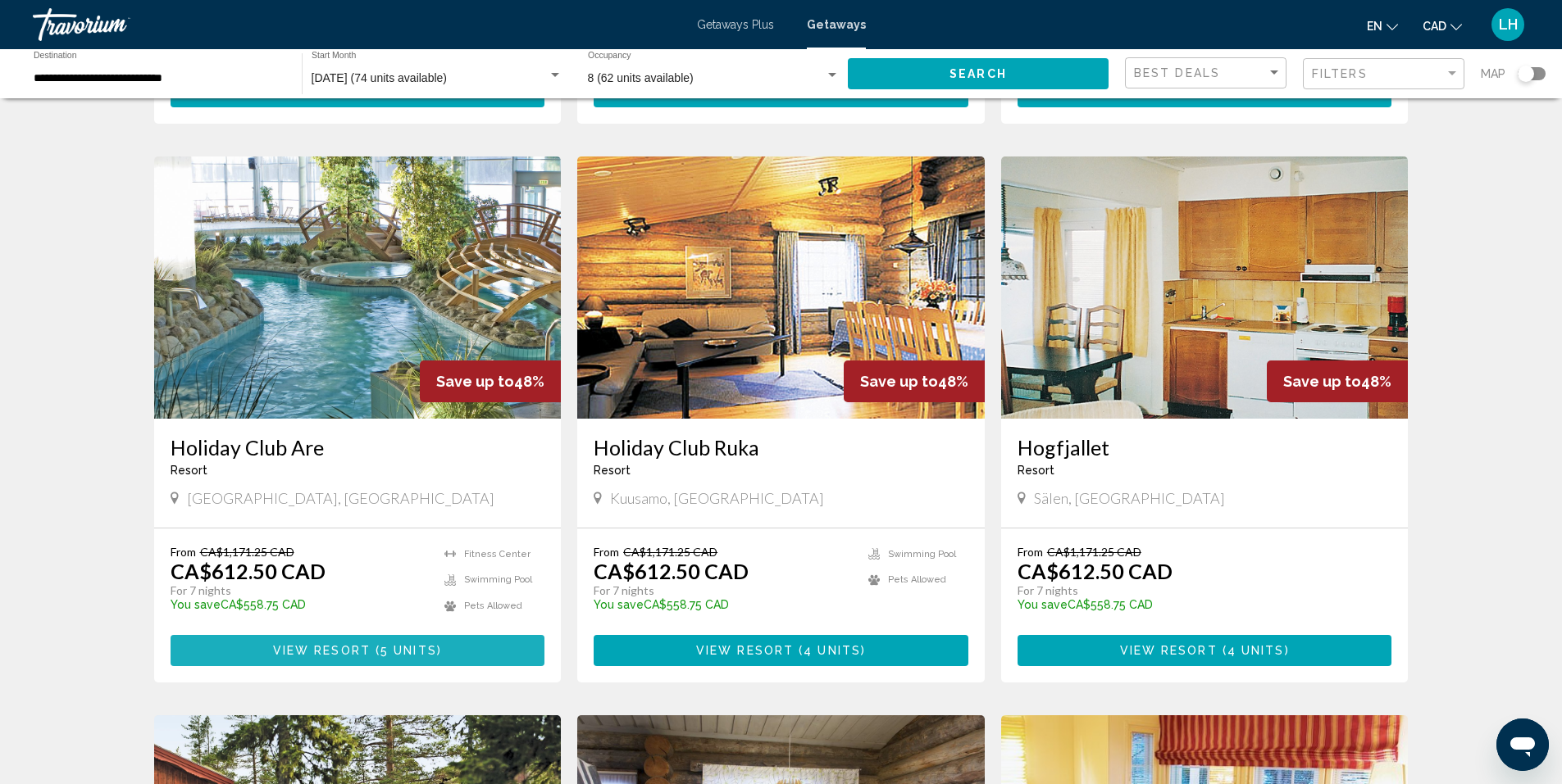
click at [357, 651] on span "View Resort" at bounding box center [321, 651] width 97 height 13
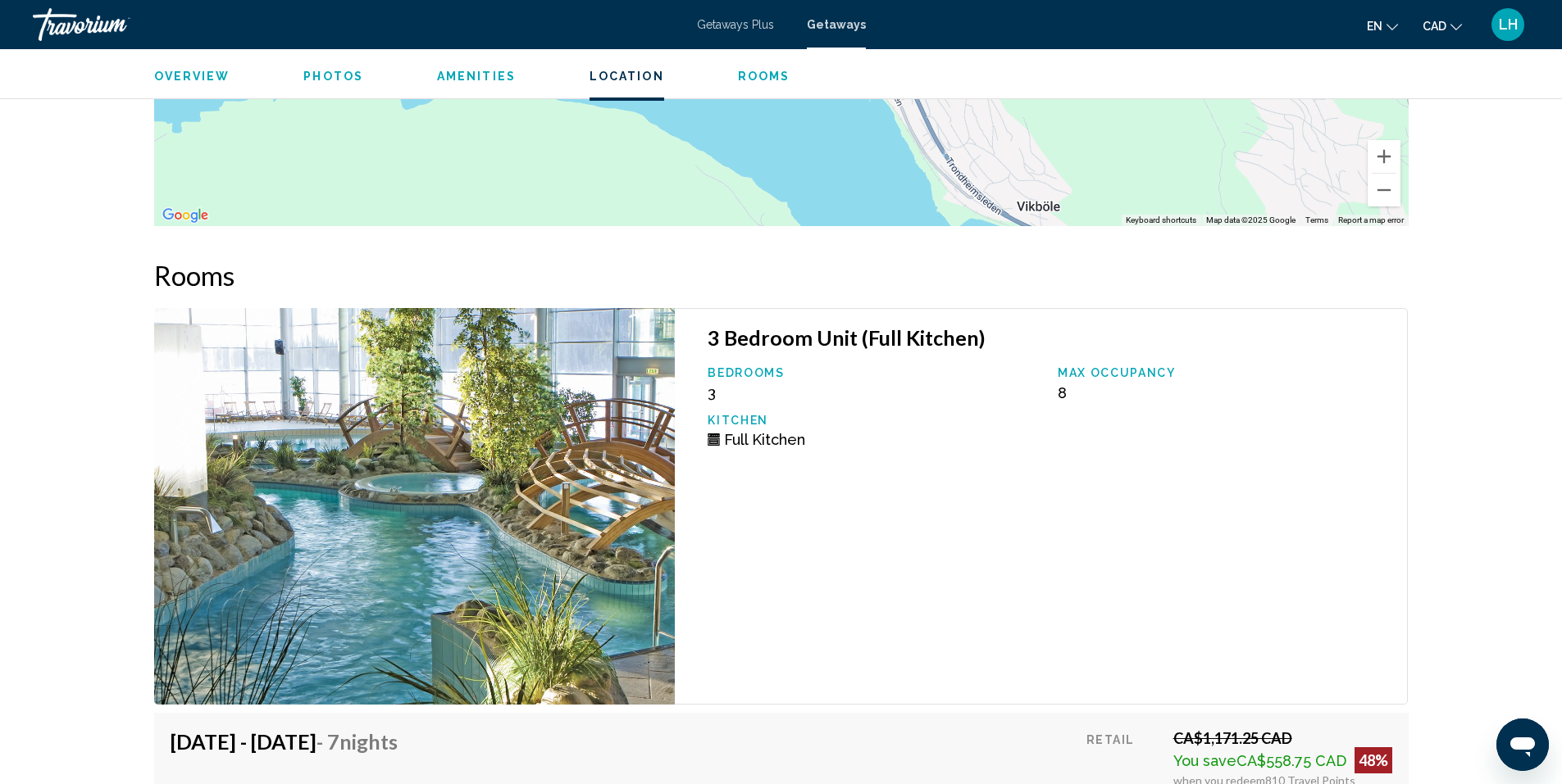
scroll to position [2540, 0]
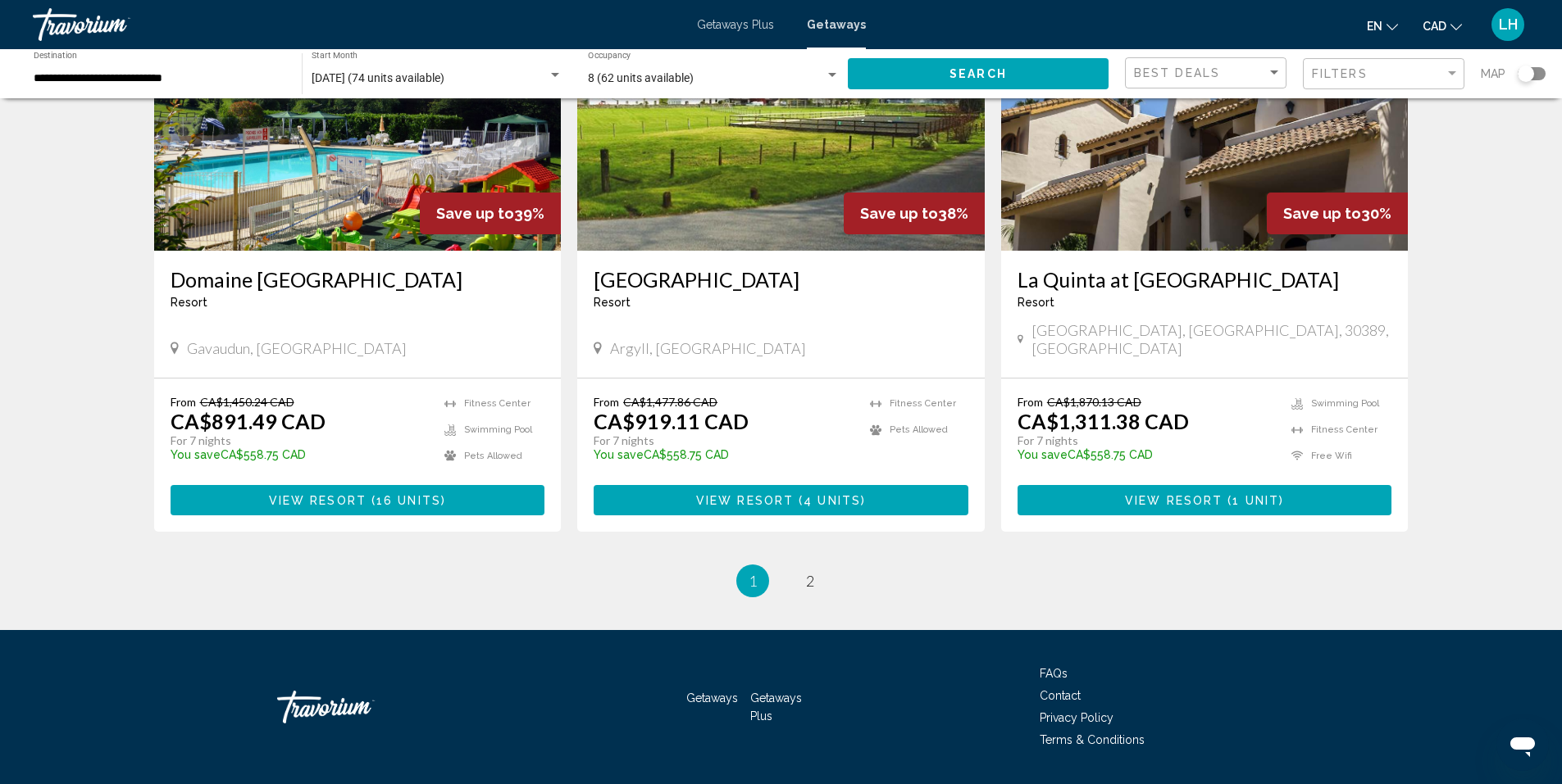
scroll to position [1887, 0]
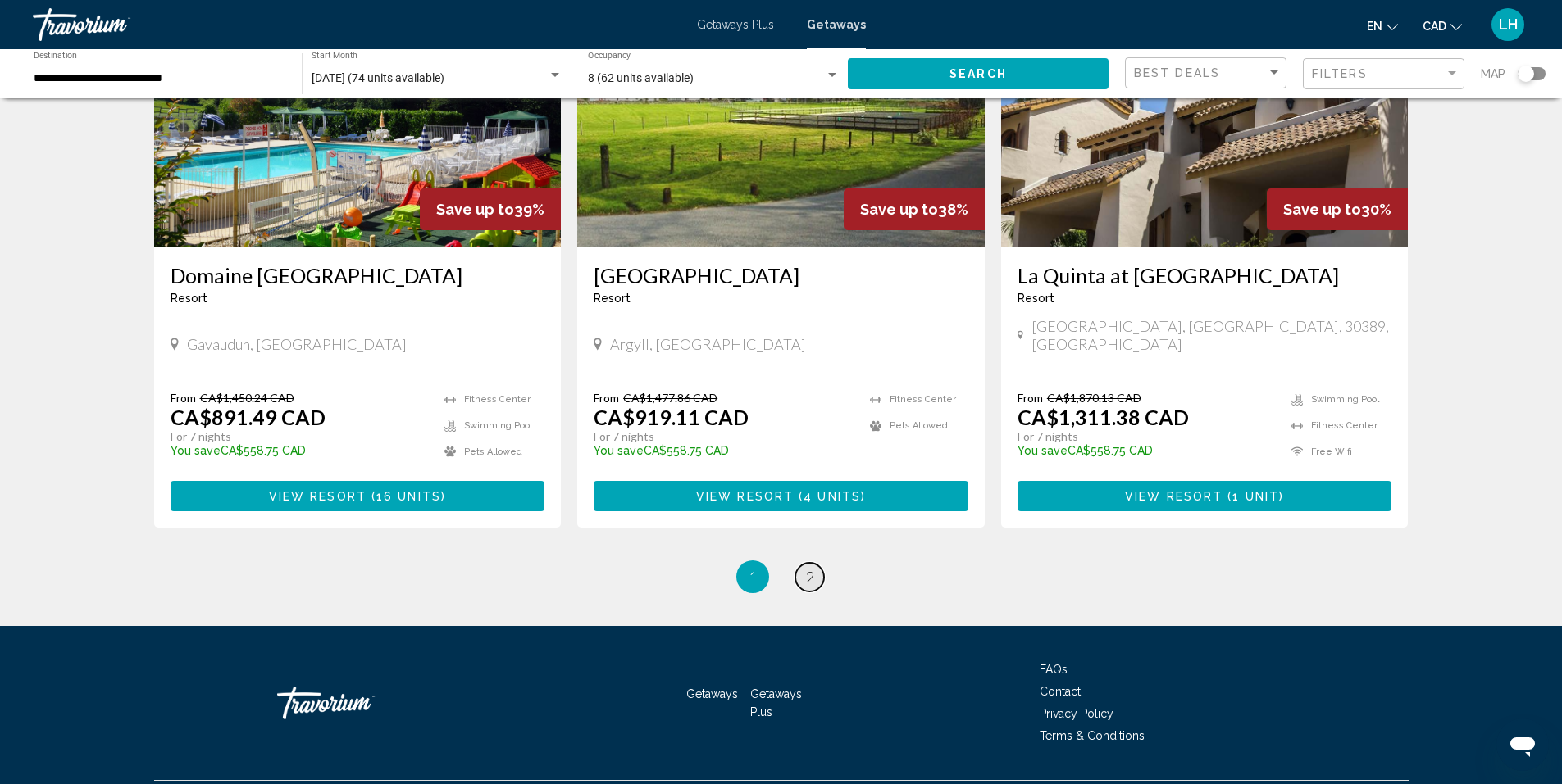
click at [809, 568] on span "2" at bounding box center [810, 576] width 9 height 18
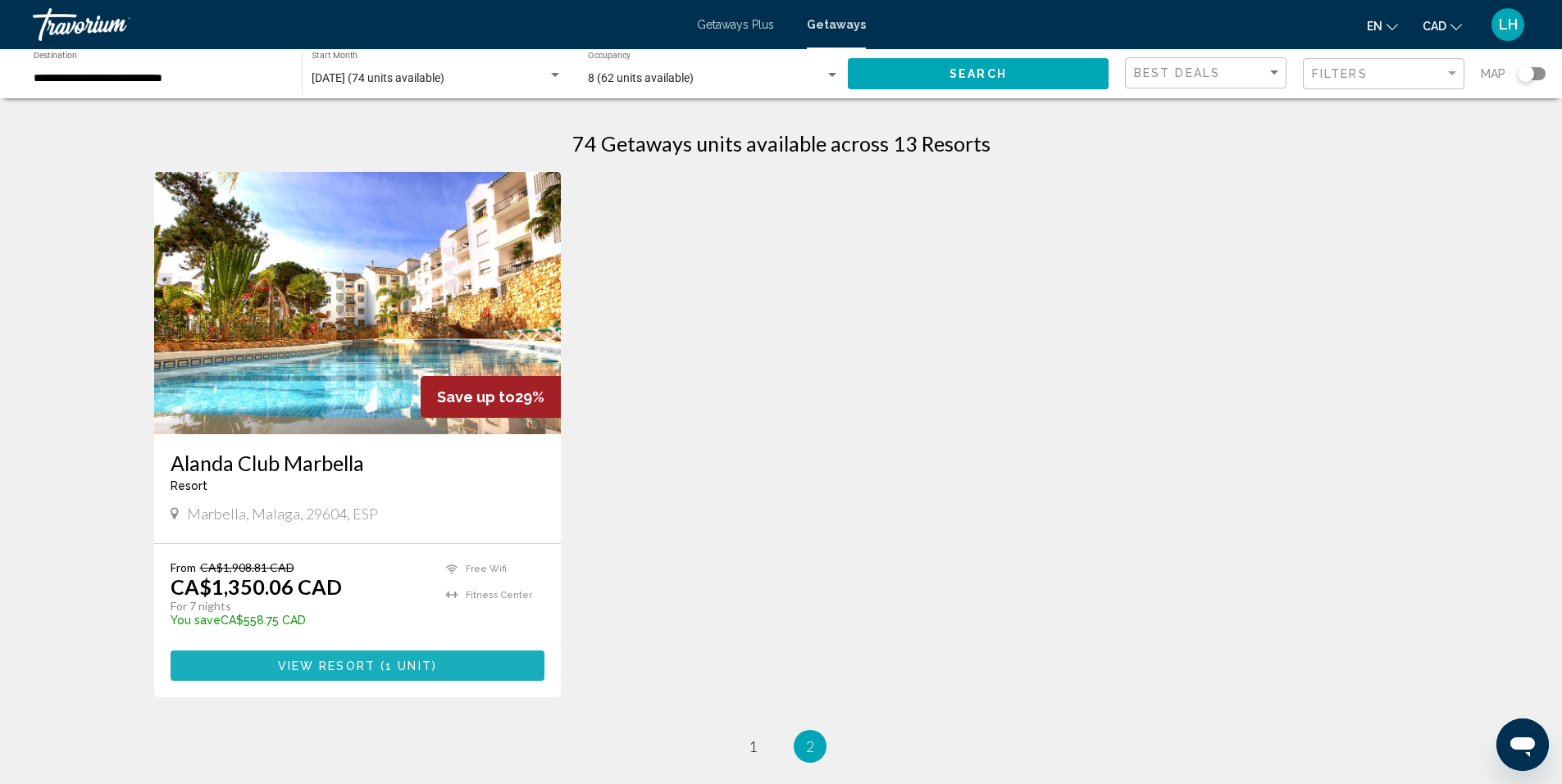
click at [371, 666] on span "View Resort" at bounding box center [326, 665] width 97 height 13
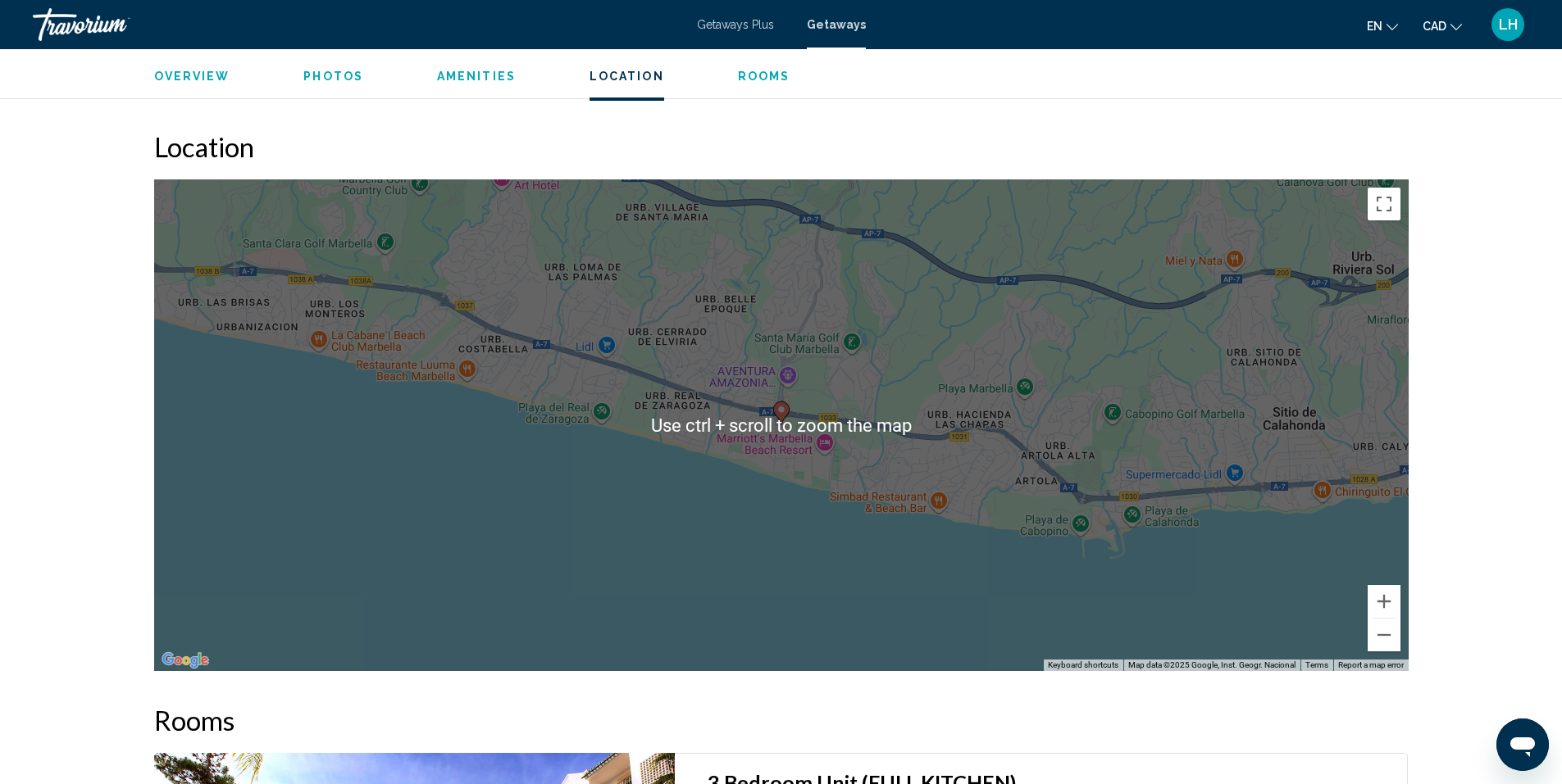
scroll to position [1967, 0]
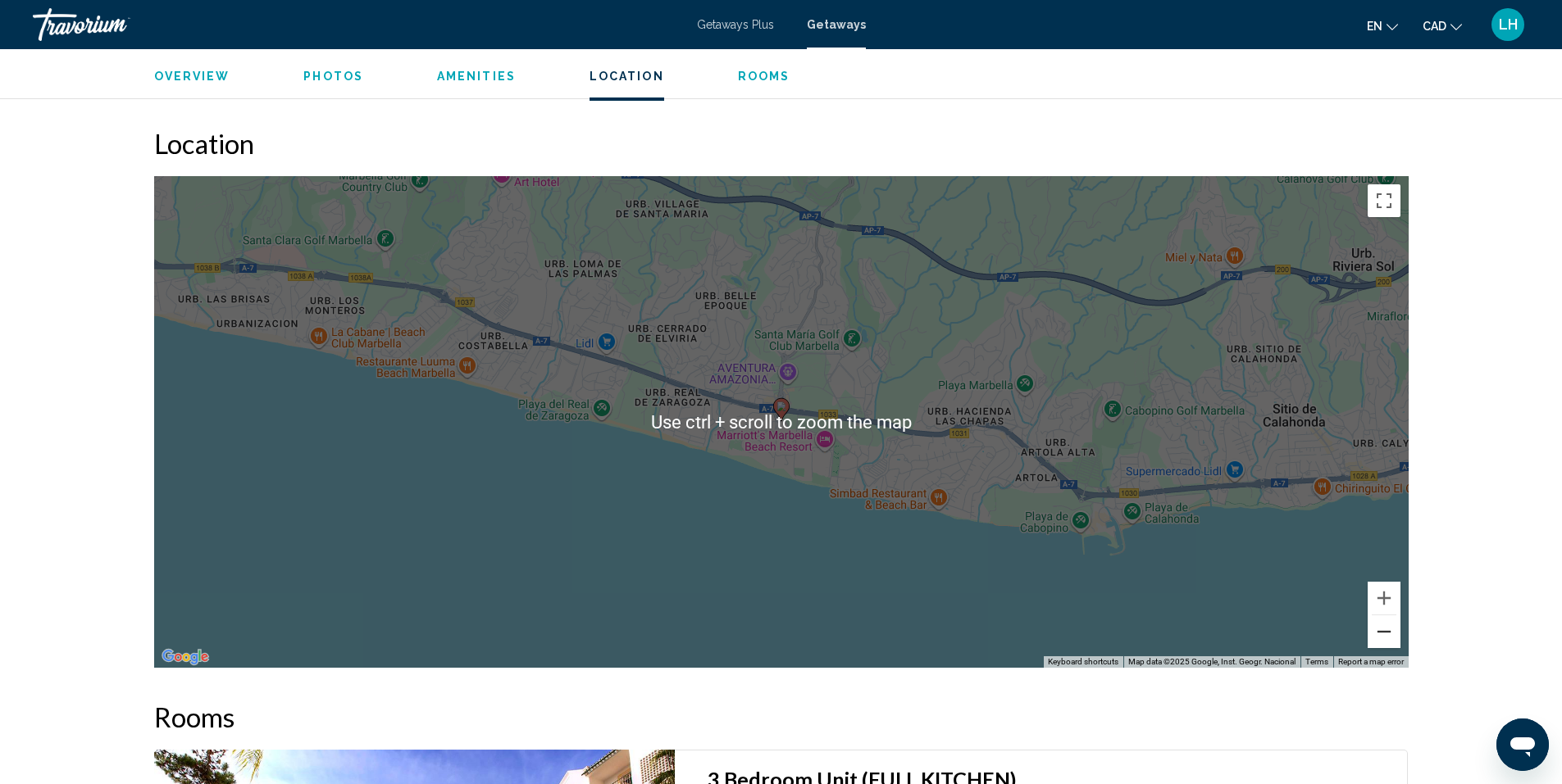
click at [1378, 617] on button "Zoom out" at bounding box center [1383, 632] width 32 height 32
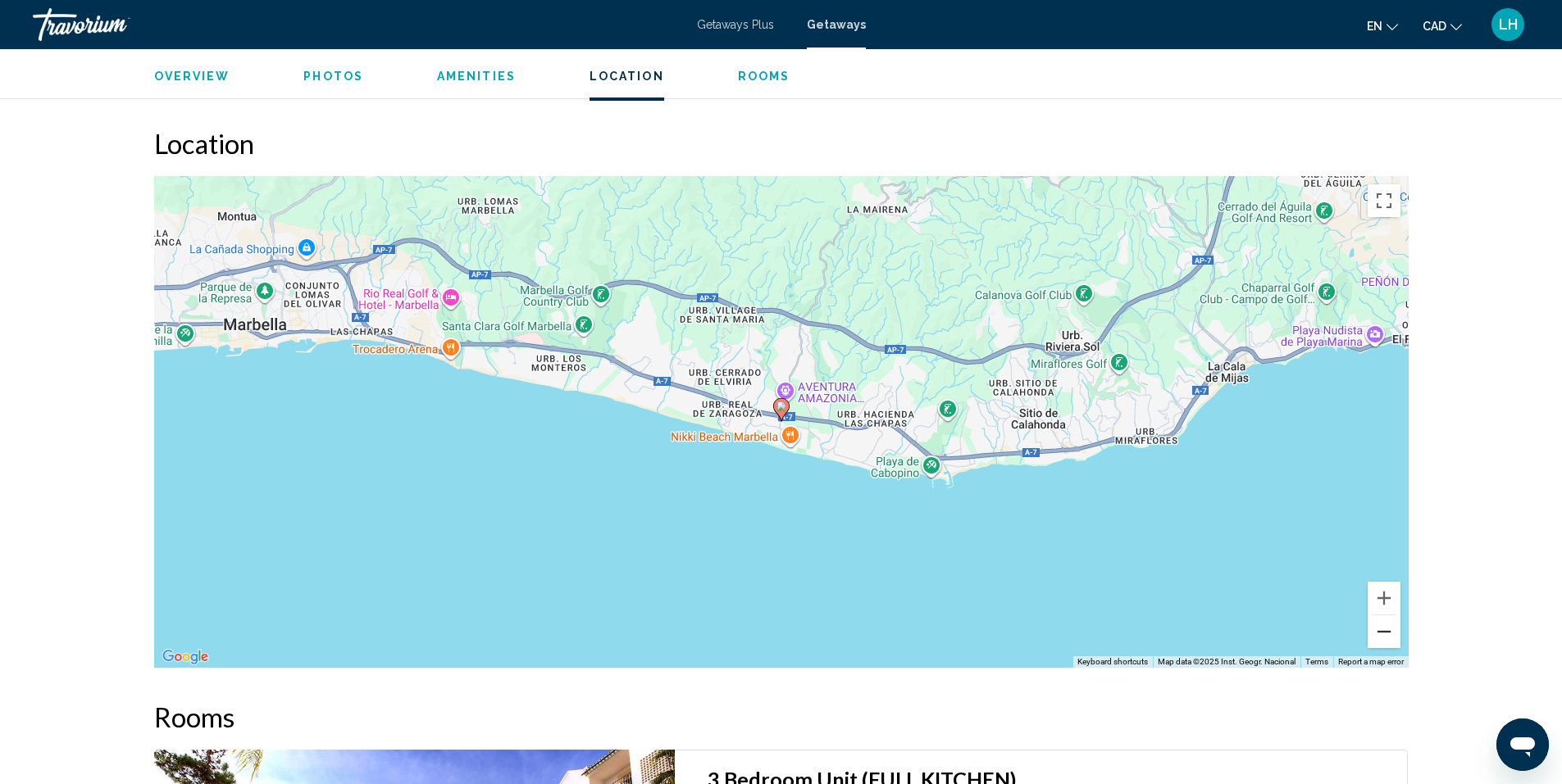
click at [1373, 616] on button "Zoom out" at bounding box center [1383, 632] width 32 height 32
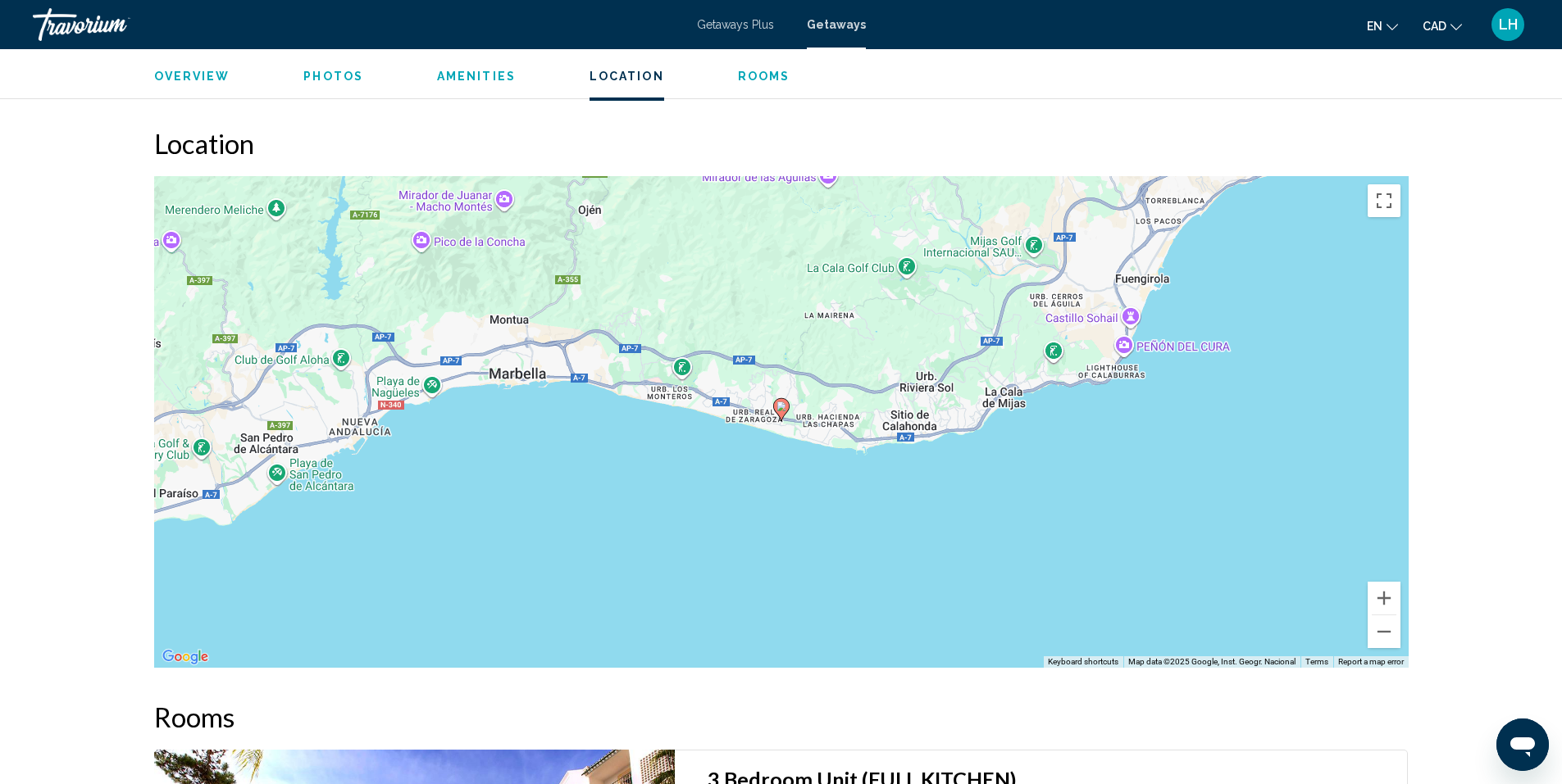
click at [1366, 610] on div "To activate drag with keyboard, press Alt + Enter. Once in keyboard drag state,…" at bounding box center [781, 422] width 1254 height 492
click at [1381, 616] on button "Zoom out" at bounding box center [1383, 632] width 32 height 32
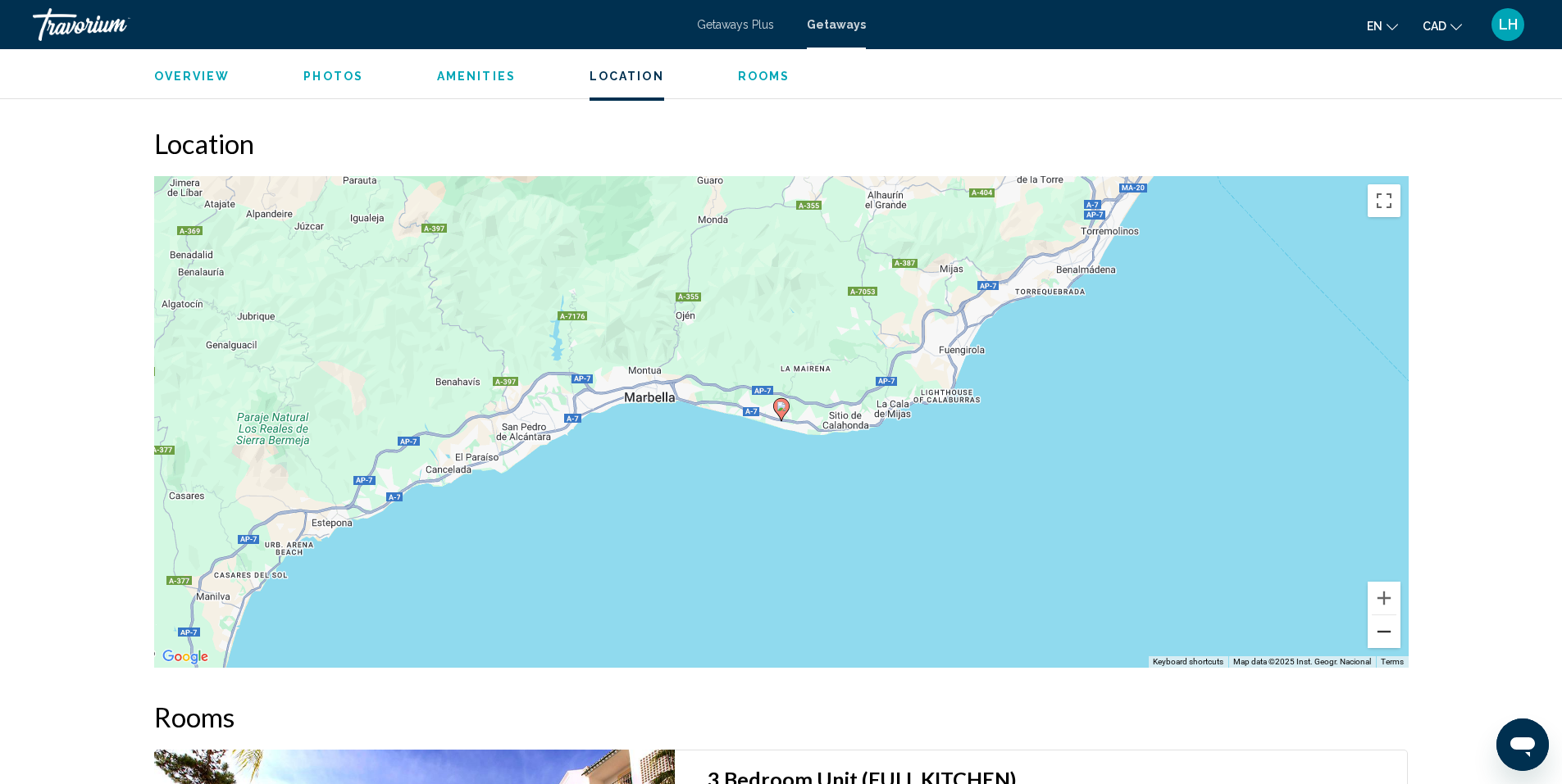
click at [1381, 616] on button "Zoom out" at bounding box center [1383, 632] width 32 height 32
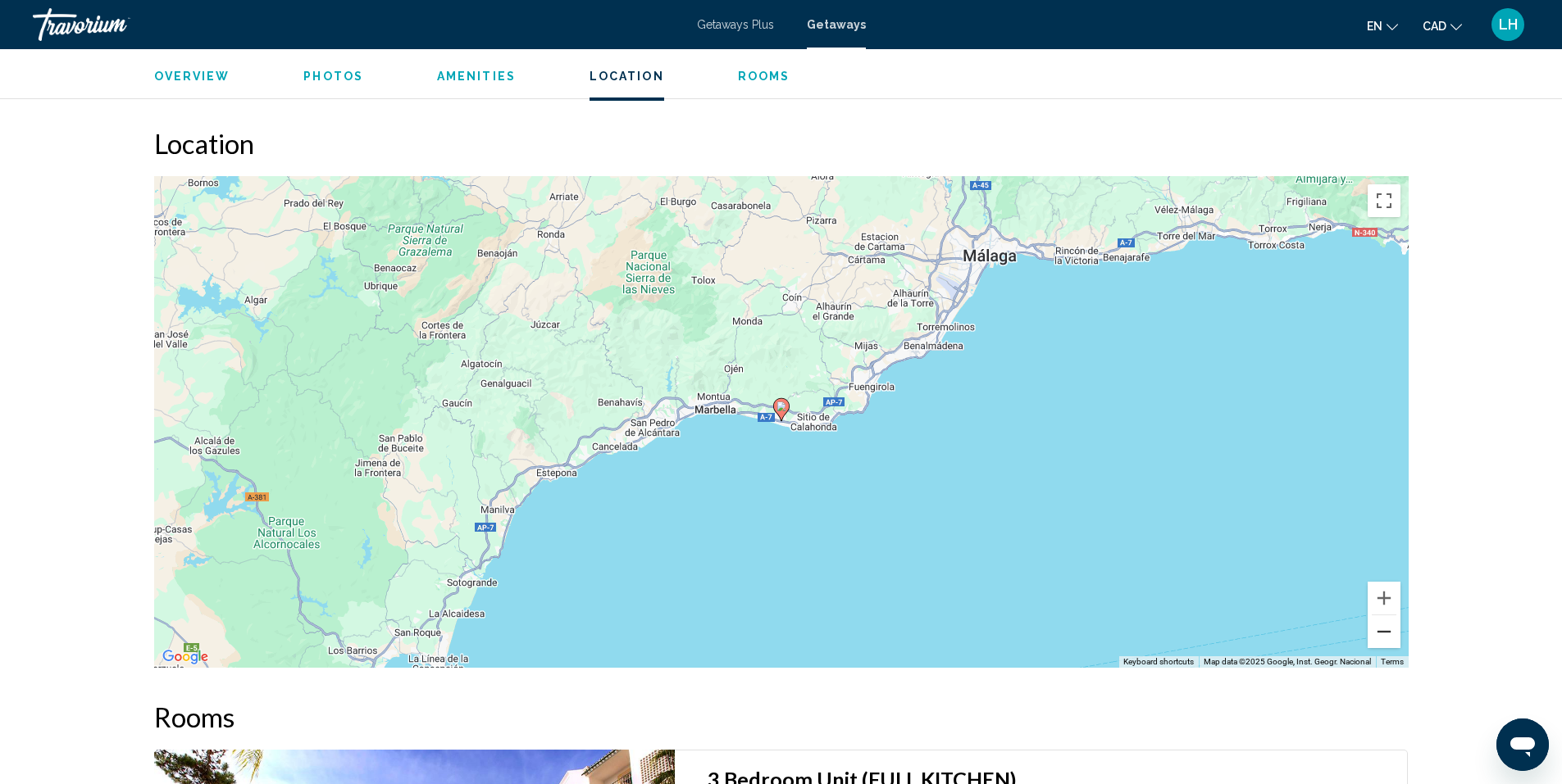
click at [1381, 616] on button "Zoom out" at bounding box center [1383, 632] width 32 height 32
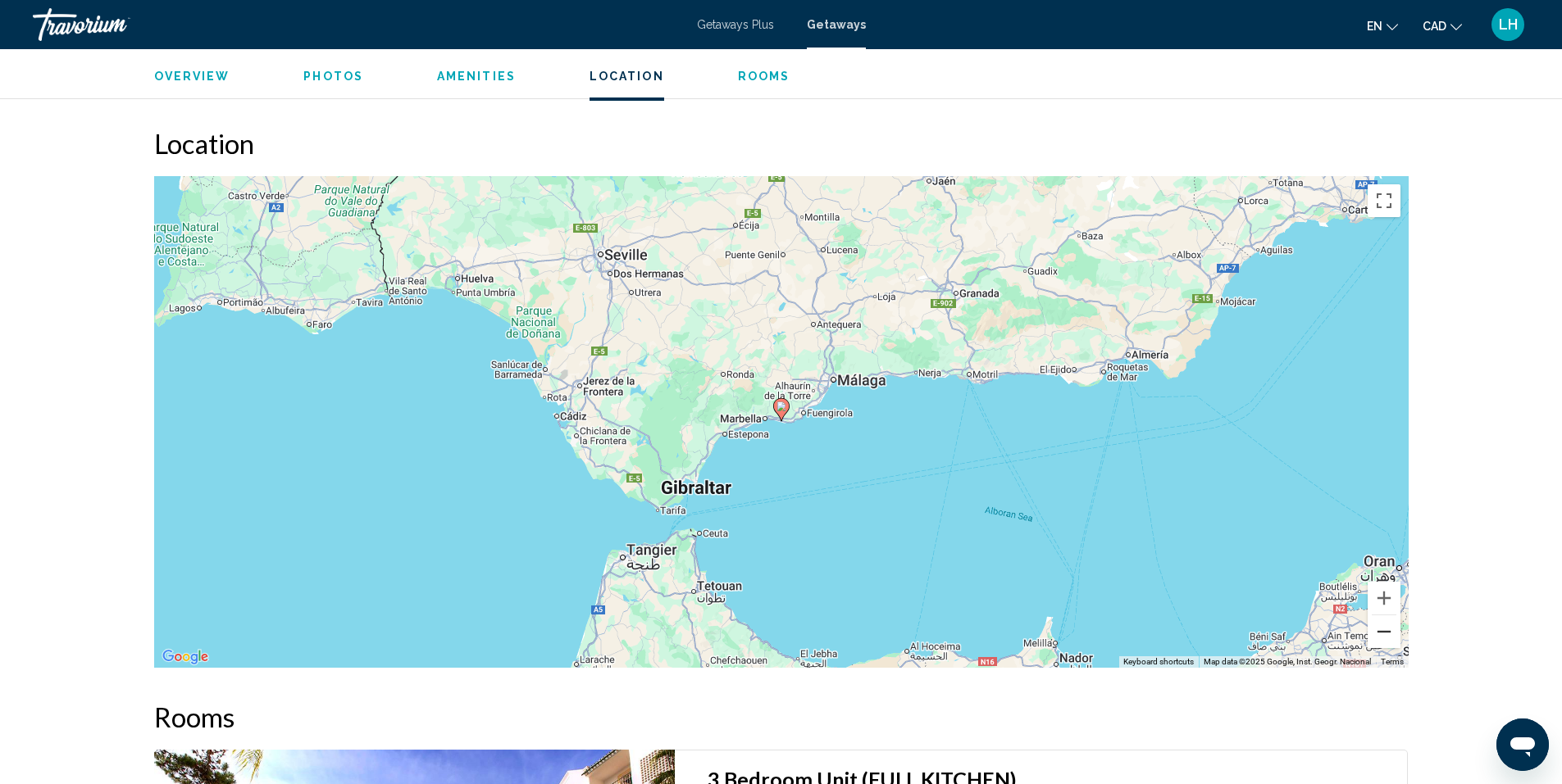
click at [1384, 616] on button "Zoom out" at bounding box center [1383, 632] width 32 height 32
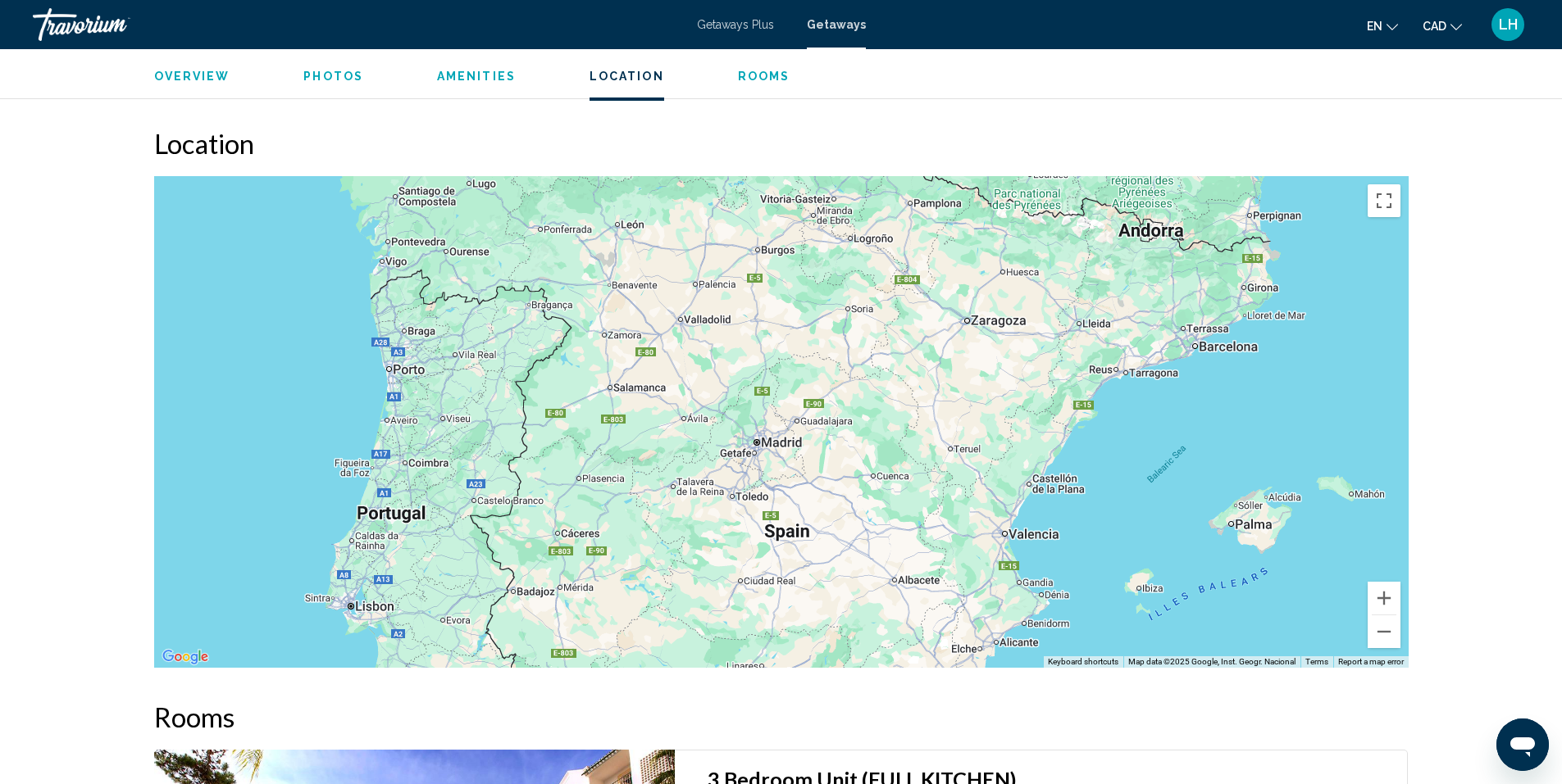
drag, startPoint x: 948, startPoint y: 249, endPoint x: 842, endPoint y: 645, distance: 409.9
click at [842, 645] on div "To activate drag with keyboard, press Alt + Enter. Once in keyboard drag state,…" at bounding box center [781, 422] width 1254 height 492
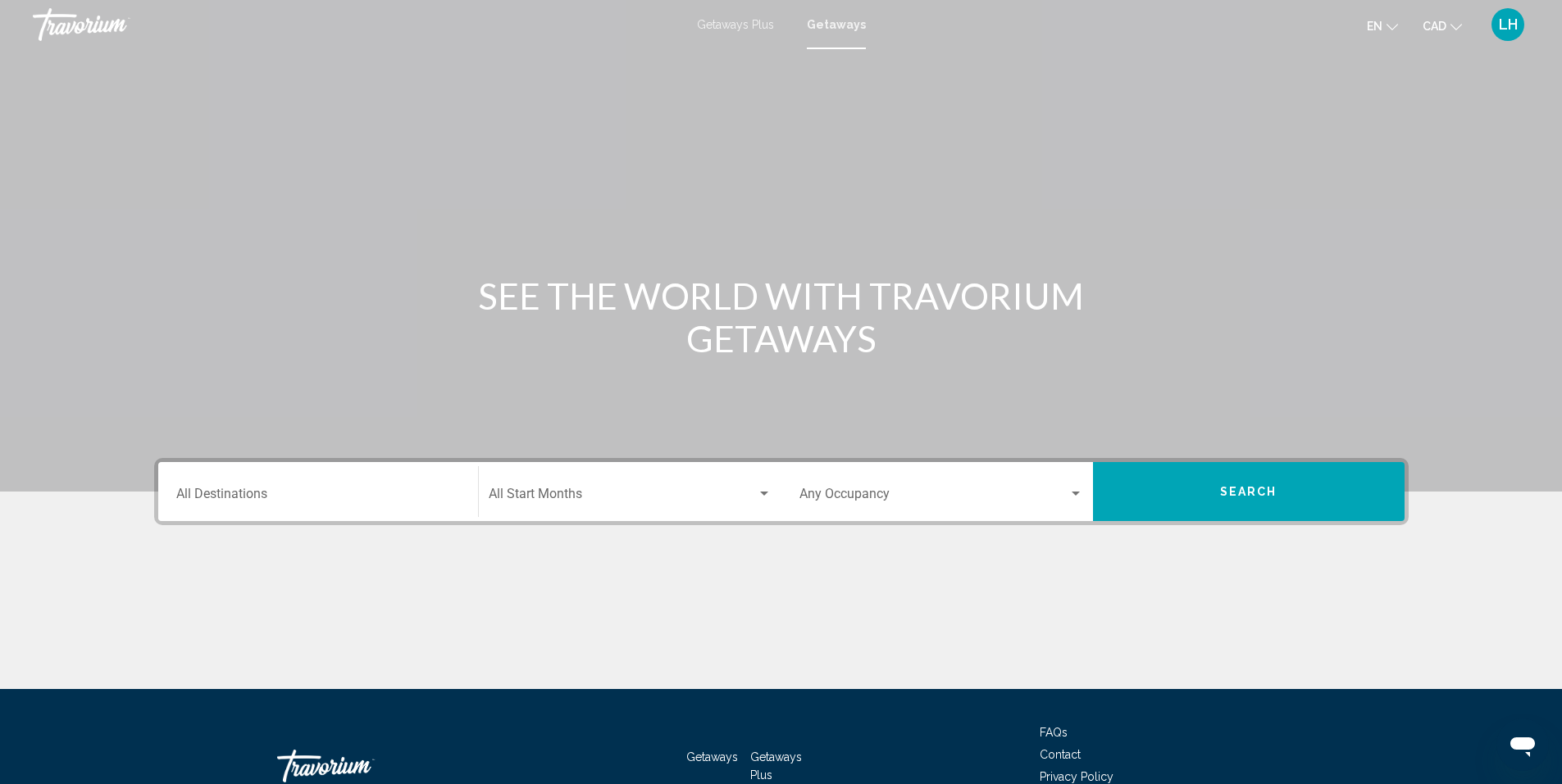
scroll to position [82, 0]
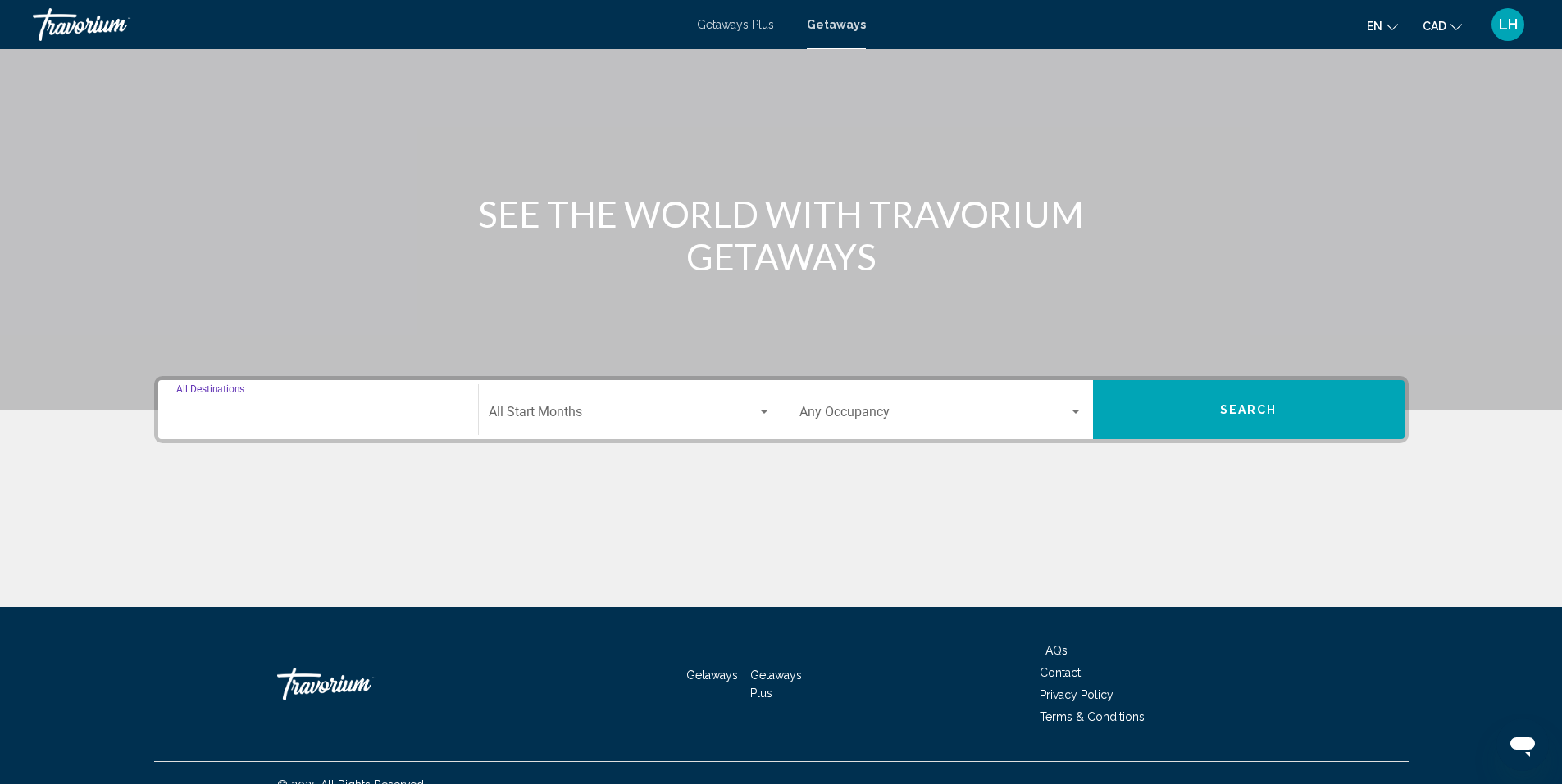
click at [271, 415] on input "Destination All Destinations" at bounding box center [318, 415] width 284 height 15
click at [271, 415] on div "Destination All Destinations" at bounding box center [318, 409] width 303 height 59
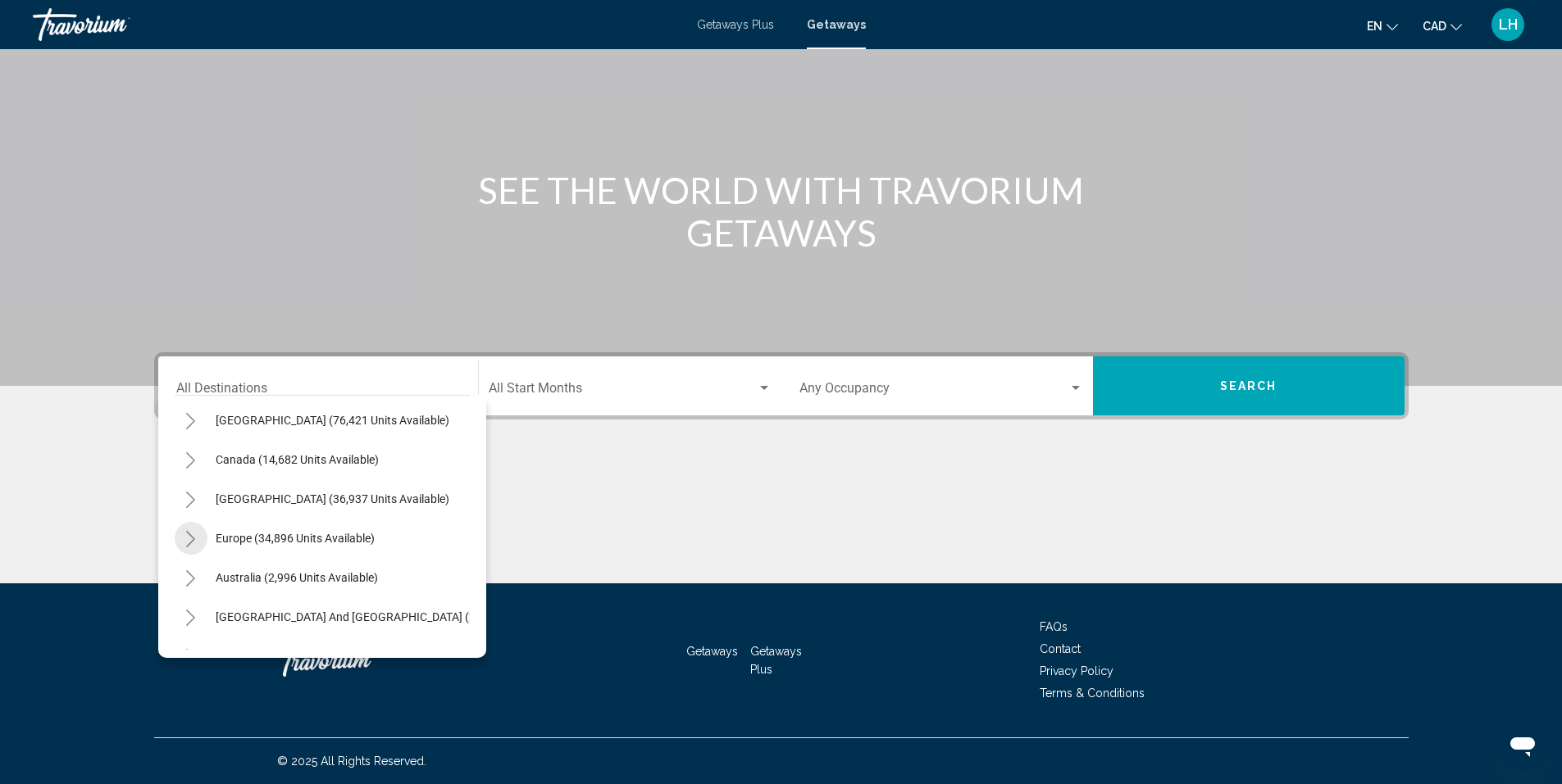
click at [192, 537] on icon "Toggle Europe (34,896 units available)" at bounding box center [191, 539] width 9 height 16
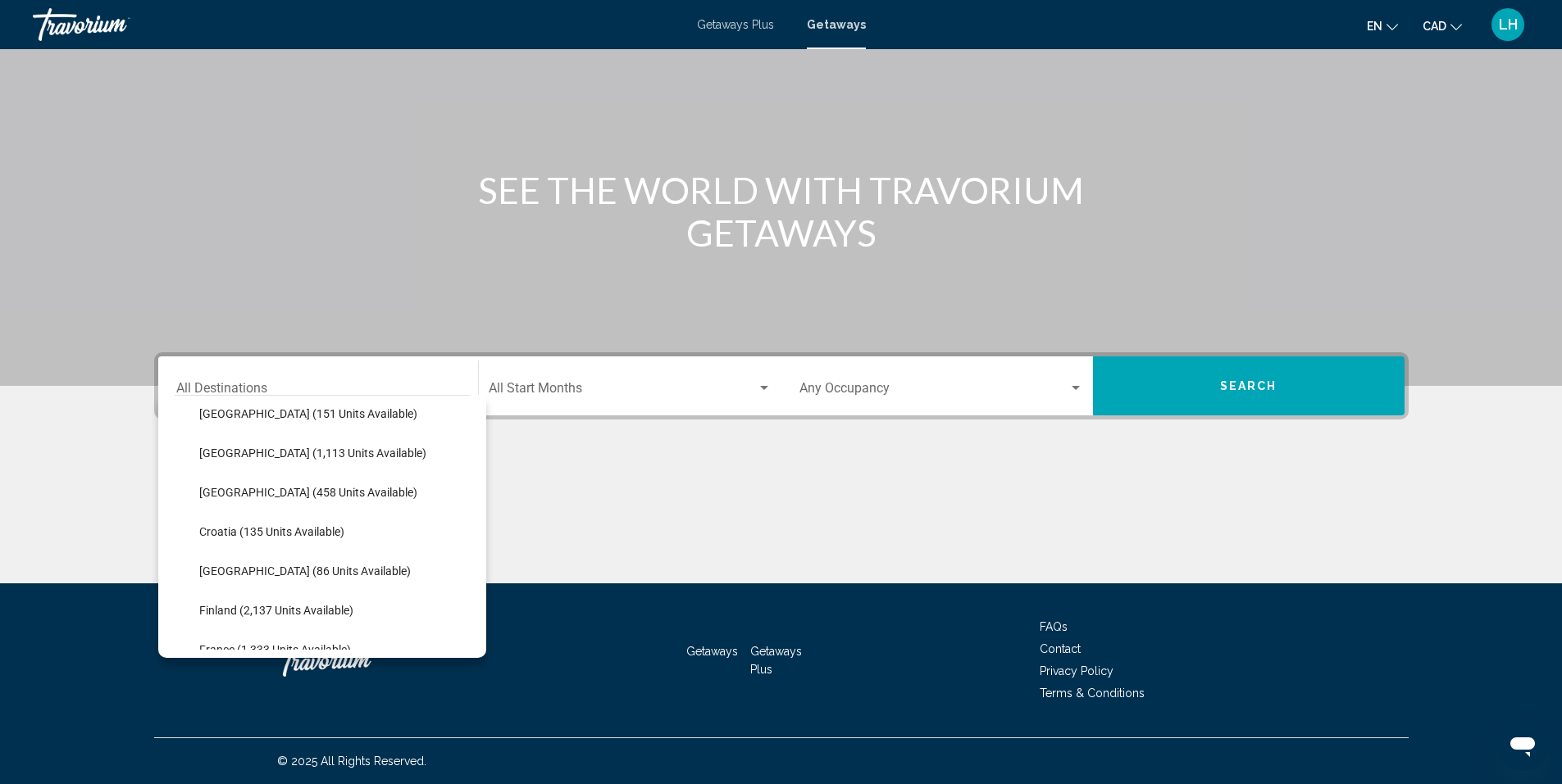
scroll to position [328, 0]
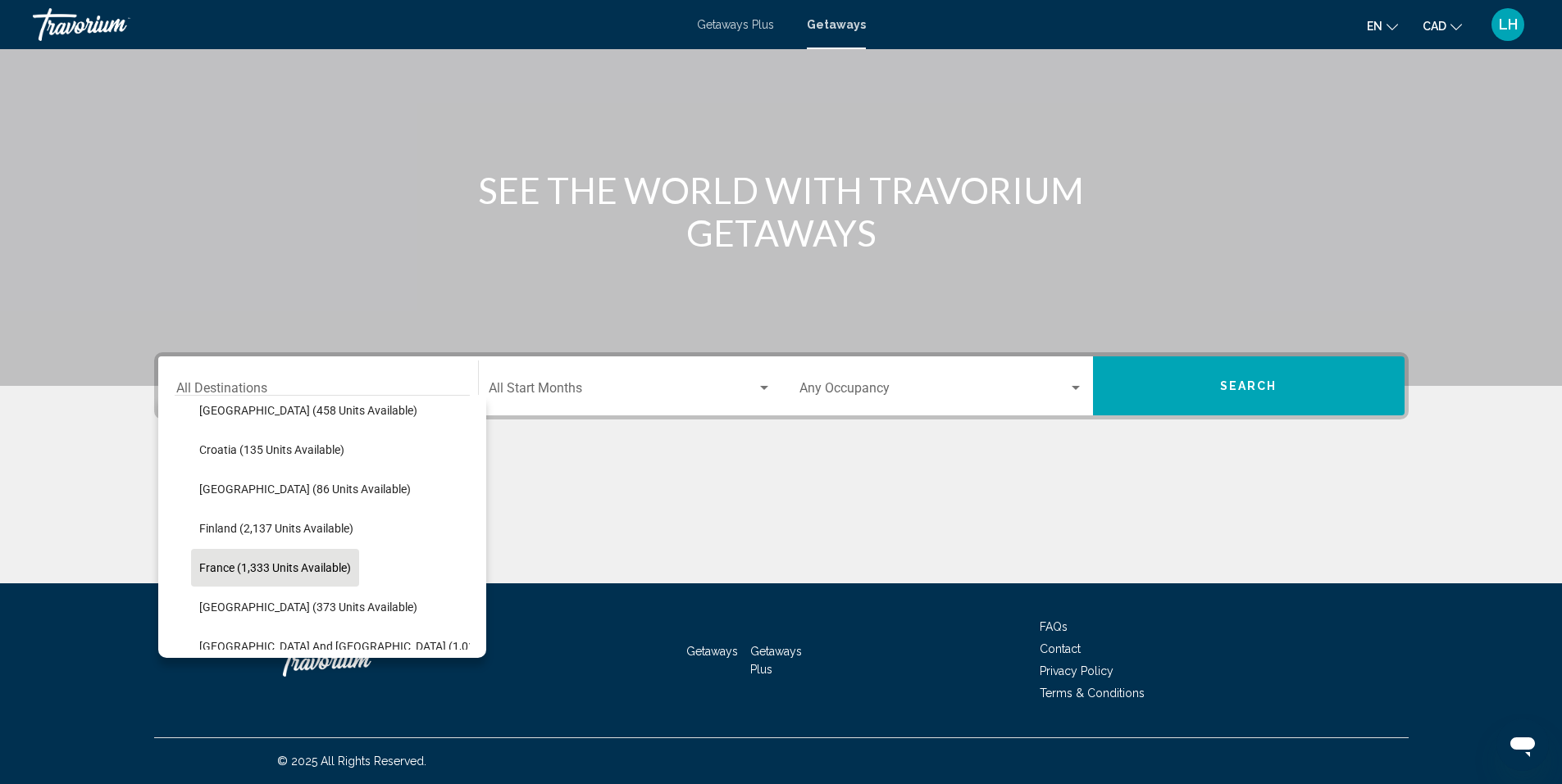
click at [220, 568] on span "France (1,333 units available)" at bounding box center [274, 567] width 151 height 13
type input "**********"
click at [221, 569] on div "Main content" at bounding box center [781, 522] width 1254 height 123
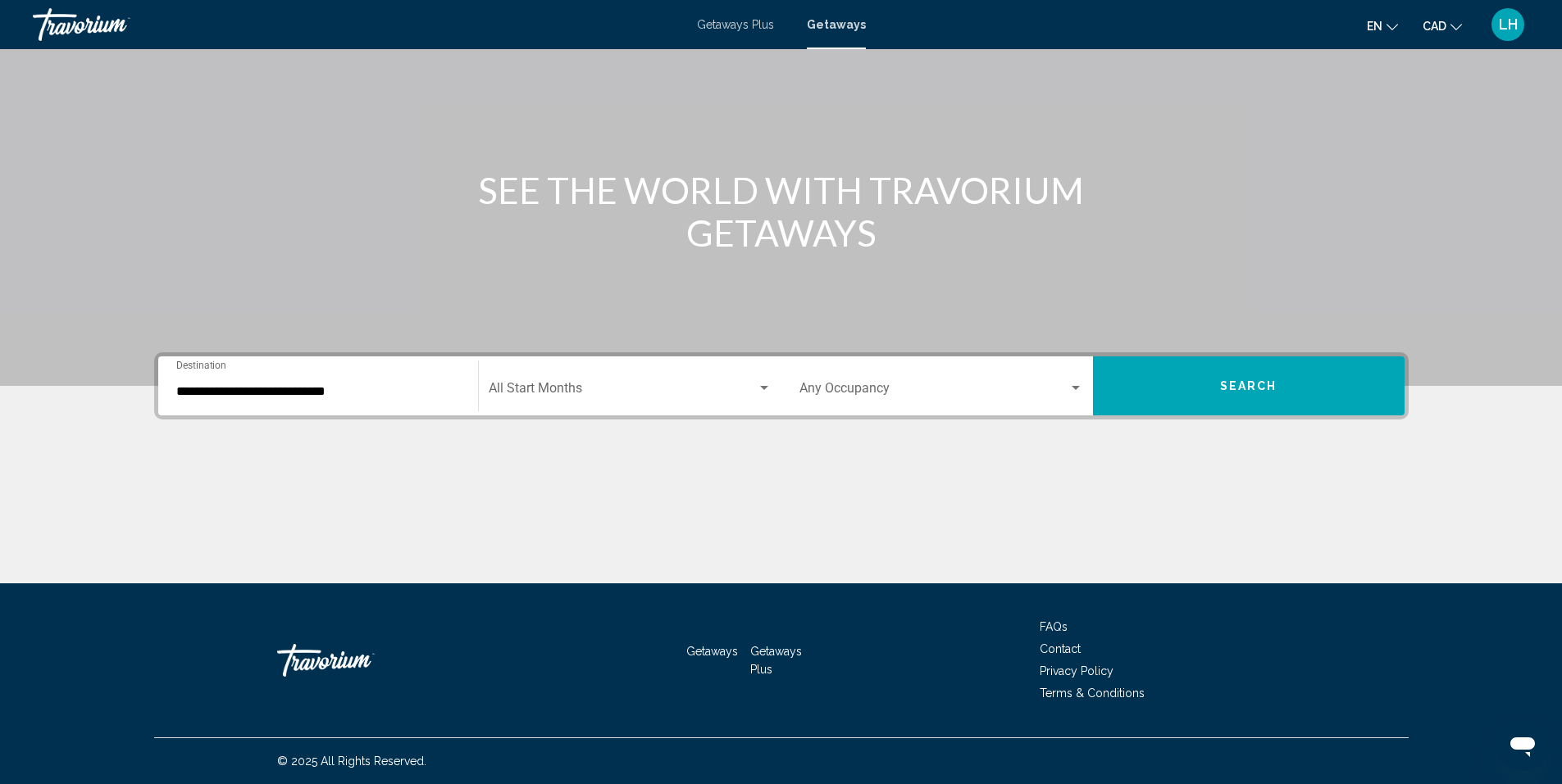
click at [555, 384] on span "Search widget" at bounding box center [623, 391] width 268 height 15
click at [602, 381] on div "Start Month All Start Months" at bounding box center [630, 386] width 283 height 51
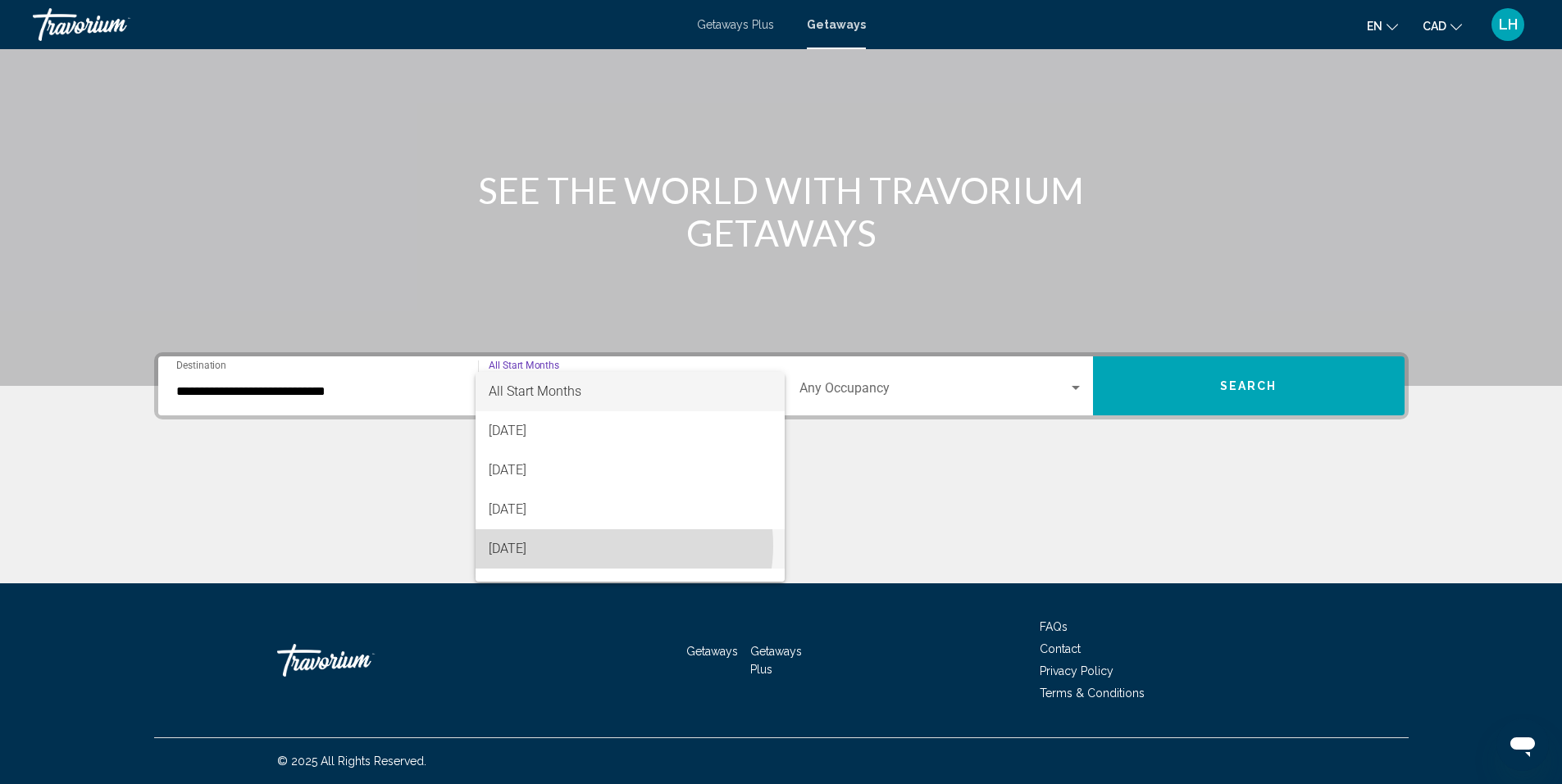
click at [608, 546] on span "November 2025" at bounding box center [630, 549] width 283 height 39
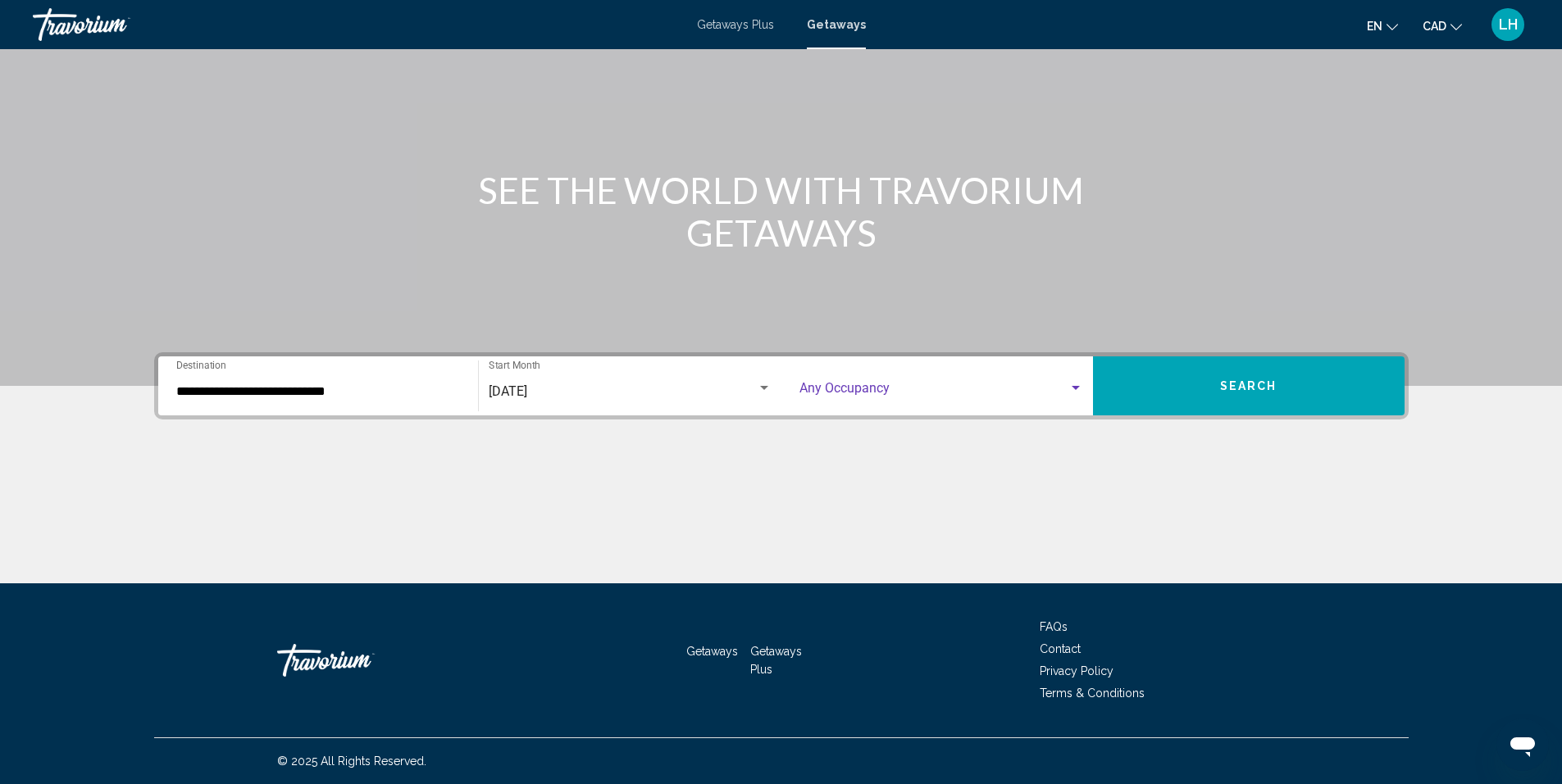
click at [955, 390] on span "Search widget" at bounding box center [933, 391] width 269 height 15
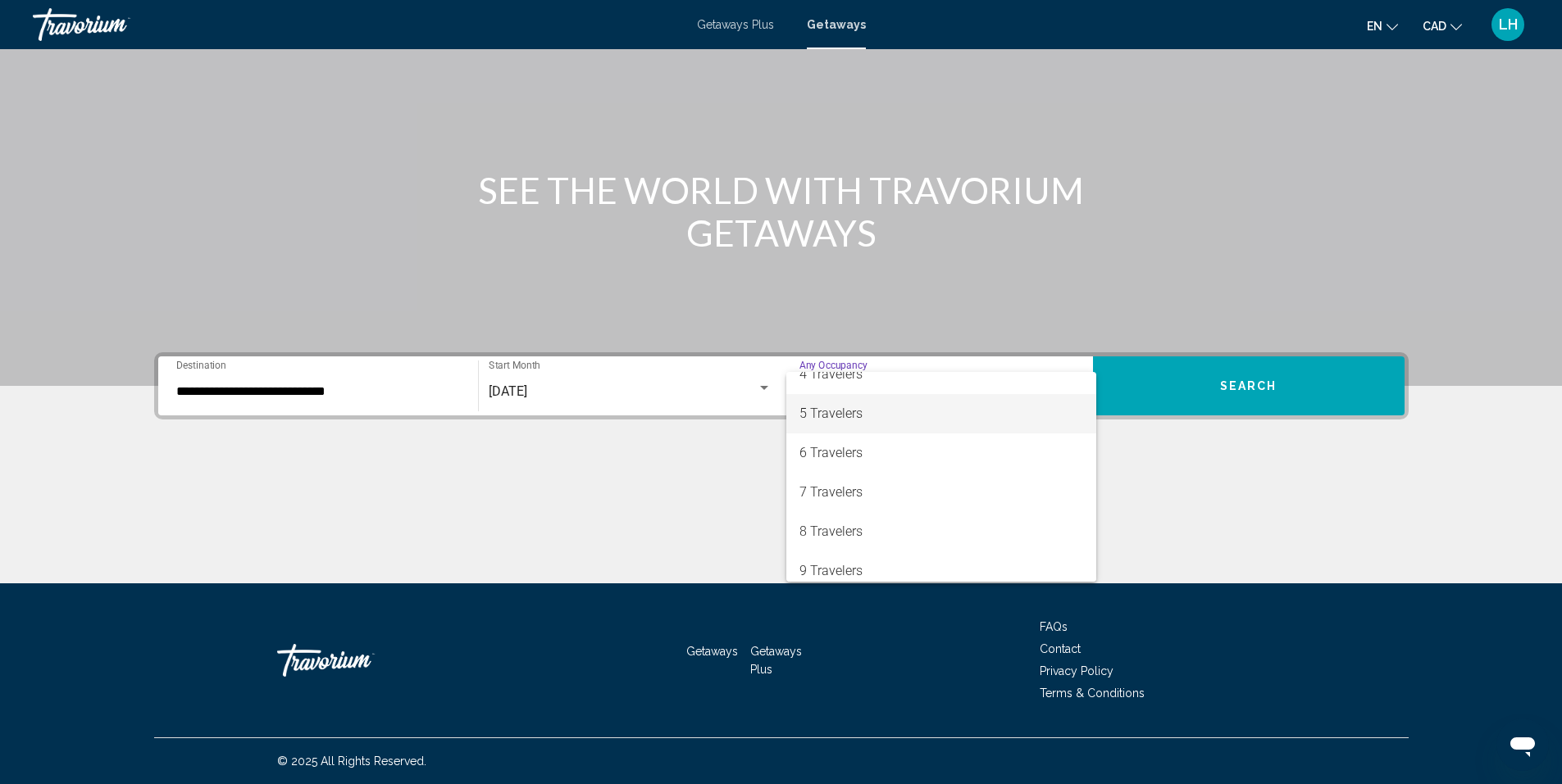
scroll to position [164, 0]
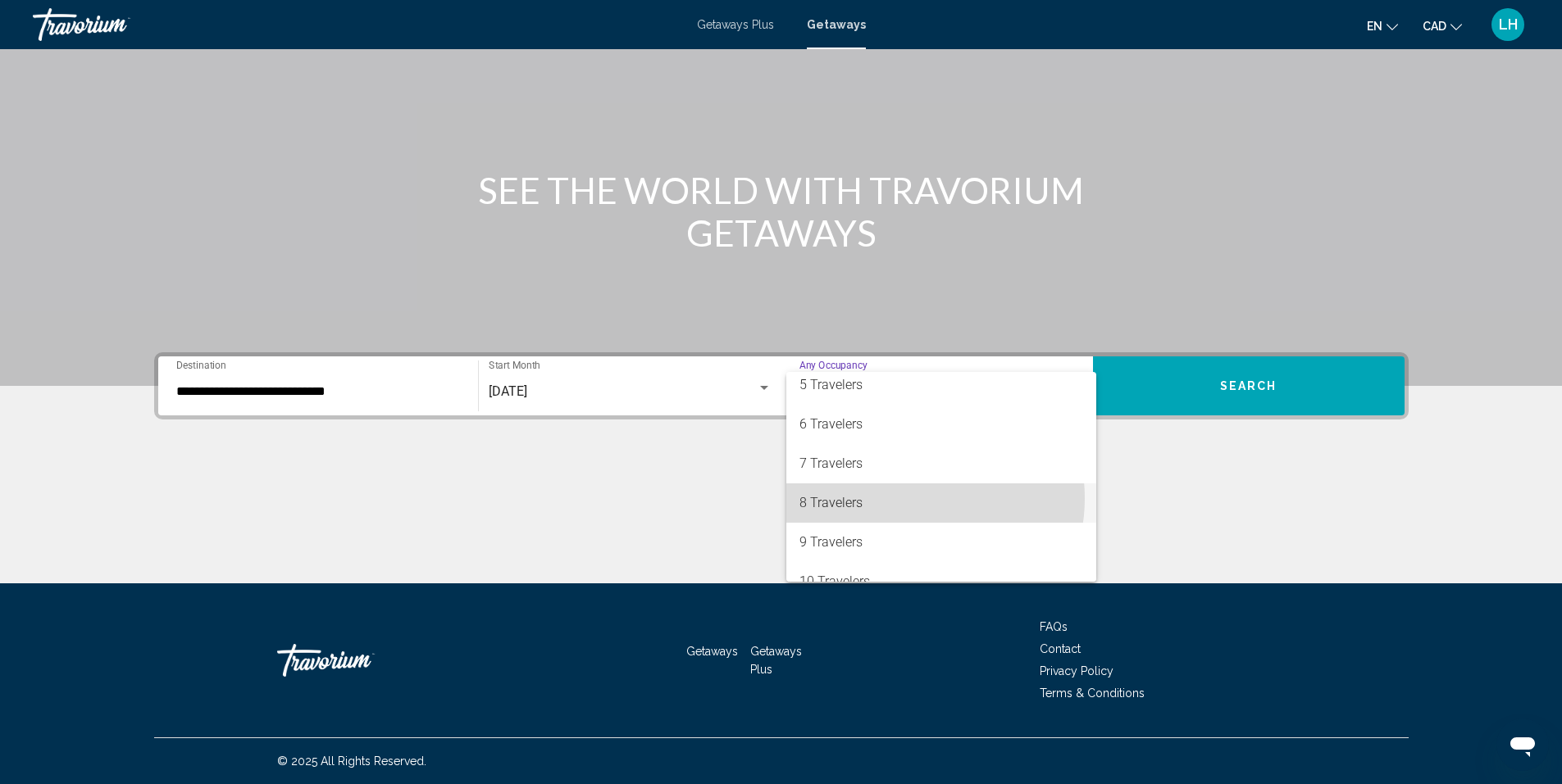
click at [904, 498] on span "8 Travelers" at bounding box center [941, 503] width 284 height 39
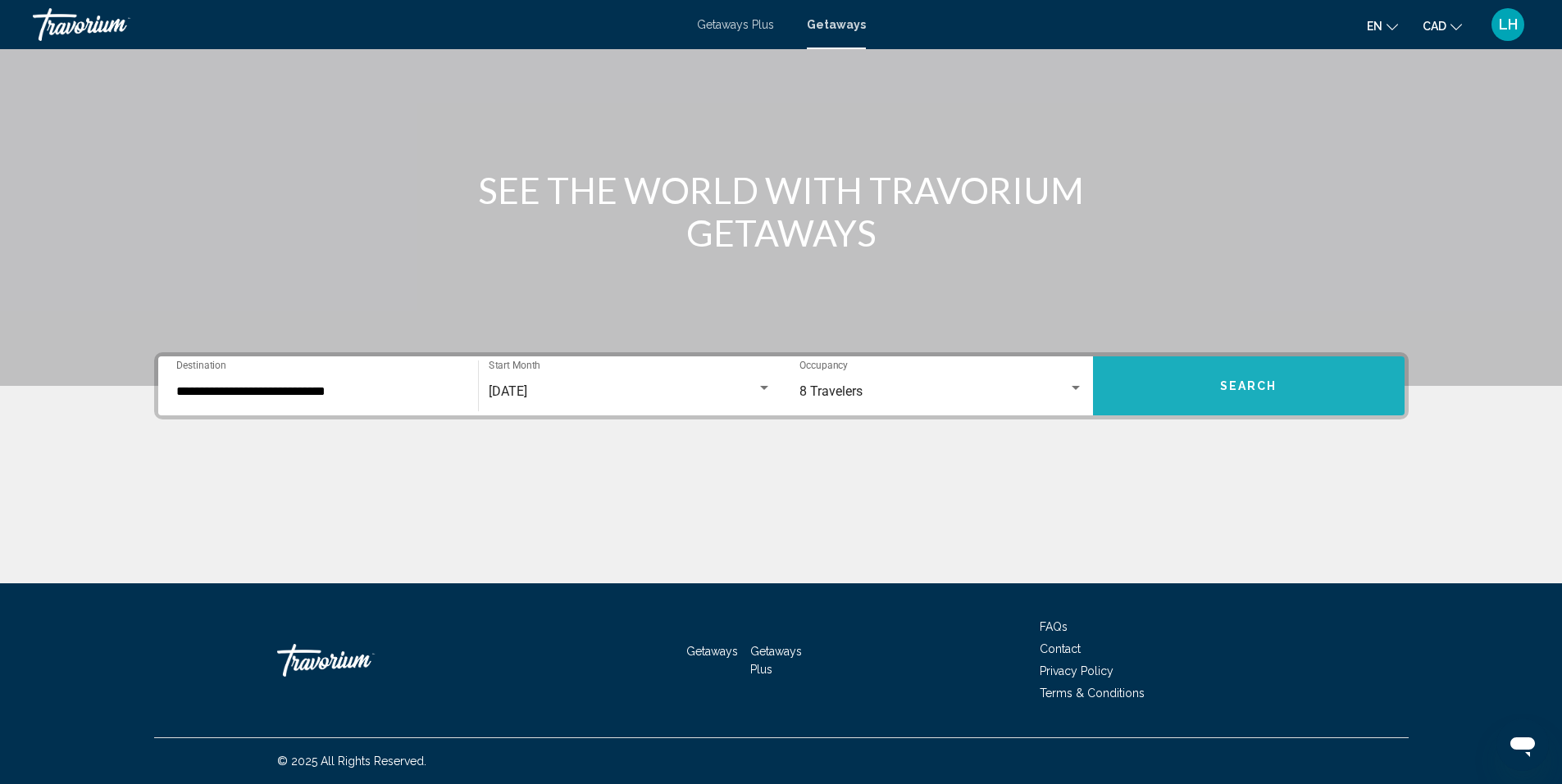
click at [1262, 384] on span "Search" at bounding box center [1248, 386] width 57 height 13
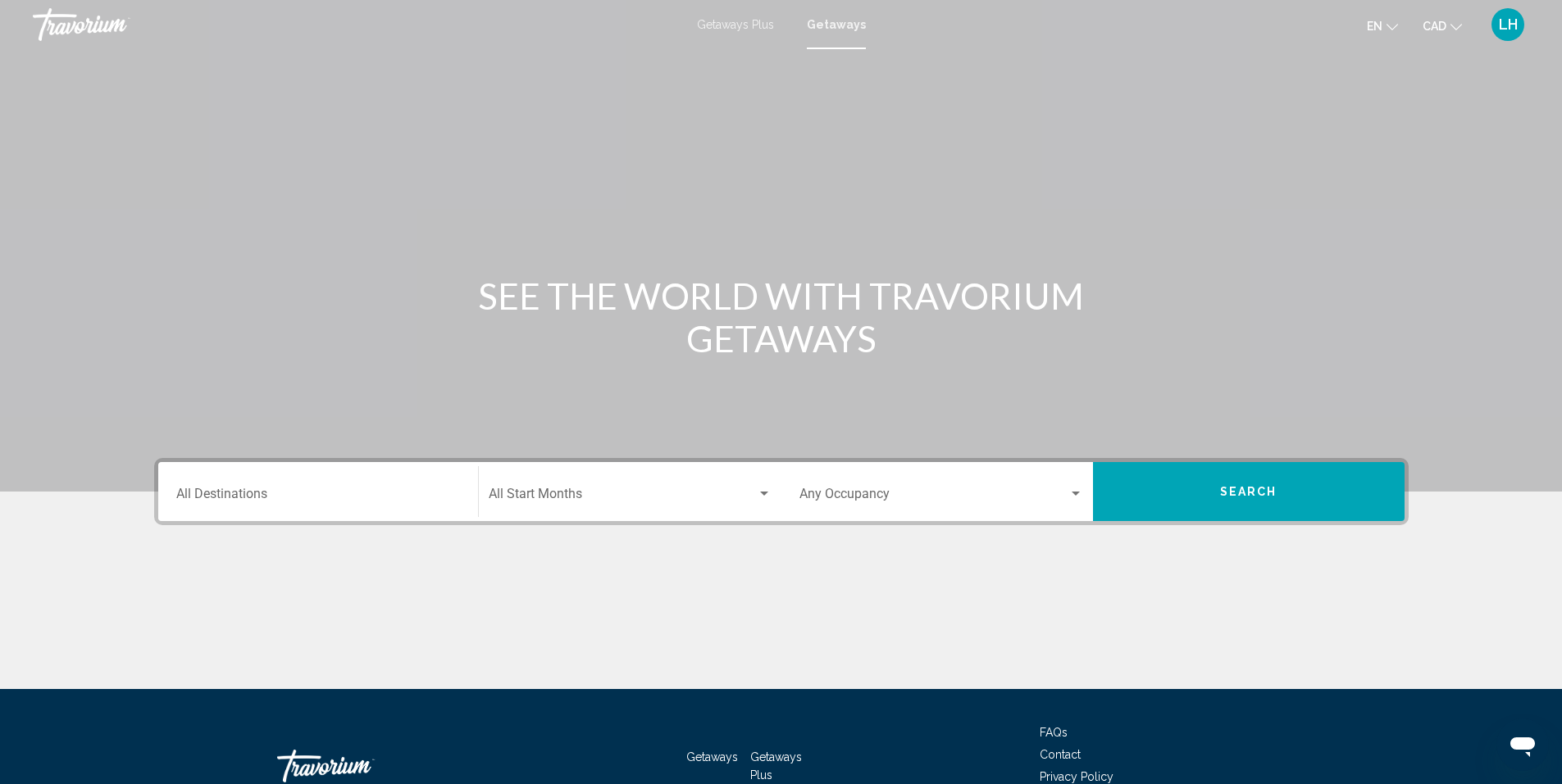
click at [287, 499] on input "Destination All Destinations" at bounding box center [318, 497] width 284 height 15
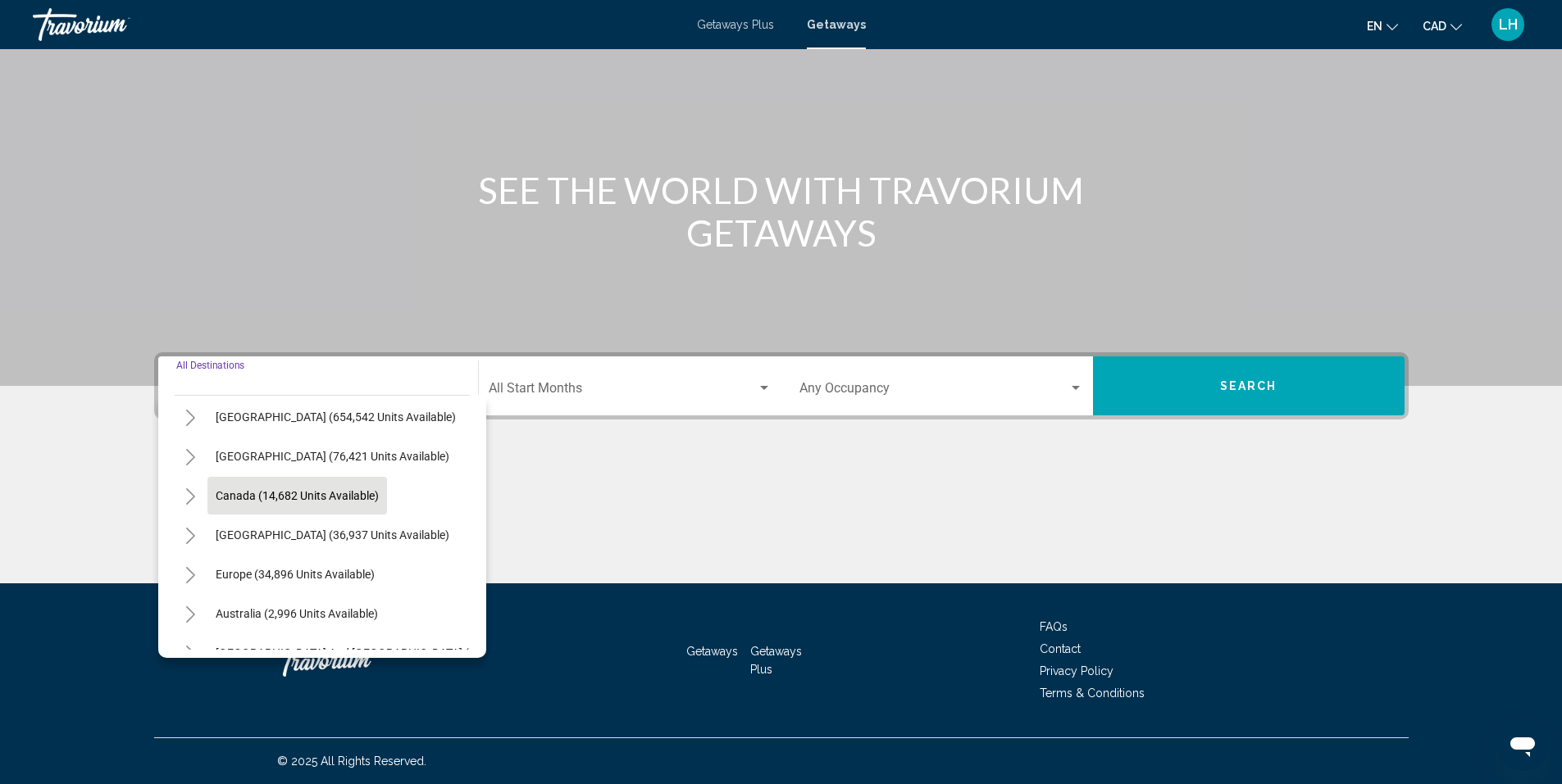
scroll to position [82, 0]
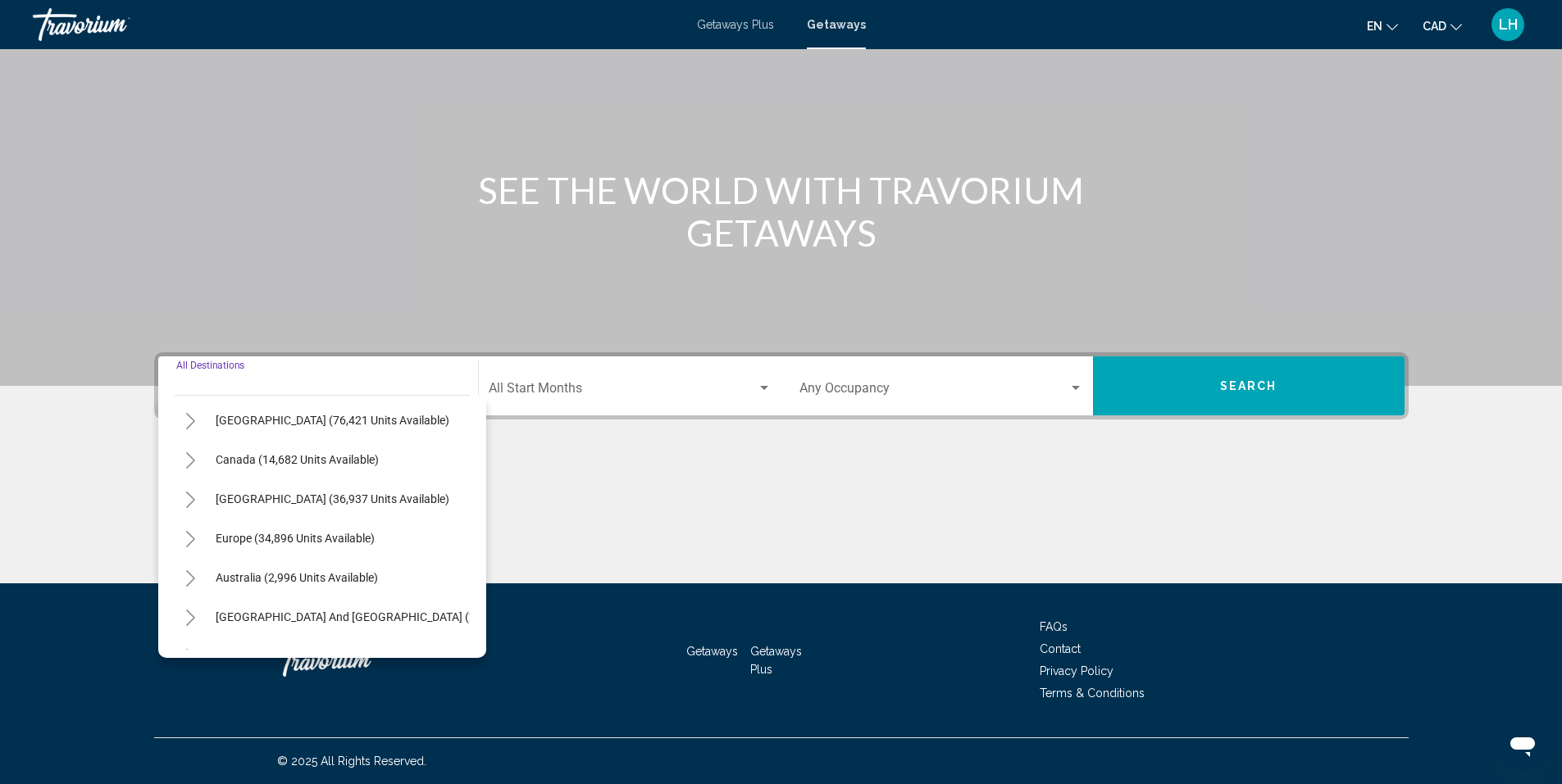
click at [193, 539] on icon "Toggle Europe (34,896 units available)" at bounding box center [191, 539] width 9 height 16
click at [192, 538] on icon "Toggle Europe (34,896 units available)" at bounding box center [191, 539] width 9 height 16
click at [192, 538] on icon "Toggle Europe (34,896 units available)" at bounding box center [191, 539] width 12 height 16
click at [192, 538] on icon "Toggle Europe (34,896 units available)" at bounding box center [191, 539] width 9 height 16
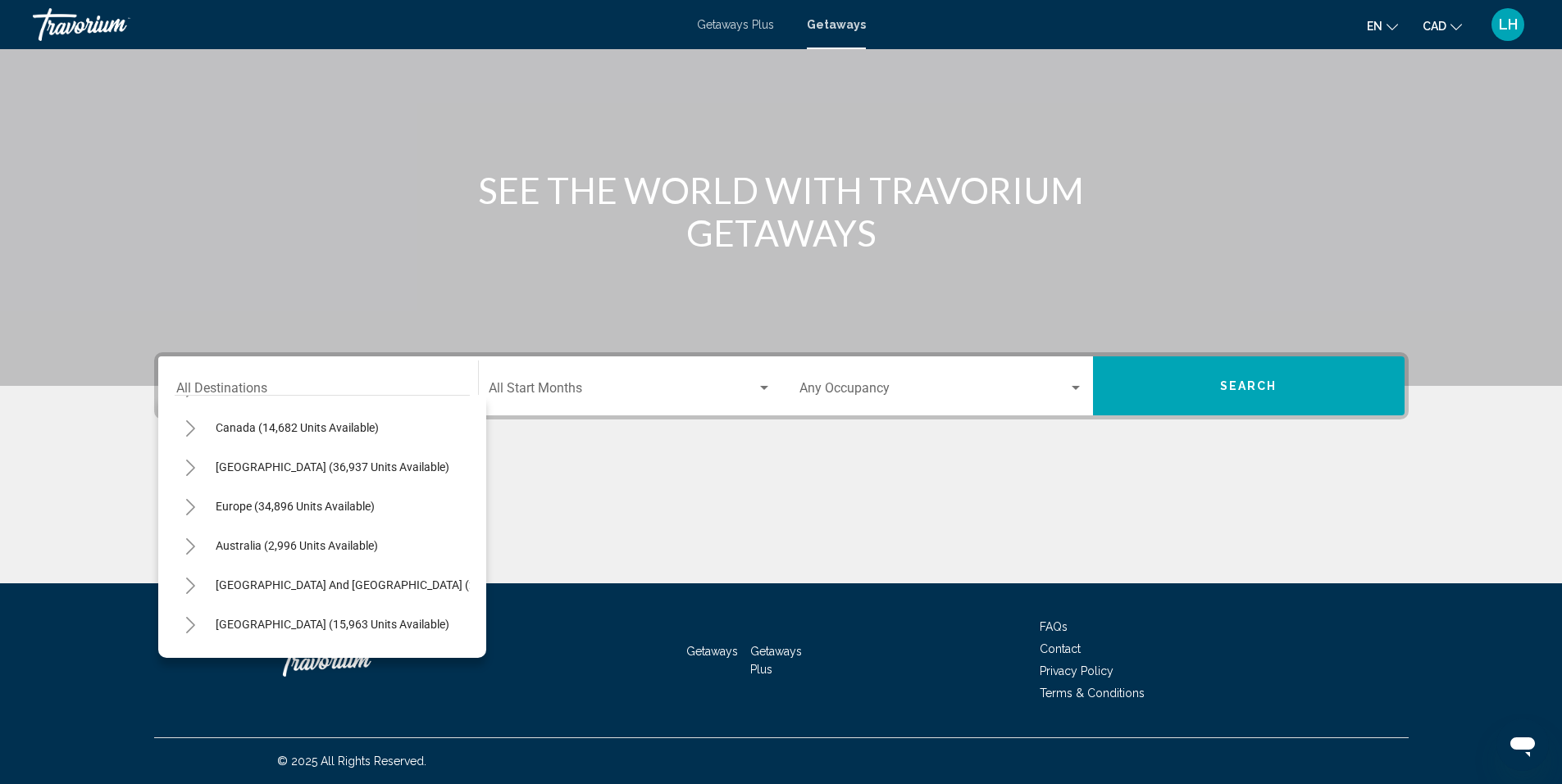
scroll to position [196, 0]
